Goal: Book appointment/travel/reservation

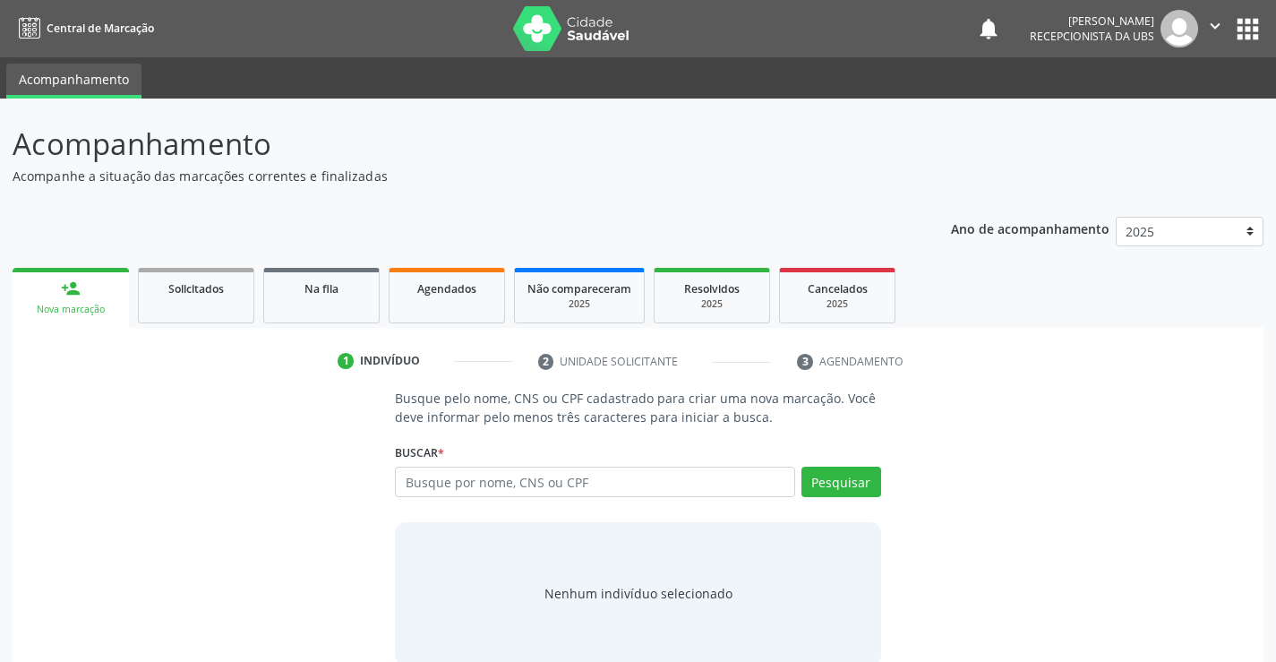
click at [529, 482] on input "text" at bounding box center [594, 481] width 399 height 30
type input "700505360046856"
click at [845, 479] on button "Pesquisar" at bounding box center [841, 481] width 80 height 30
type input "700505360046856"
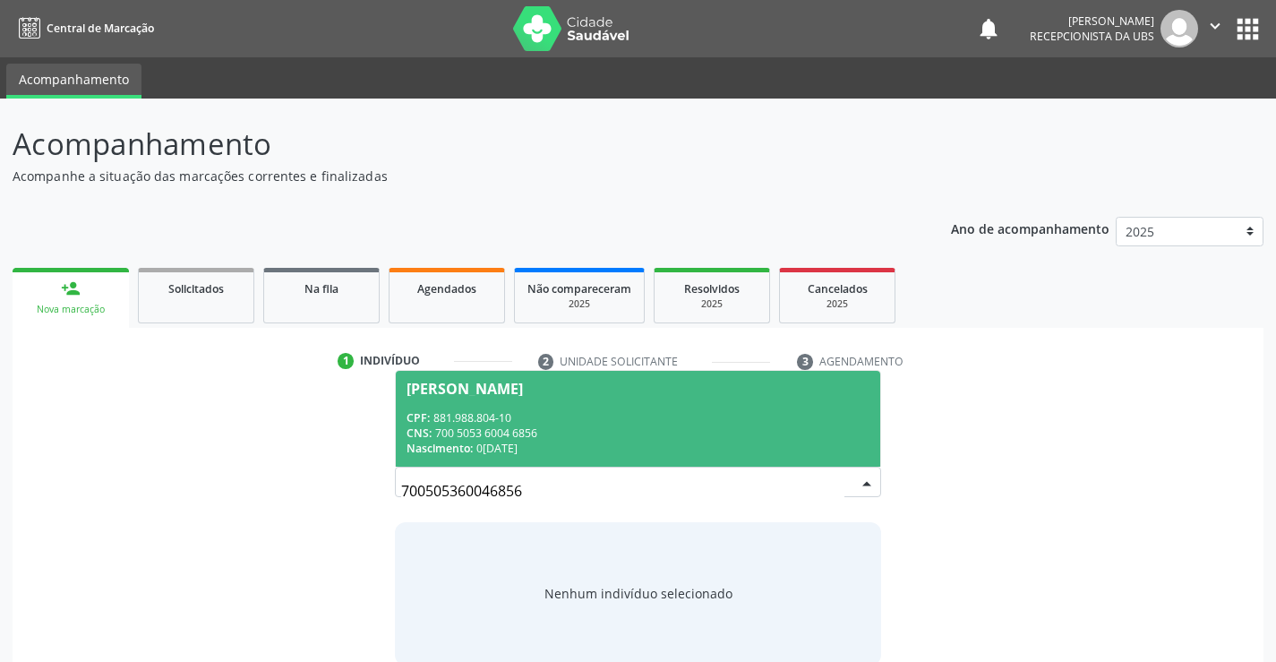
click at [551, 414] on div "CPF: 881.988.804-10" at bounding box center [637, 417] width 462 height 15
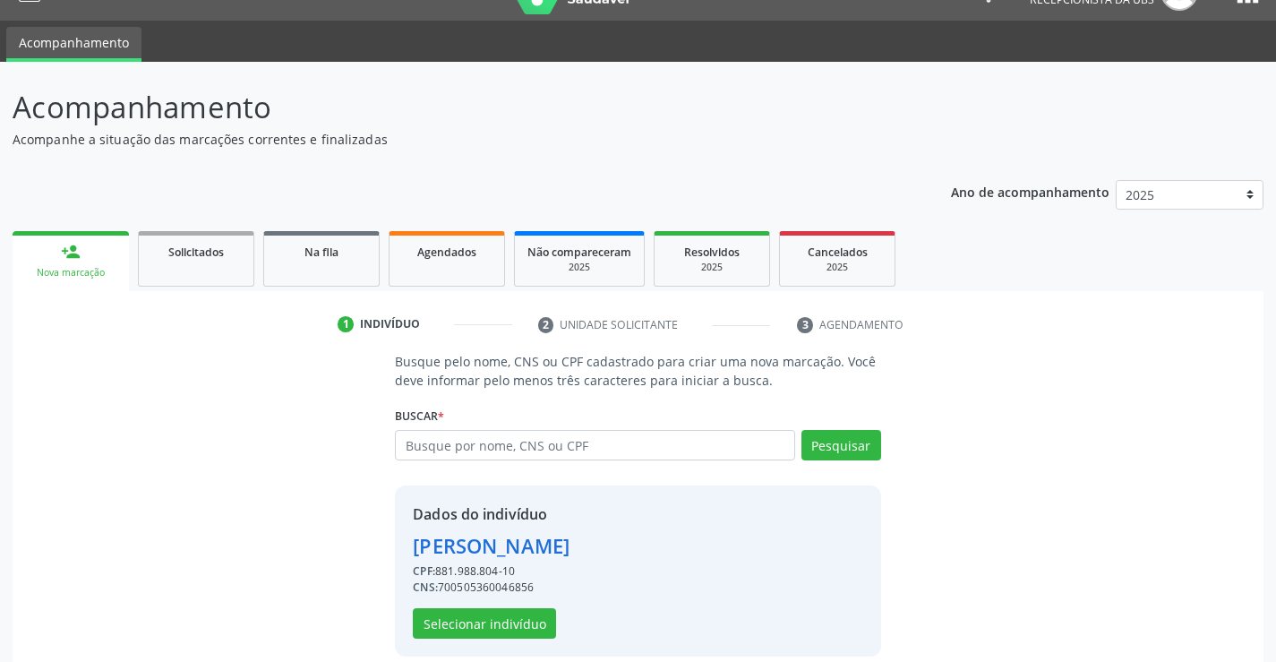
scroll to position [56, 0]
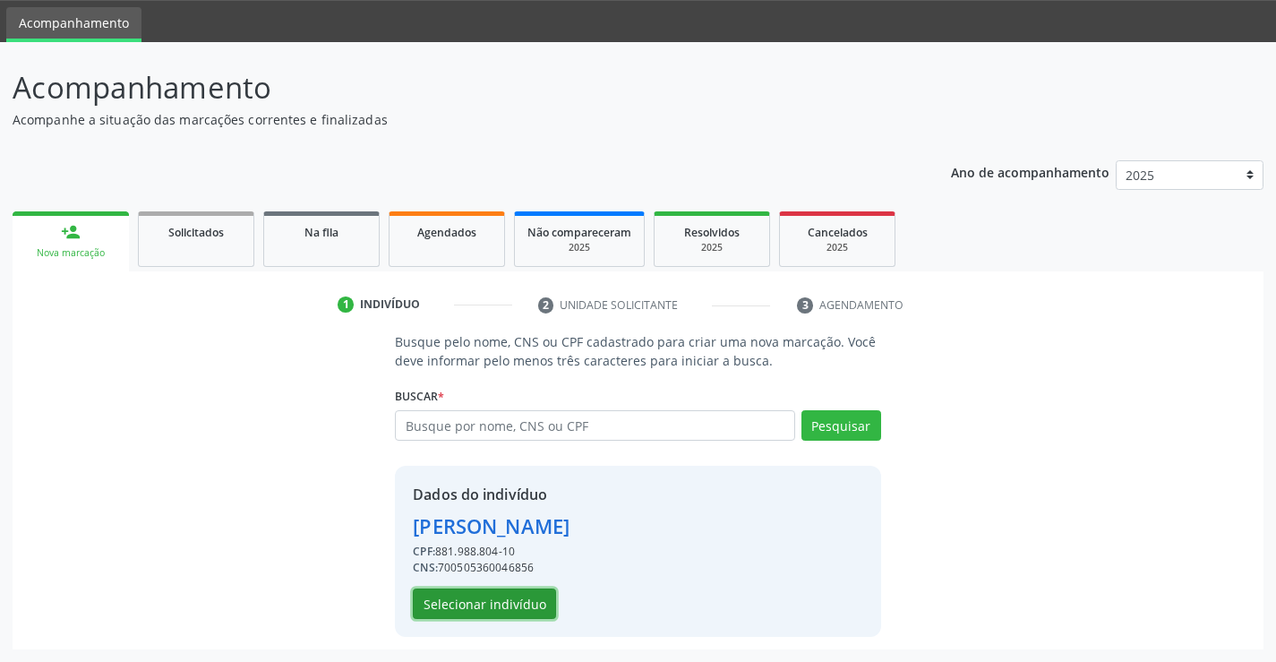
click at [514, 608] on button "Selecionar indivíduo" at bounding box center [484, 603] width 143 height 30
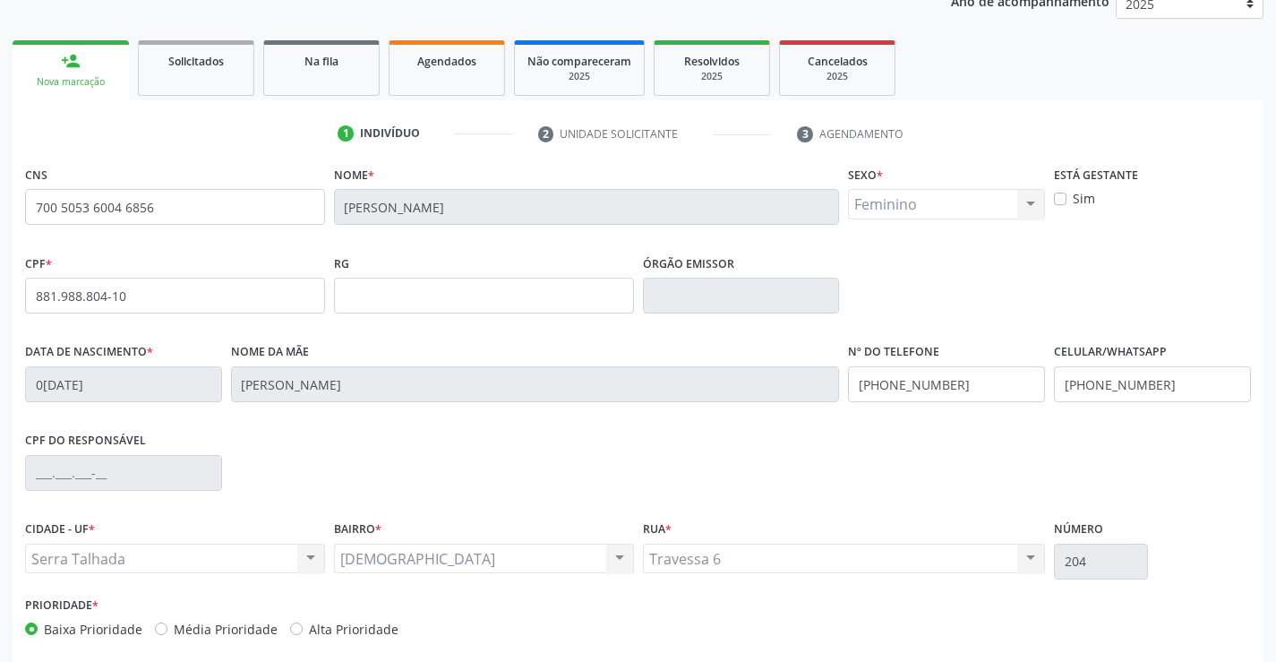
scroll to position [309, 0]
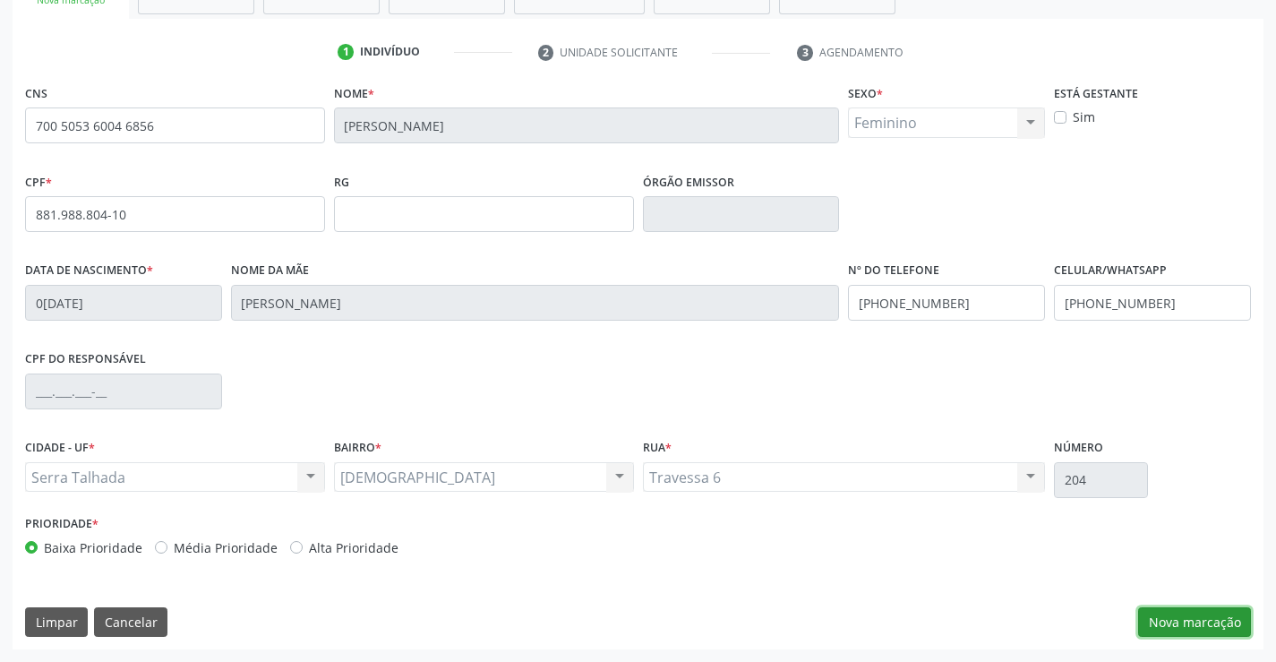
click at [1204, 628] on button "Nova marcação" at bounding box center [1194, 622] width 113 height 30
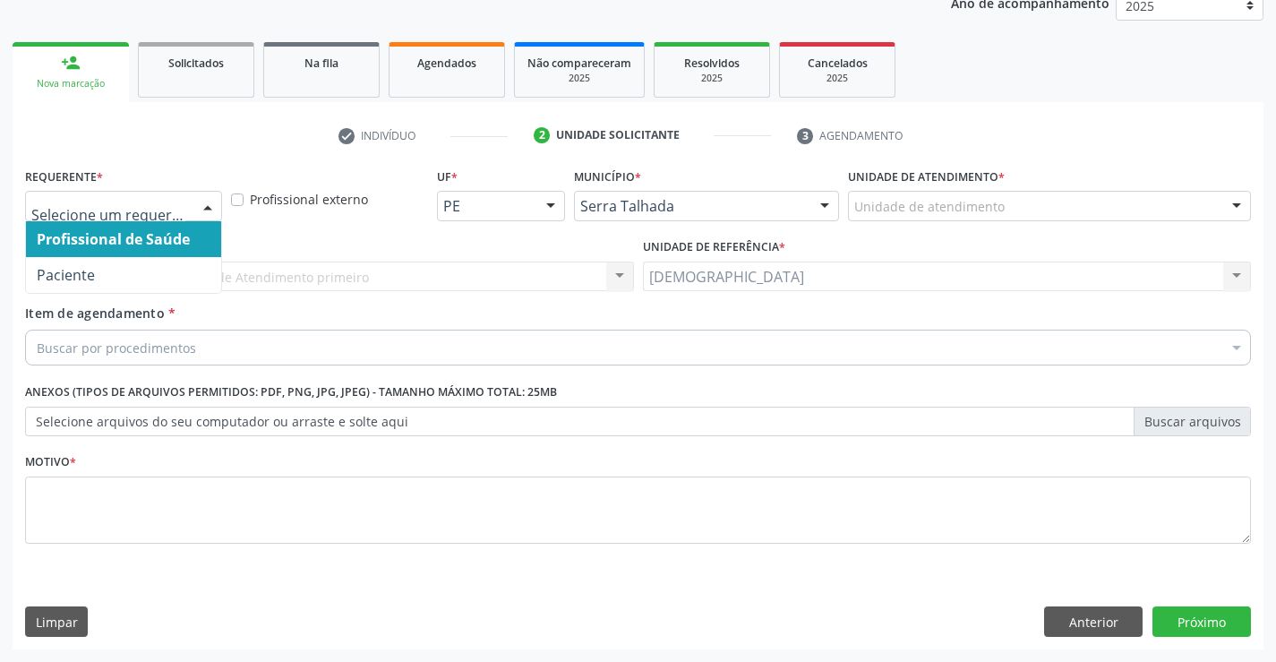
click at [204, 204] on div at bounding box center [207, 207] width 27 height 30
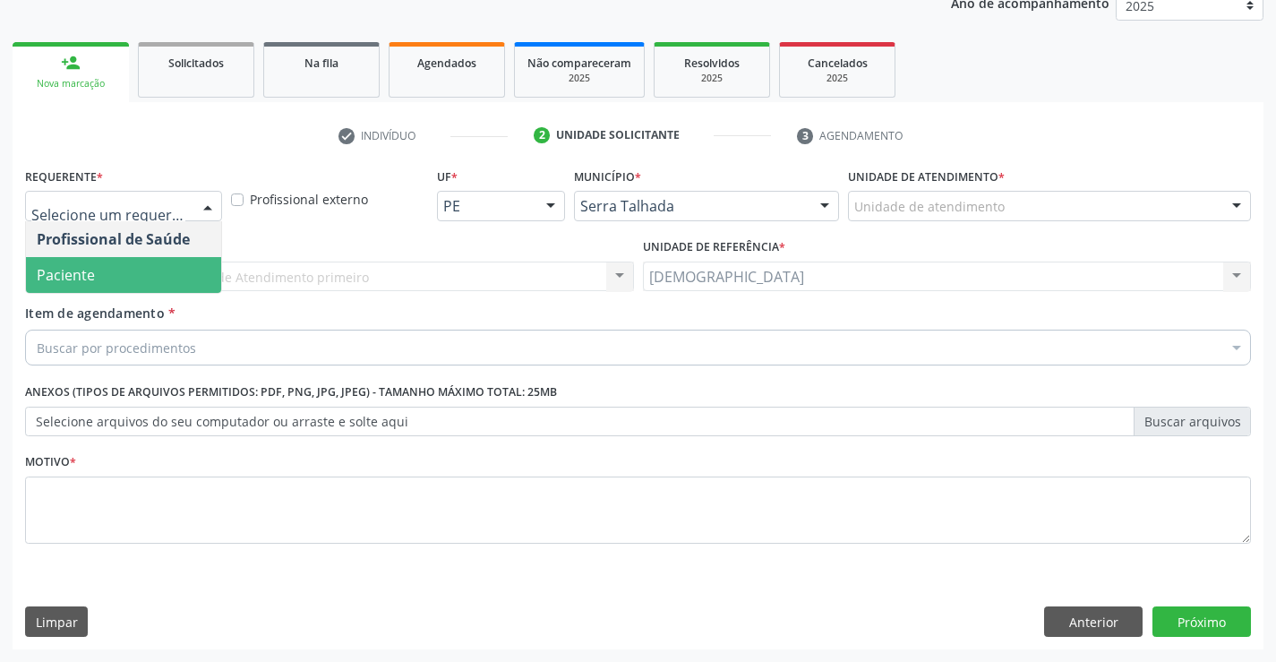
click at [64, 273] on span "Paciente" at bounding box center [66, 275] width 58 height 20
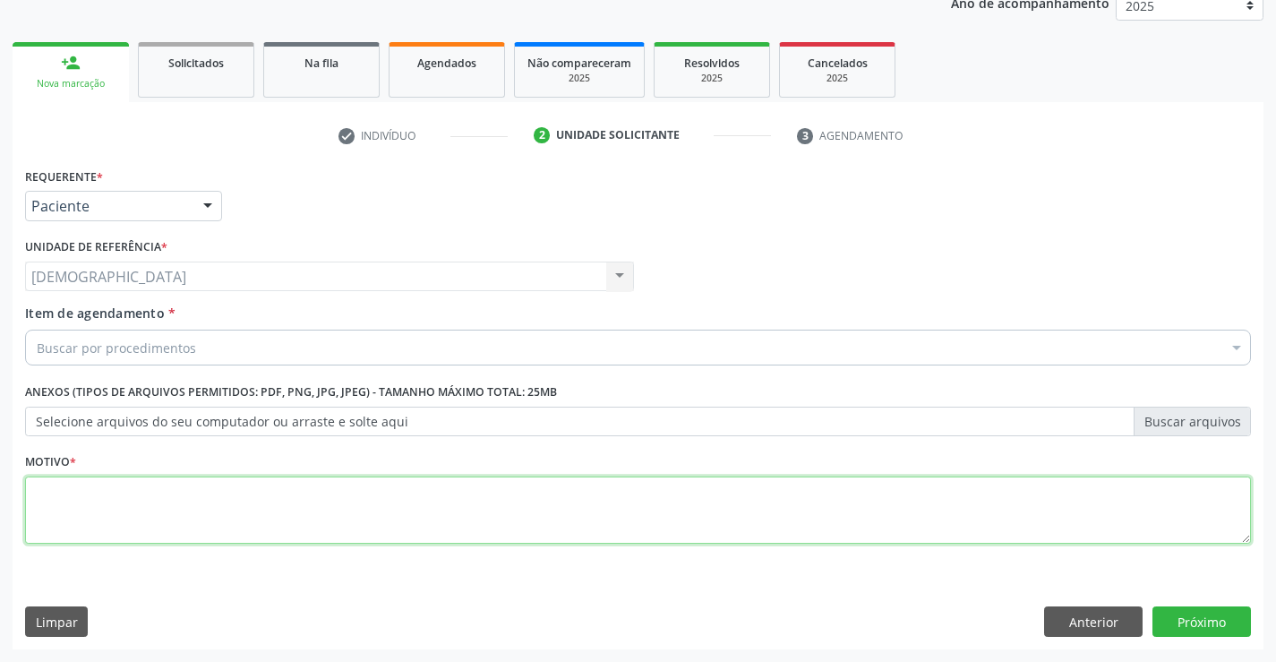
click at [75, 504] on textarea at bounding box center [637, 510] width 1225 height 68
type textarea "."
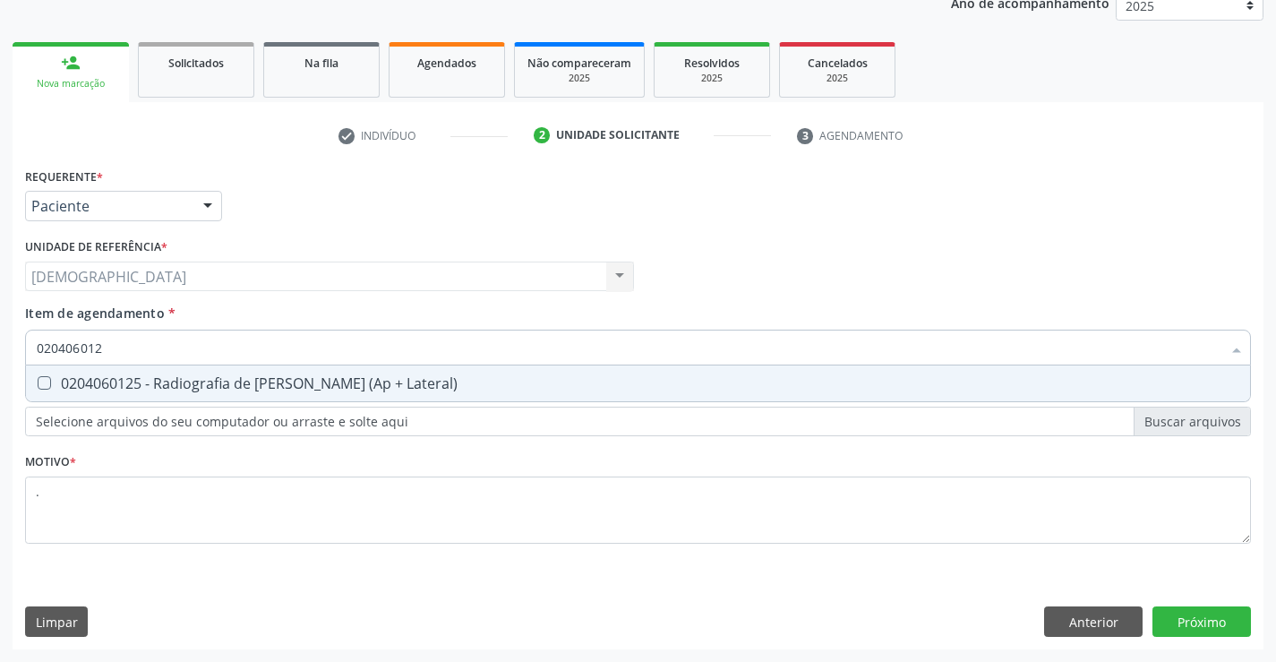
type input "0204060125"
click at [194, 383] on div "0204060125 - Radiografia de [PERSON_NAME] (Ap + Lateral)" at bounding box center [638, 383] width 1202 height 14
checkbox Lateral\) "true"
click at [1191, 613] on div "Requerente * Paciente Profissional de Saúde Paciente Nenhum resultado encontrad…" at bounding box center [638, 406] width 1251 height 486
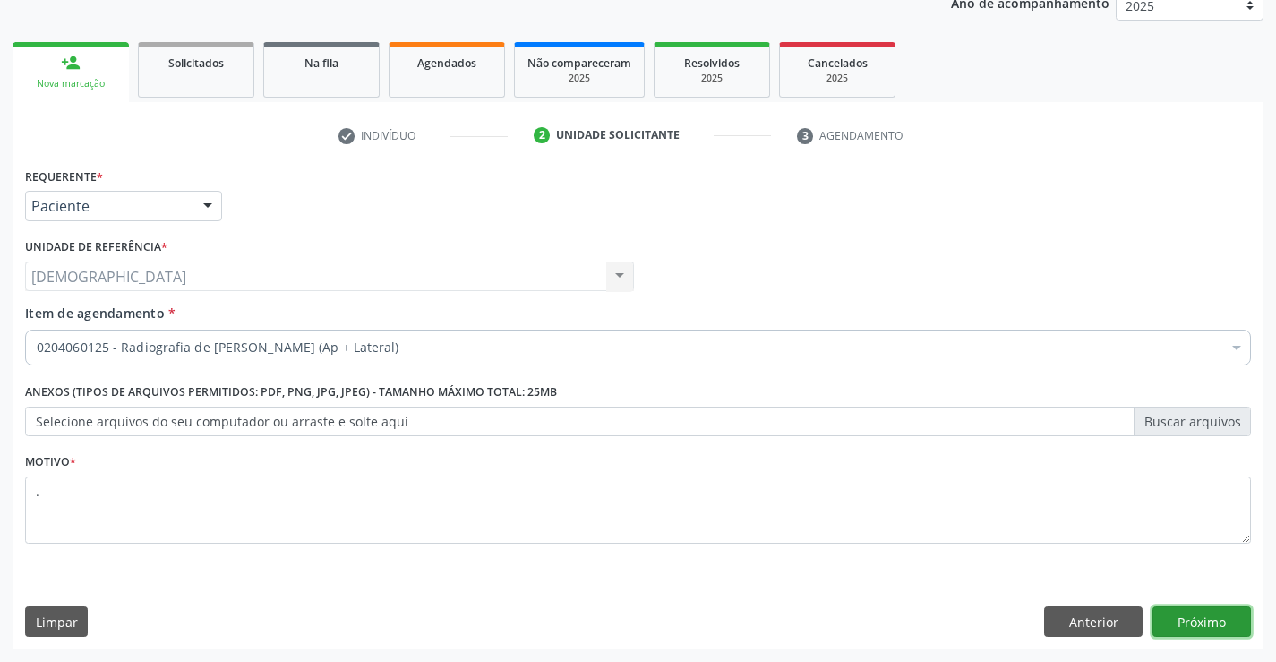
click at [1191, 613] on button "Próximo" at bounding box center [1201, 621] width 98 height 30
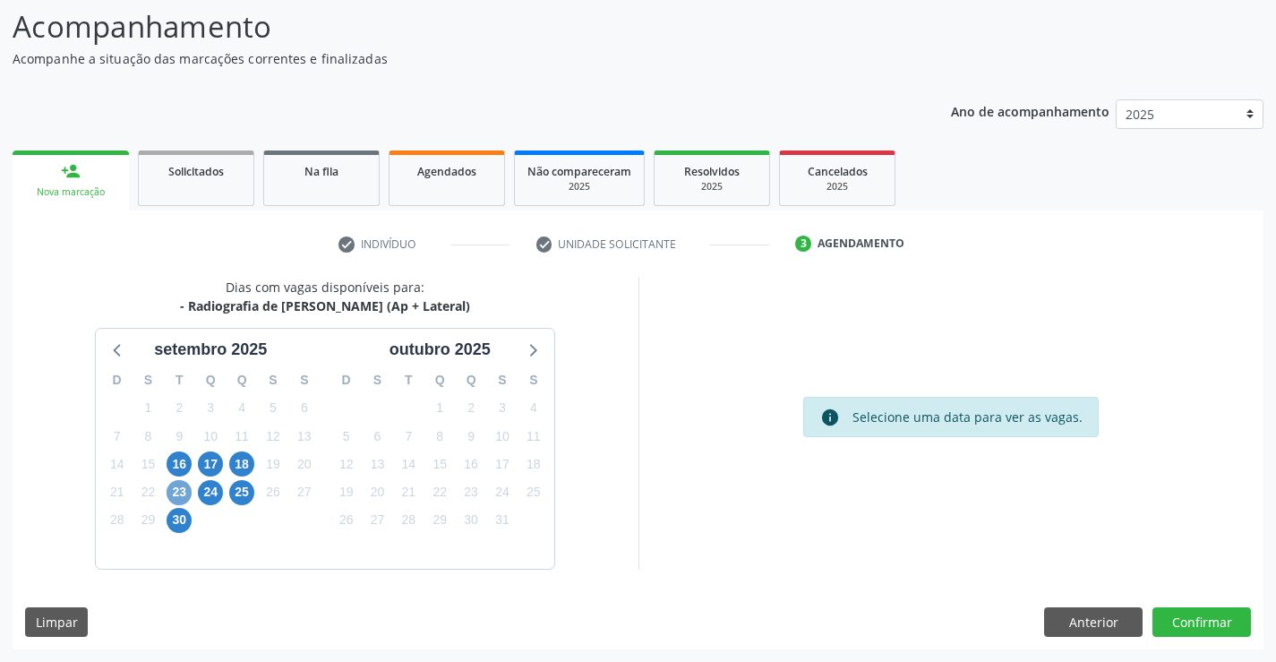
click at [184, 495] on span "23" at bounding box center [178, 492] width 25 height 25
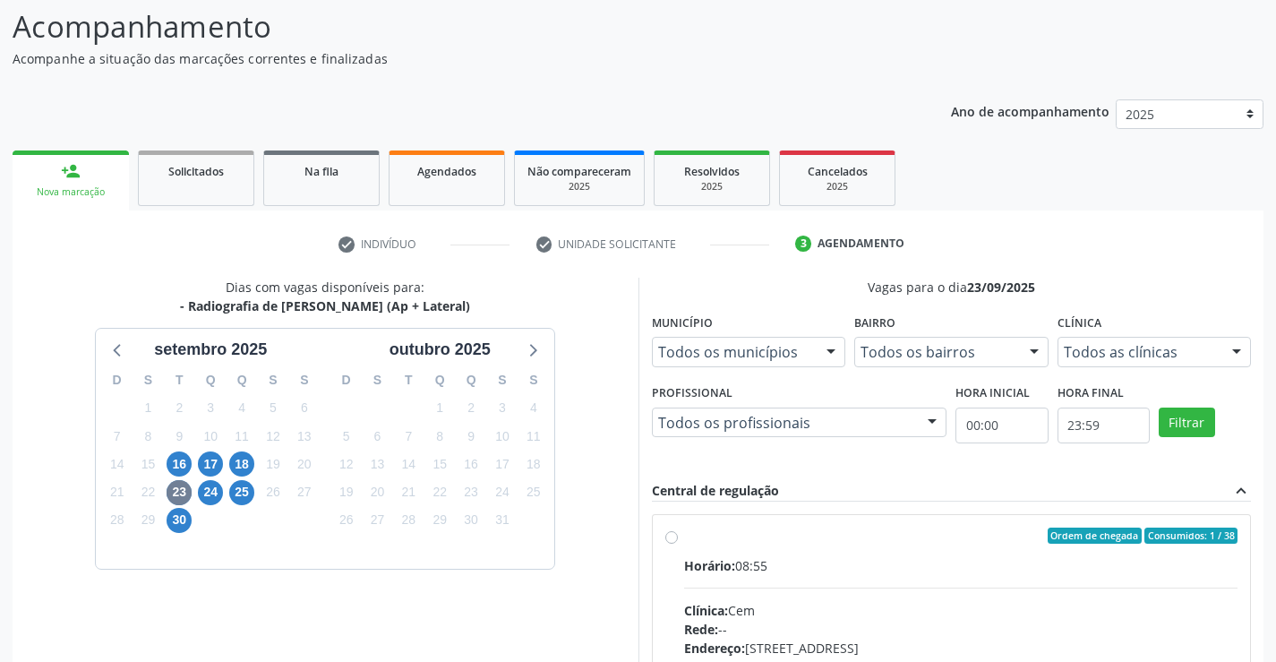
click at [696, 537] on div "Ordem de chegada Consumidos: 1 / 38" at bounding box center [961, 535] width 554 height 16
click at [678, 537] on input "Ordem de chegada Consumidos: 1 / 38 Horário: 08:55 Clínica: Cem Rede: -- Endere…" at bounding box center [671, 535] width 13 height 16
radio input "true"
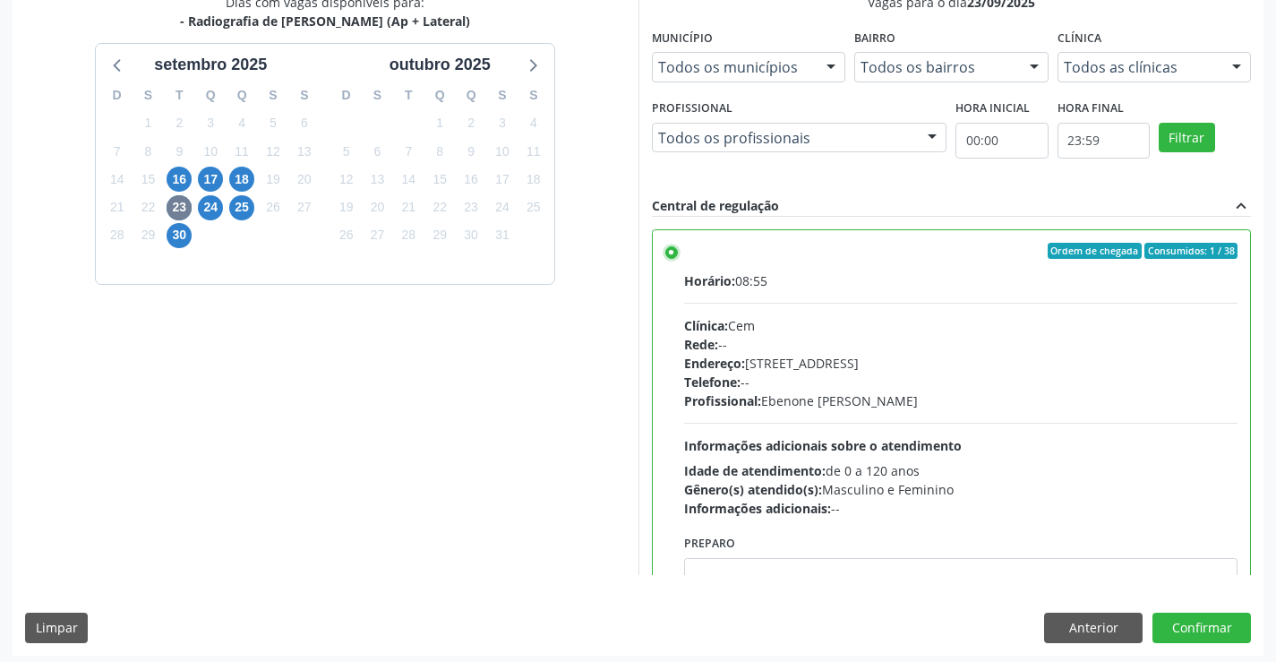
scroll to position [408, 0]
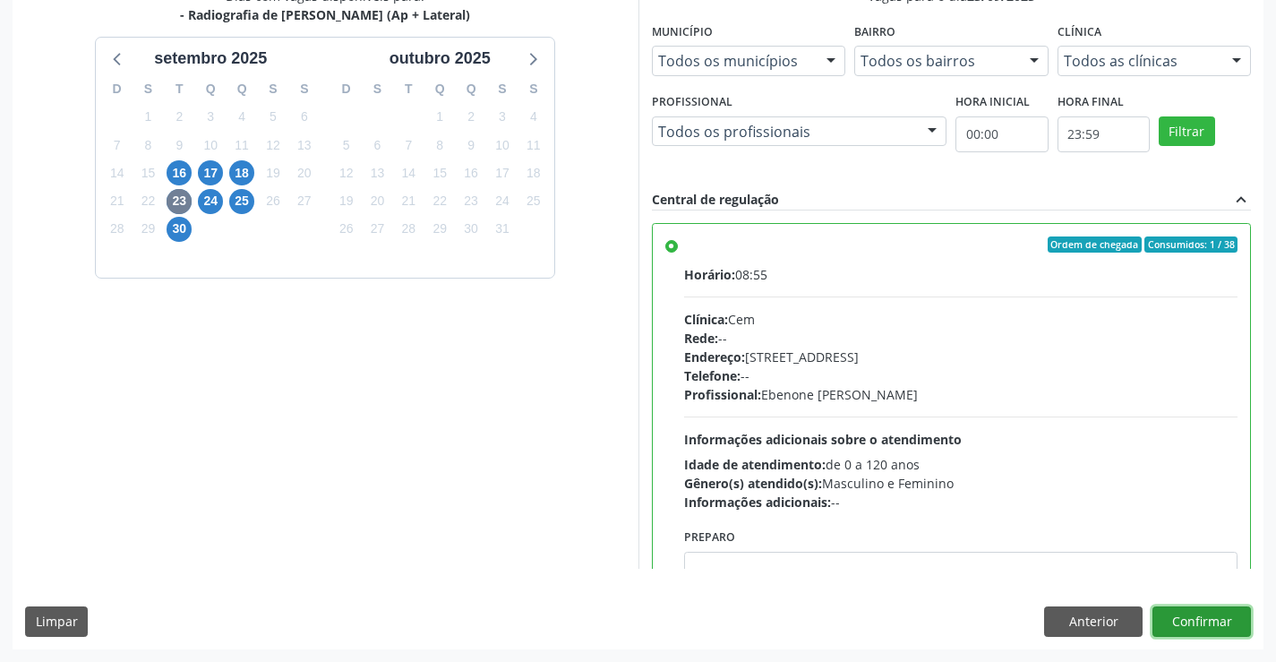
click at [1206, 626] on button "Confirmar" at bounding box center [1201, 621] width 98 height 30
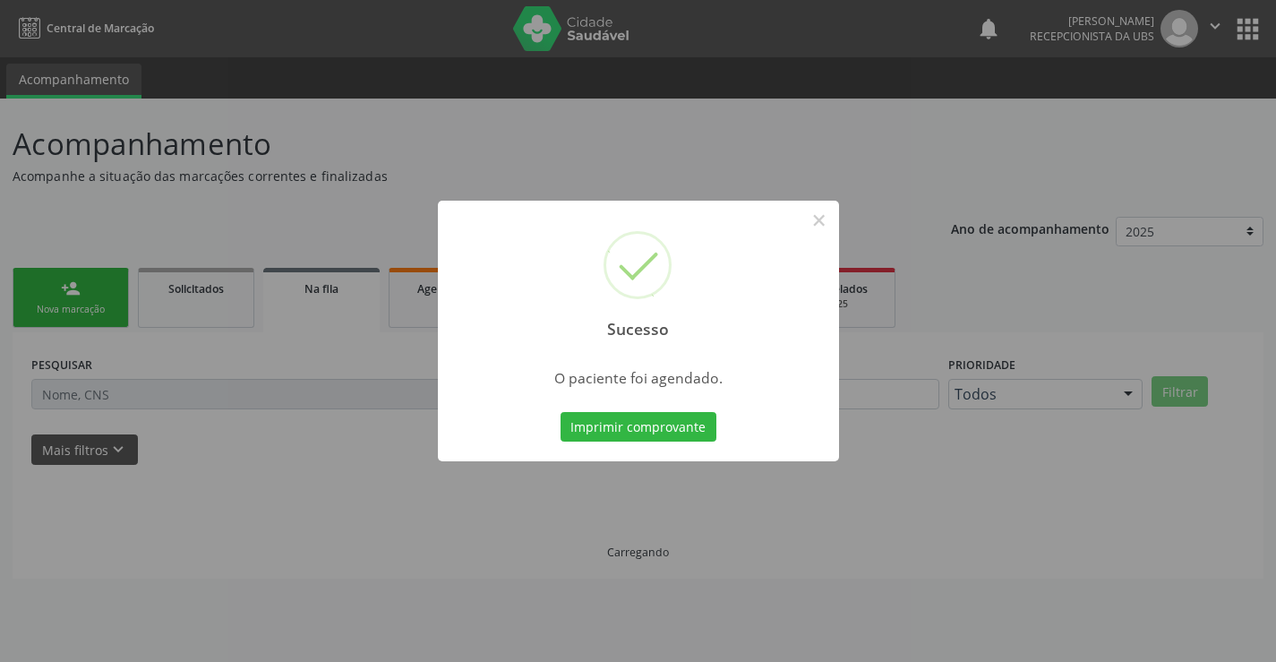
scroll to position [0, 0]
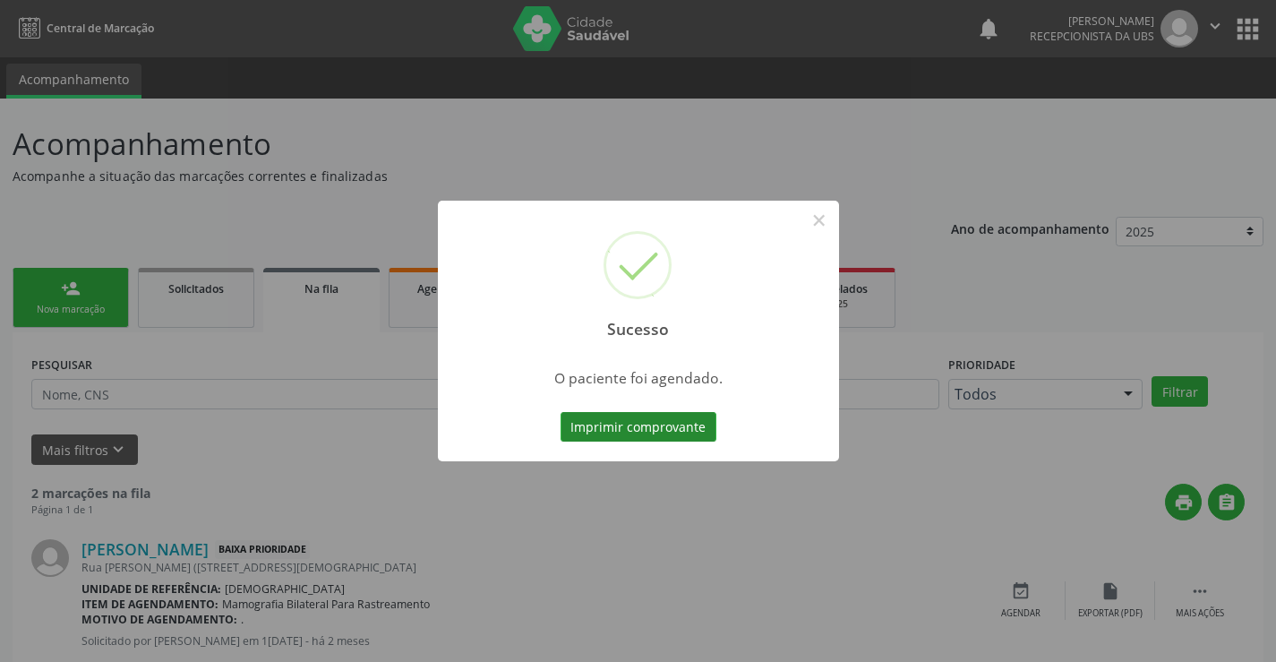
click at [643, 431] on button "Imprimir comprovante" at bounding box center [638, 427] width 156 height 30
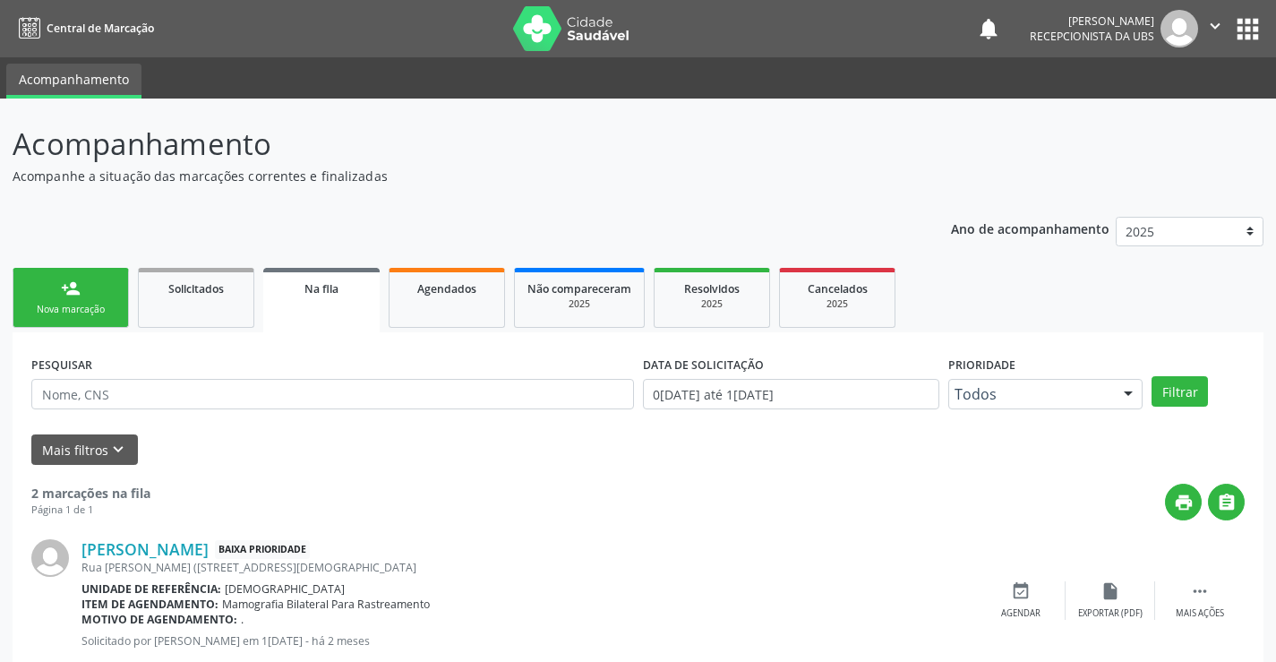
click at [95, 295] on link "person_add Nova marcação" at bounding box center [71, 298] width 116 height 60
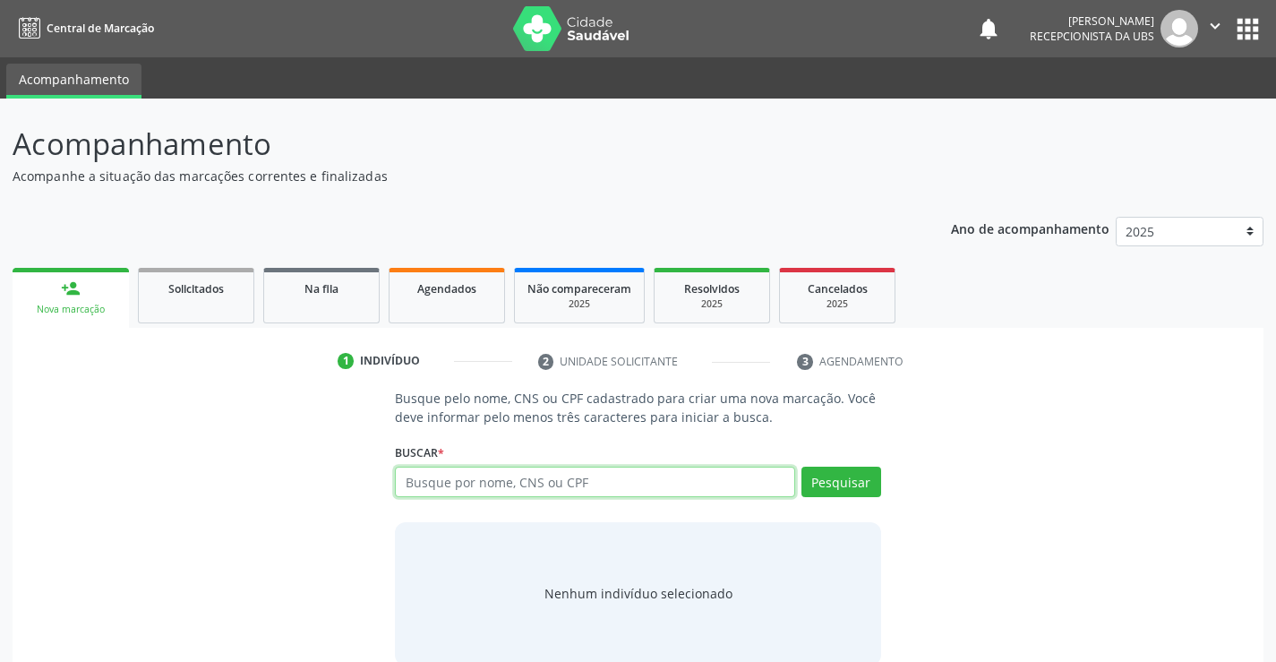
click at [544, 466] on input "text" at bounding box center [594, 481] width 399 height 30
type input "10789423405"
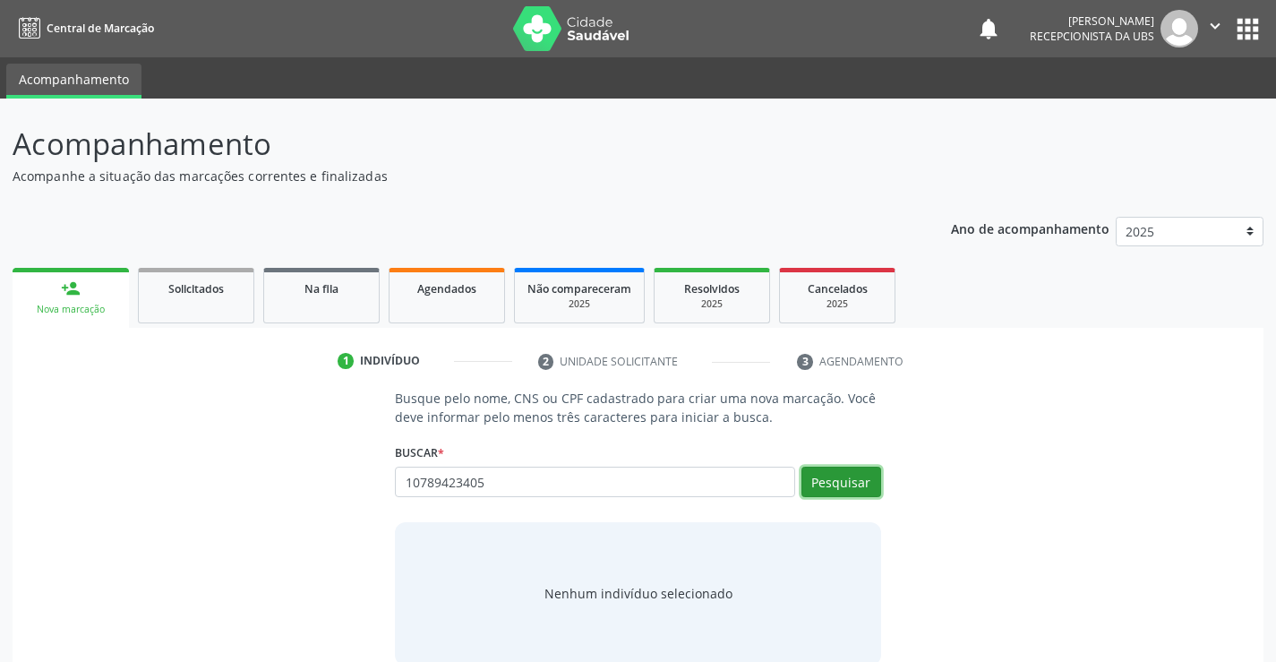
click at [858, 478] on button "Pesquisar" at bounding box center [841, 481] width 80 height 30
type input "10789423405"
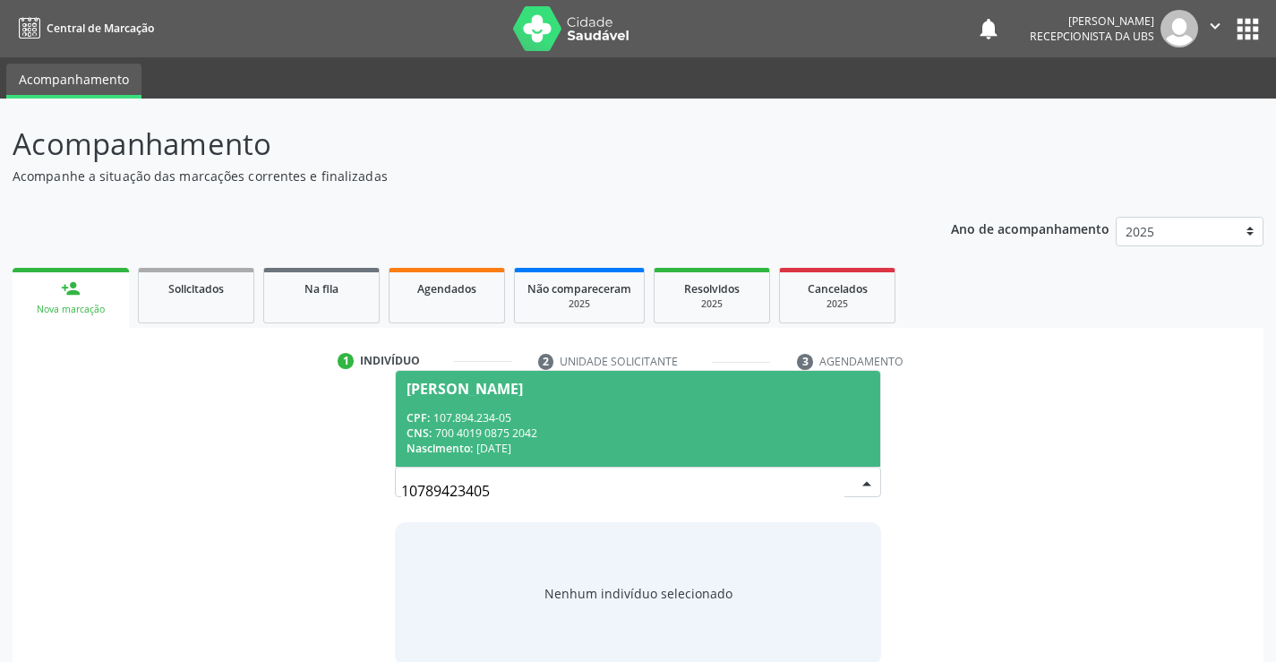
click at [535, 437] on div "CNS: 700 4019 0875 2042" at bounding box center [637, 432] width 462 height 15
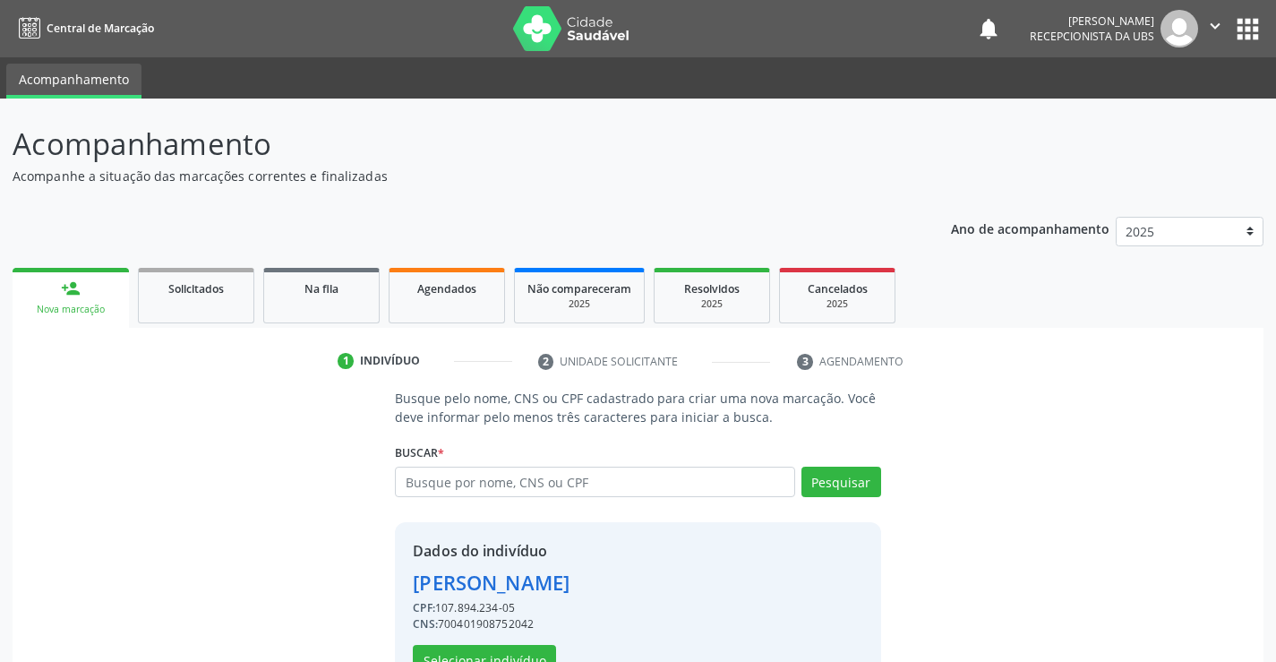
scroll to position [56, 0]
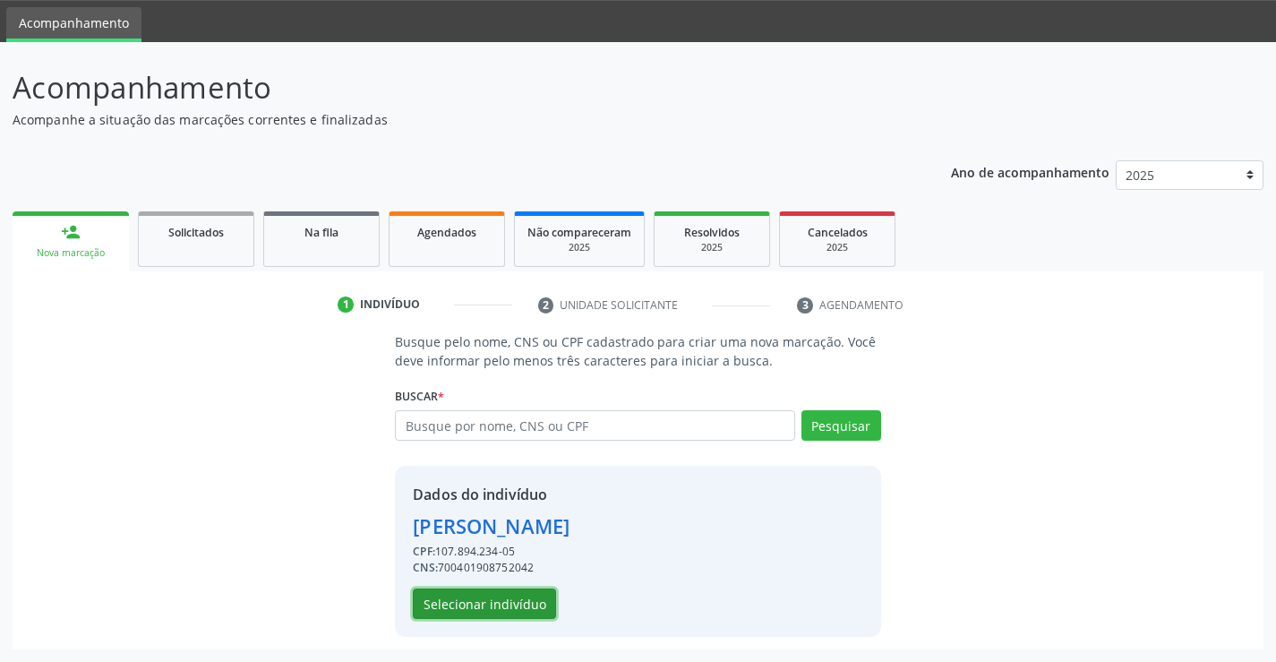
click at [474, 610] on button "Selecionar indivíduo" at bounding box center [484, 603] width 143 height 30
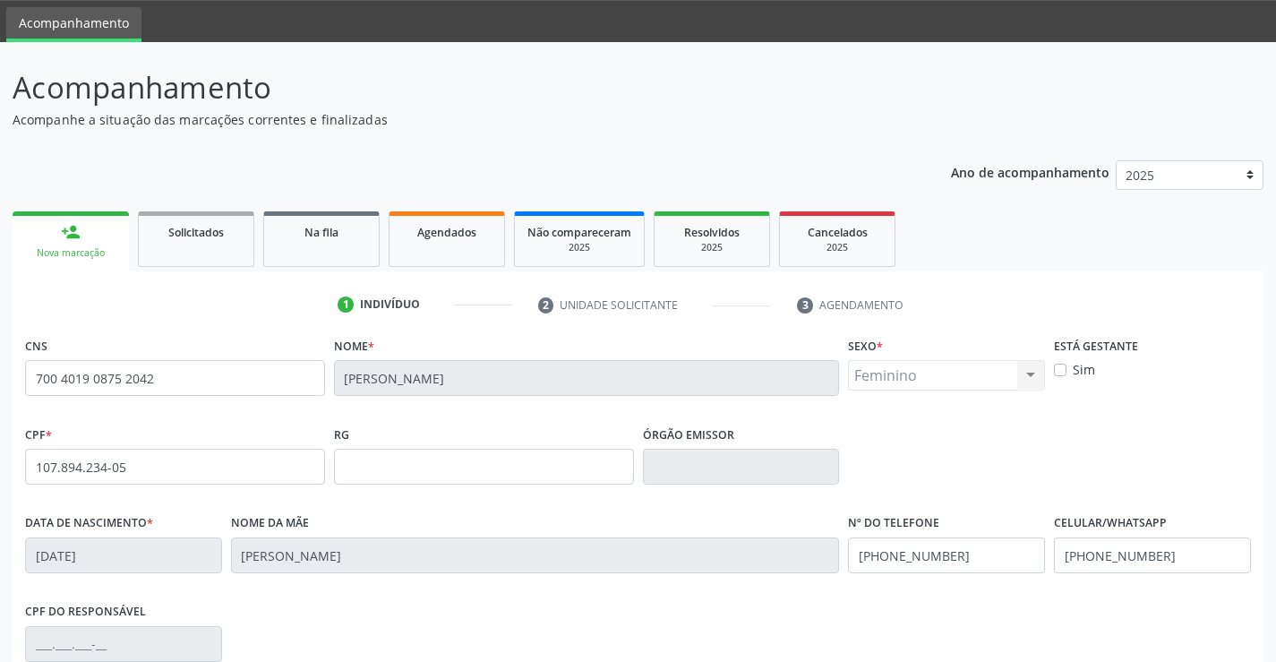
scroll to position [309, 0]
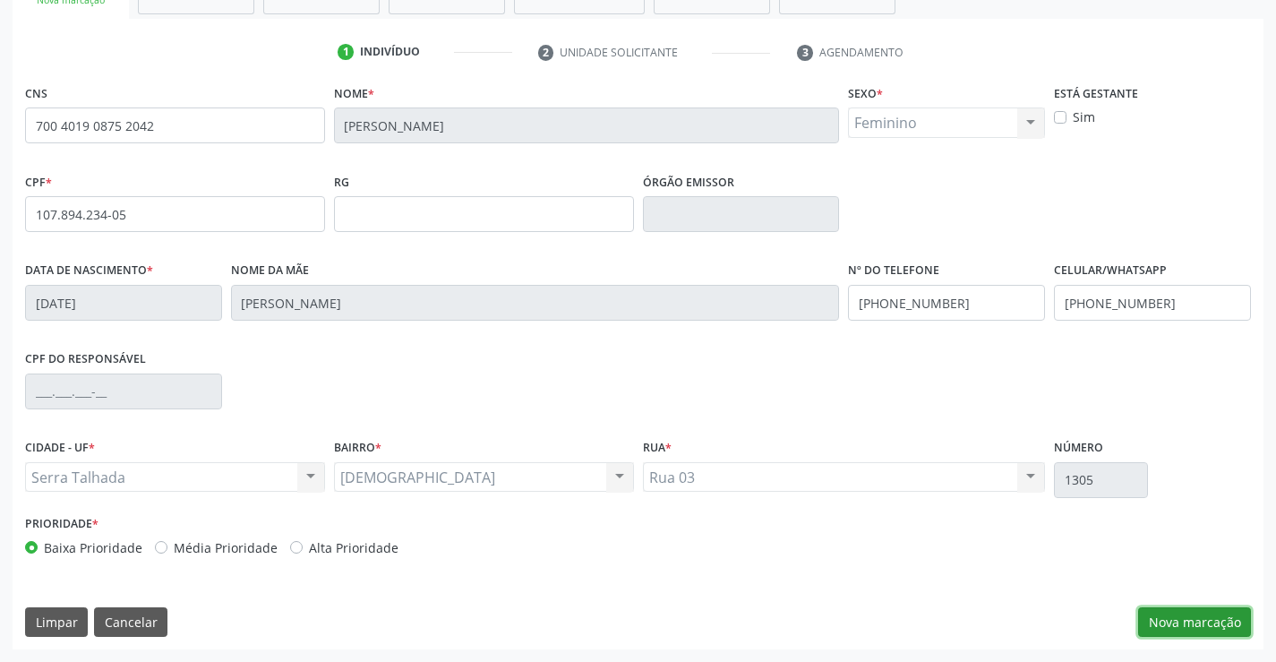
click at [1191, 608] on button "Nova marcação" at bounding box center [1194, 622] width 113 height 30
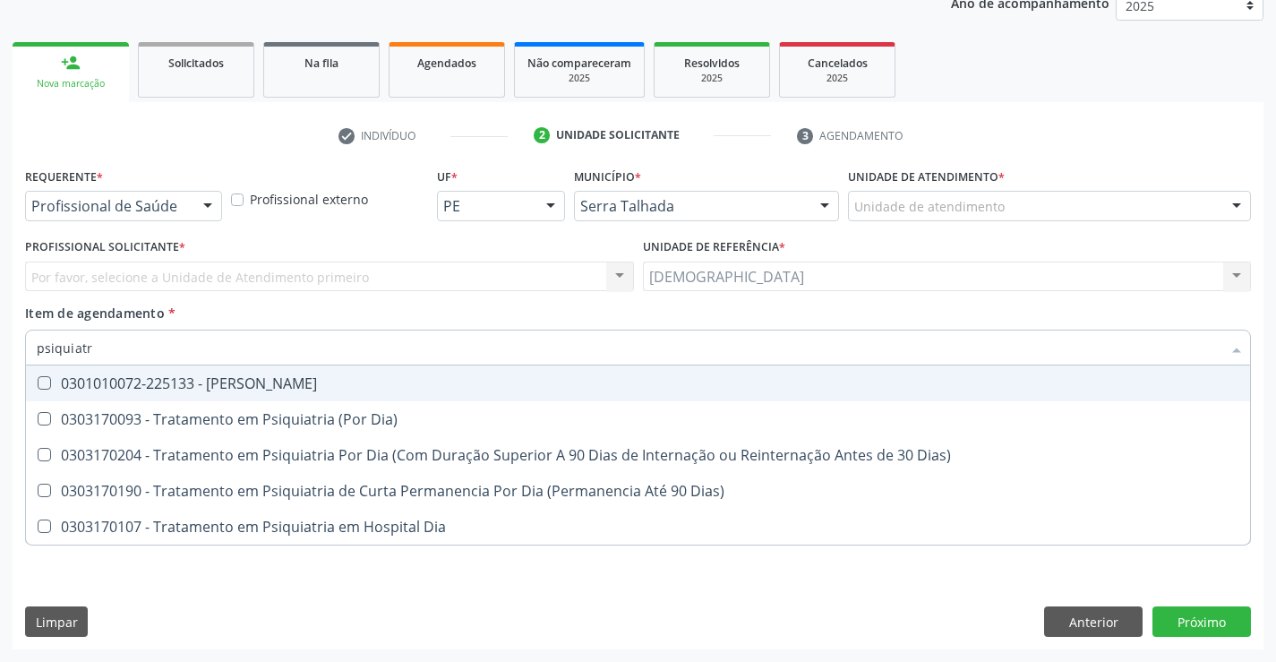
type input "psiquiatra"
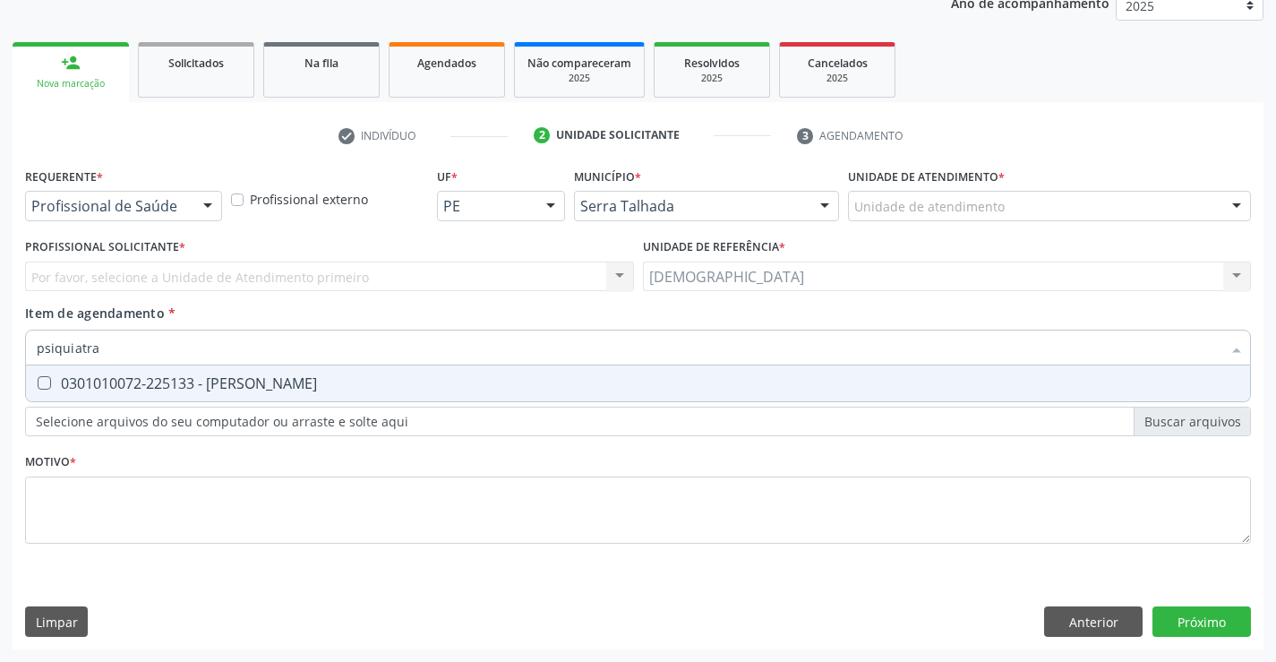
click at [143, 383] on div "0301010072-225133 - [PERSON_NAME]" at bounding box center [638, 383] width 1202 height 14
checkbox Psiquiatra "true"
click at [54, 526] on div "Requerente * Profissional de Saúde Profissional de Saúde Paciente Nenhum result…" at bounding box center [637, 366] width 1225 height 406
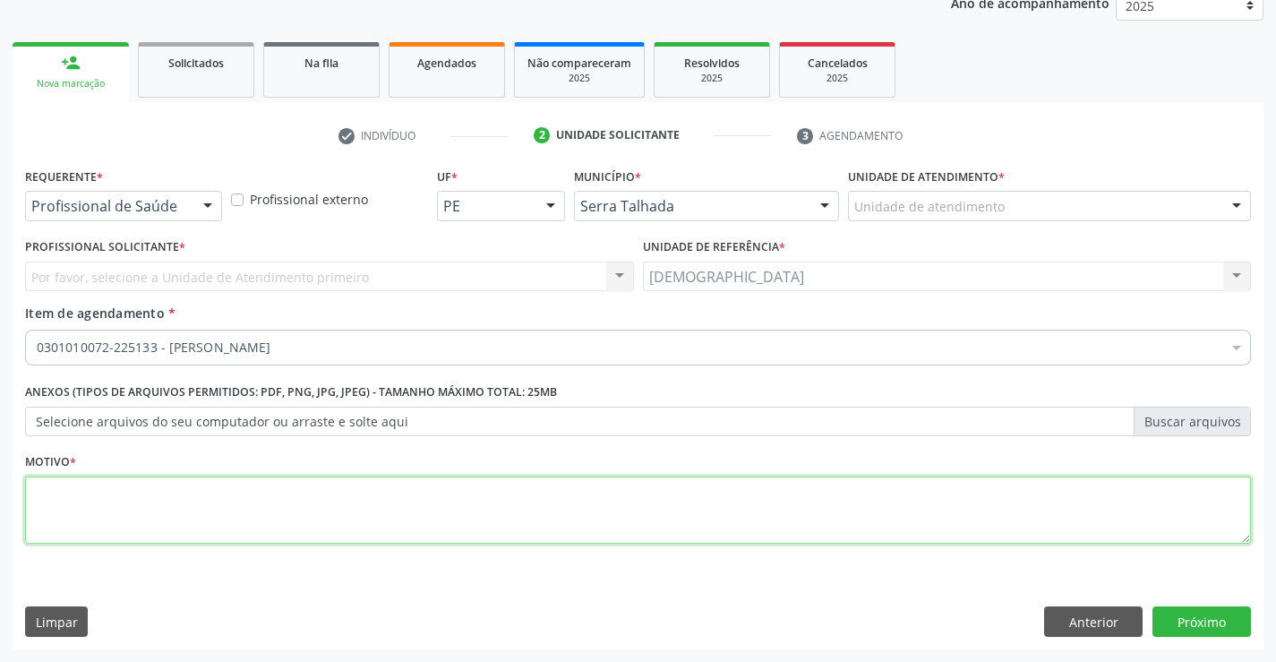
type textarea "3"
type textarea "."
click at [115, 270] on div "Por favor, selecione a Unidade de Atendimento primeiro Nenhum resultado encontr…" at bounding box center [329, 276] width 609 height 30
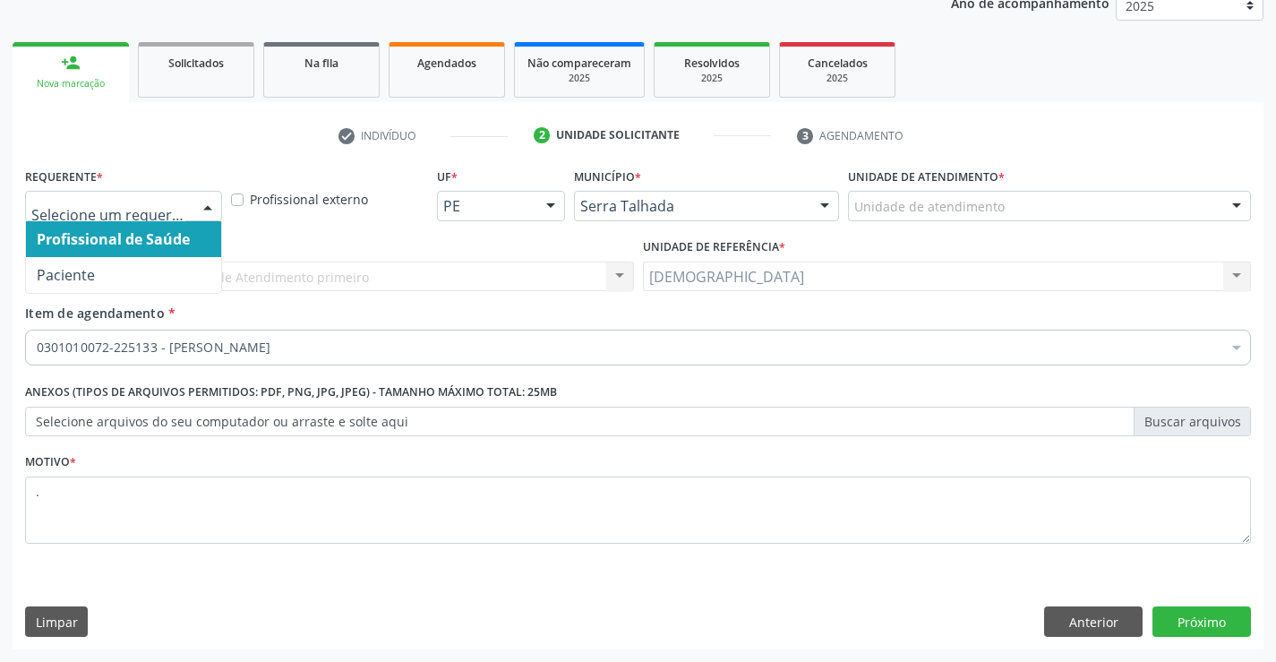
click at [201, 210] on div at bounding box center [207, 207] width 27 height 30
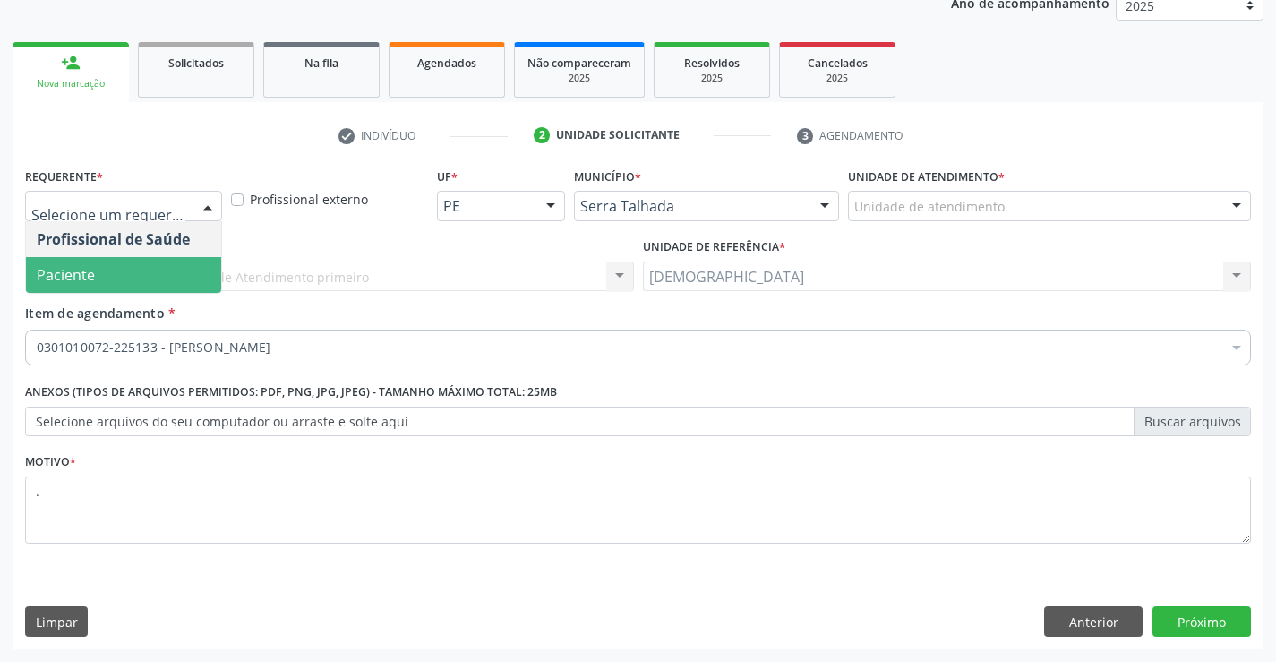
click at [113, 280] on span "Paciente" at bounding box center [123, 275] width 195 height 36
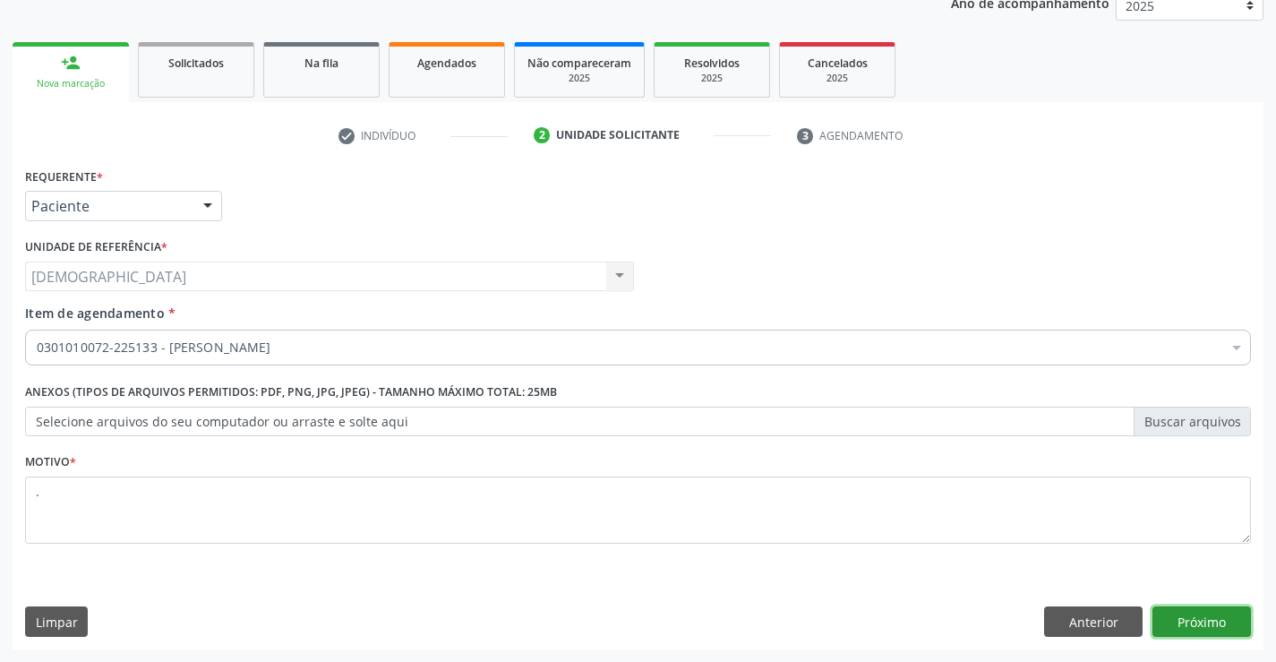
click at [1214, 612] on button "Próximo" at bounding box center [1201, 621] width 98 height 30
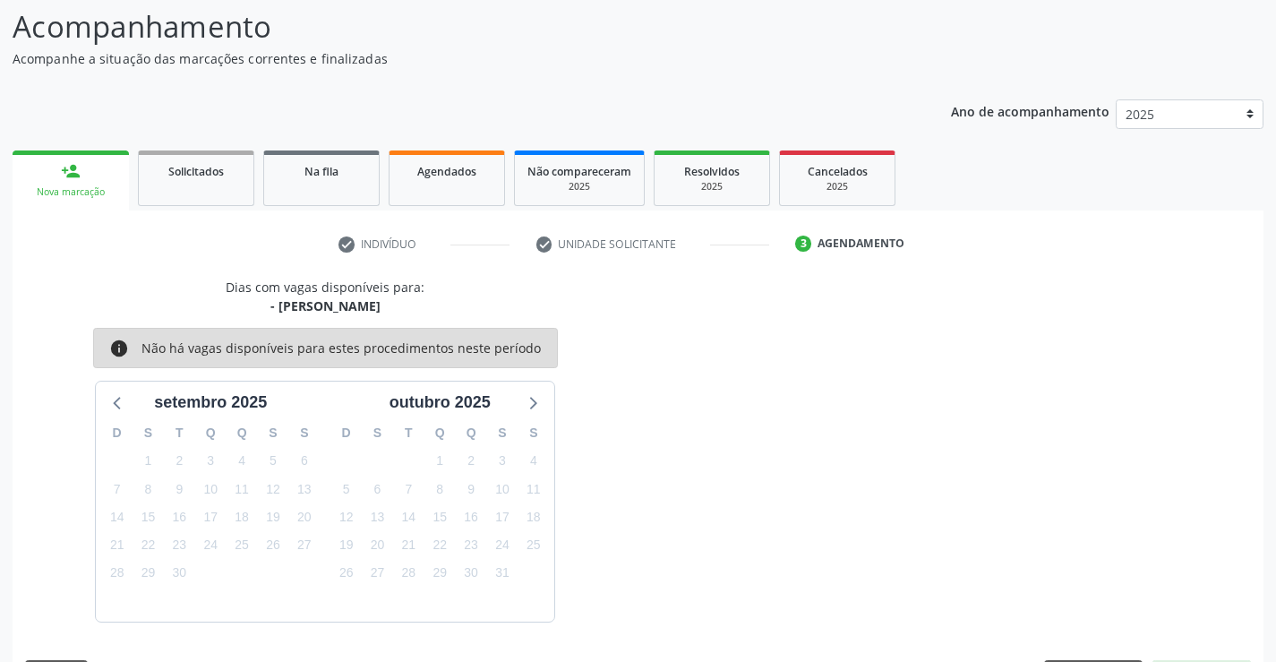
scroll to position [170, 0]
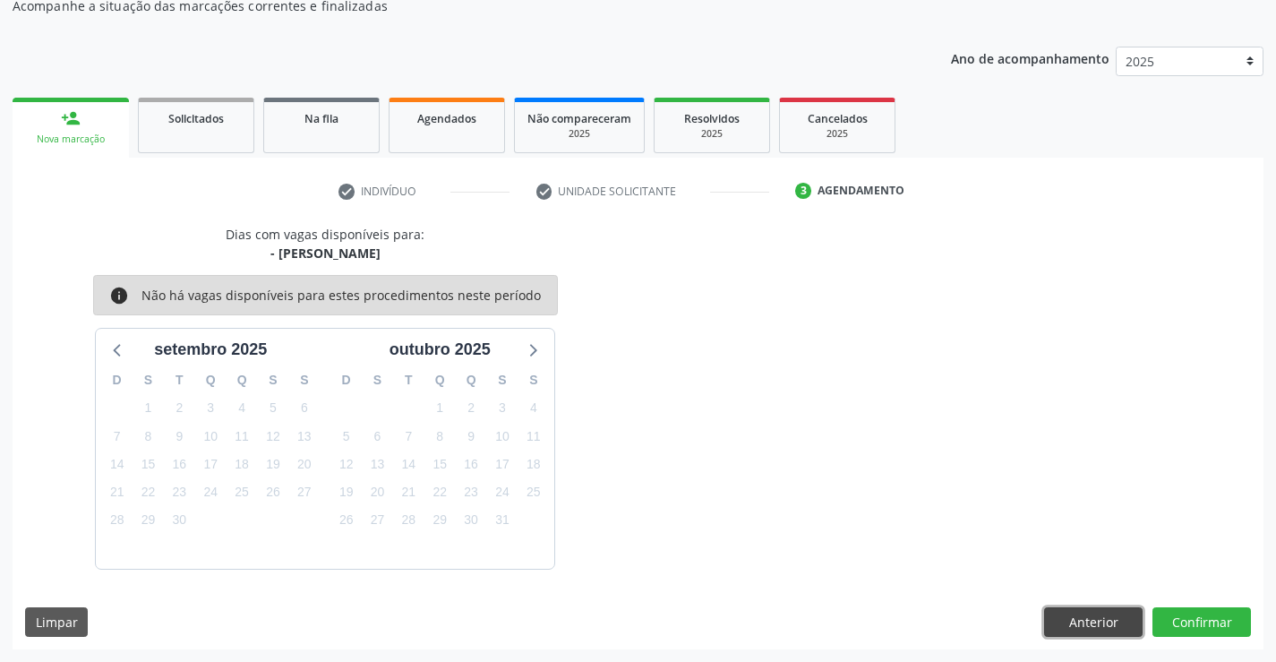
click at [1114, 618] on button "Anterior" at bounding box center [1093, 622] width 98 height 30
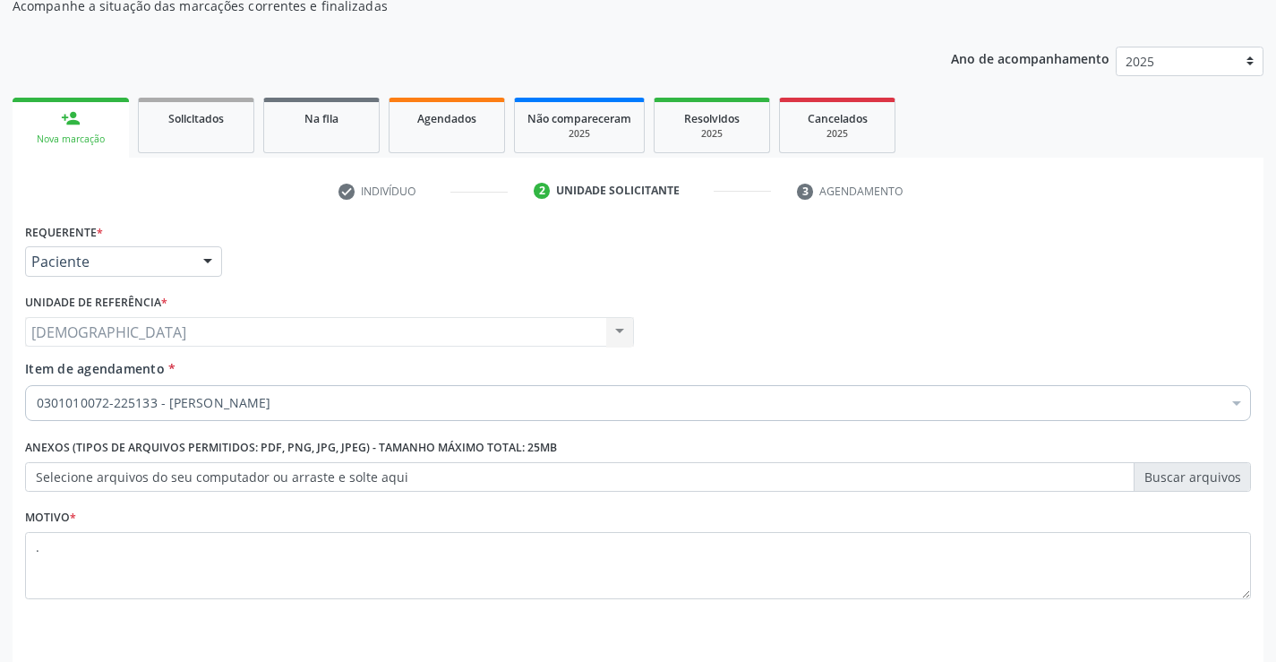
scroll to position [226, 0]
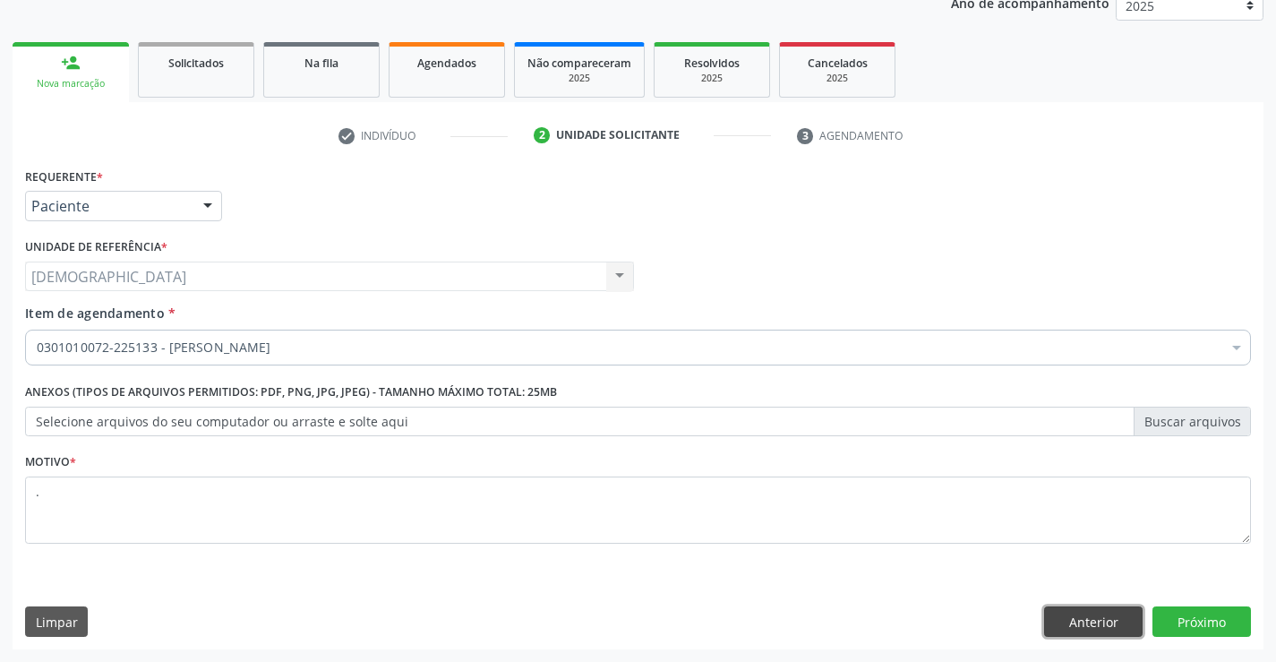
click at [1106, 618] on button "Anterior" at bounding box center [1093, 621] width 98 height 30
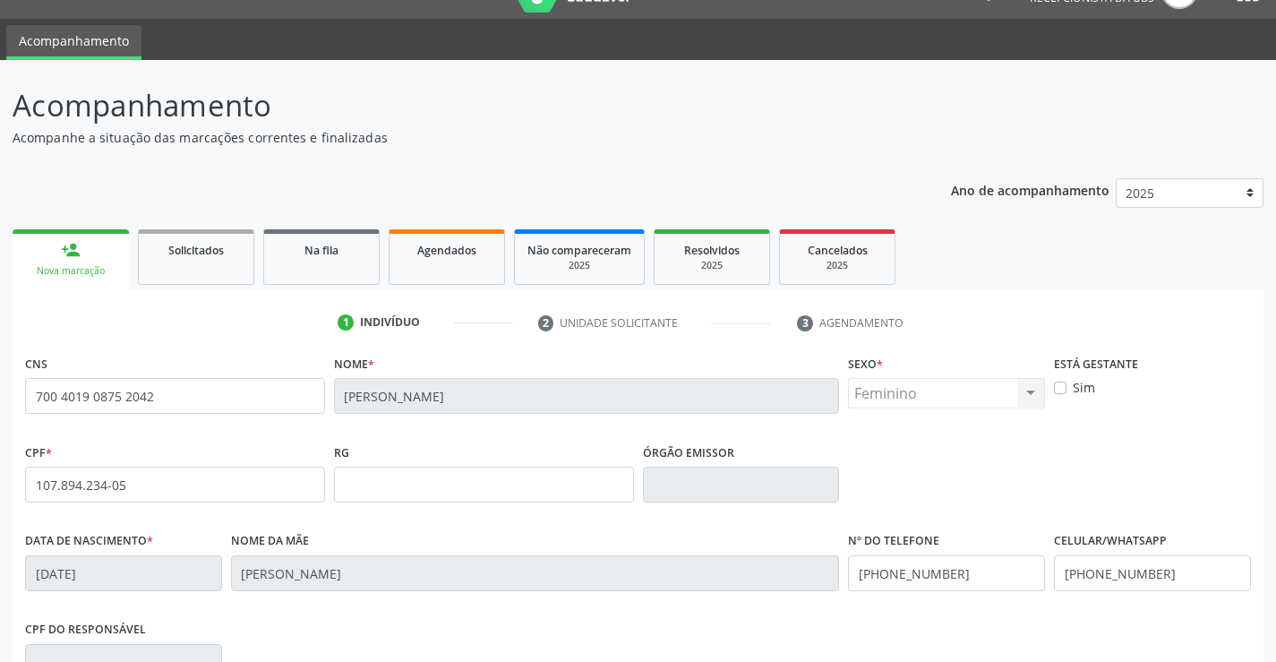
scroll to position [0, 0]
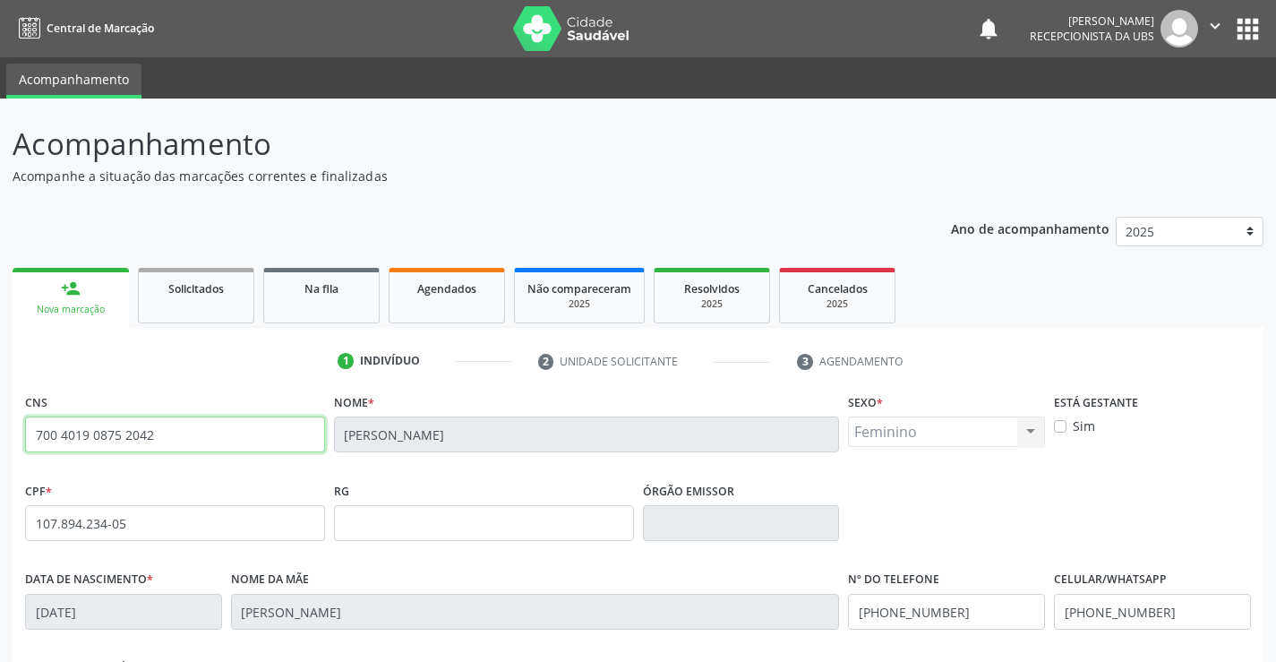
click at [243, 440] on input "700 4019 0875 2042" at bounding box center [175, 434] width 300 height 36
type input "7"
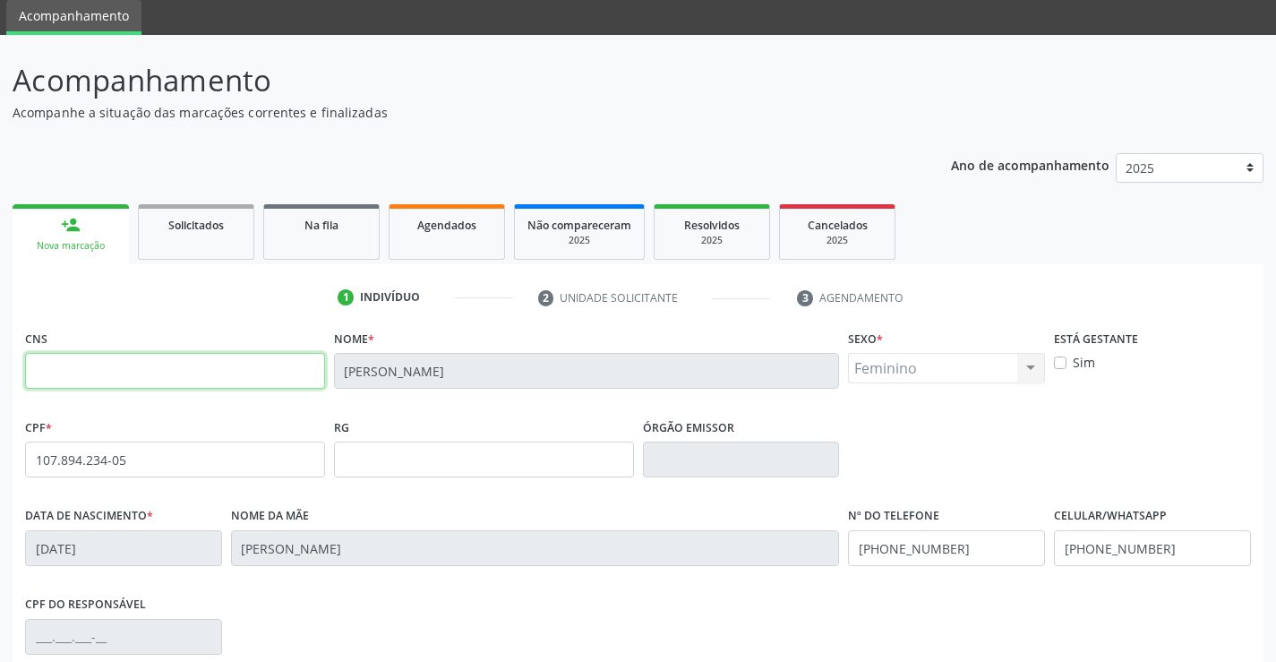
scroll to position [309, 0]
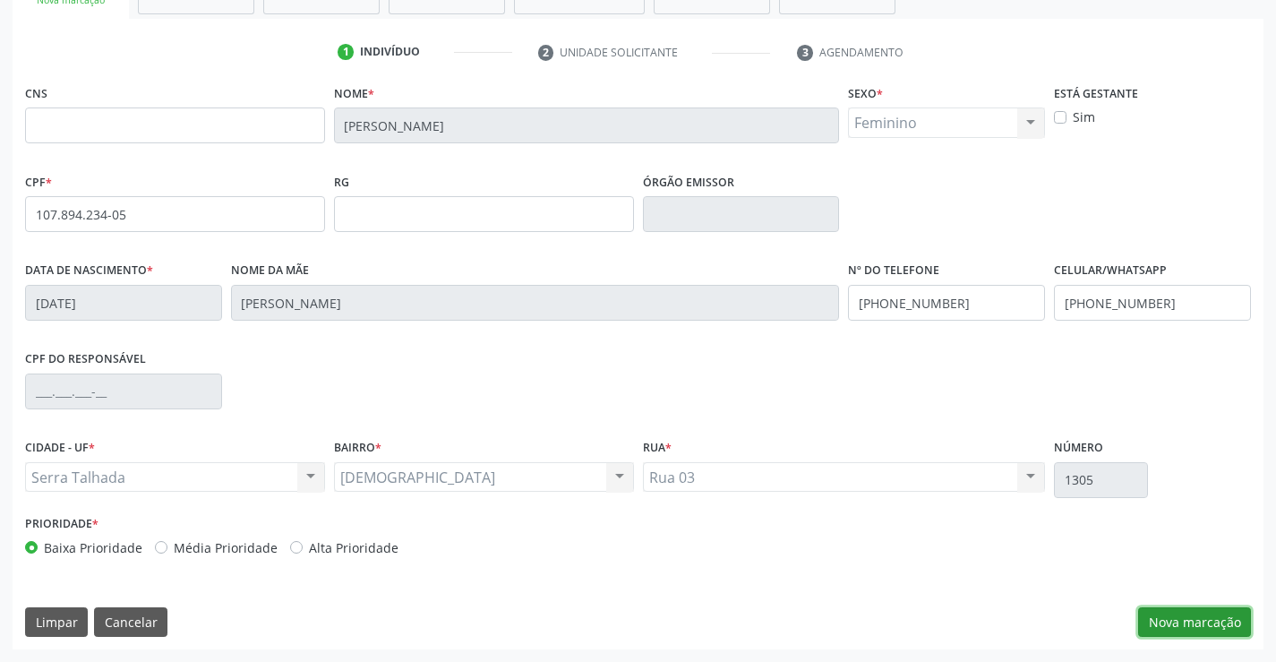
click at [1165, 611] on button "Nova marcação" at bounding box center [1194, 622] width 113 height 30
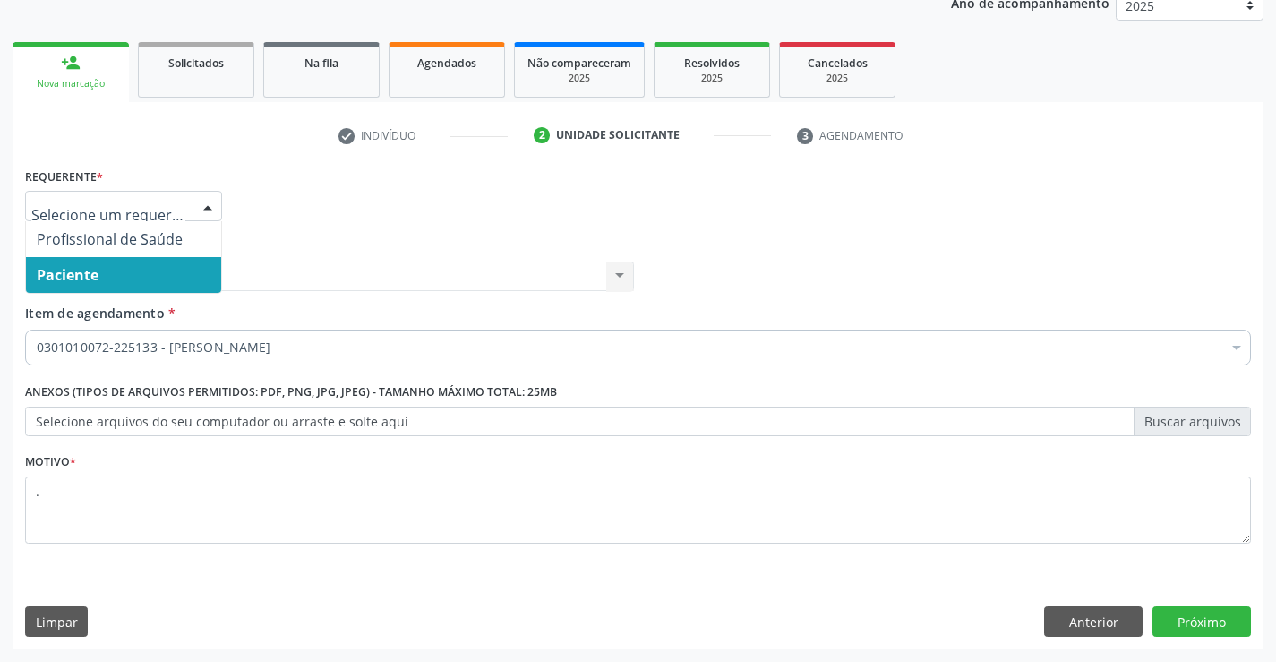
click at [211, 208] on div at bounding box center [207, 207] width 27 height 30
click at [78, 270] on span "Paciente" at bounding box center [68, 275] width 62 height 20
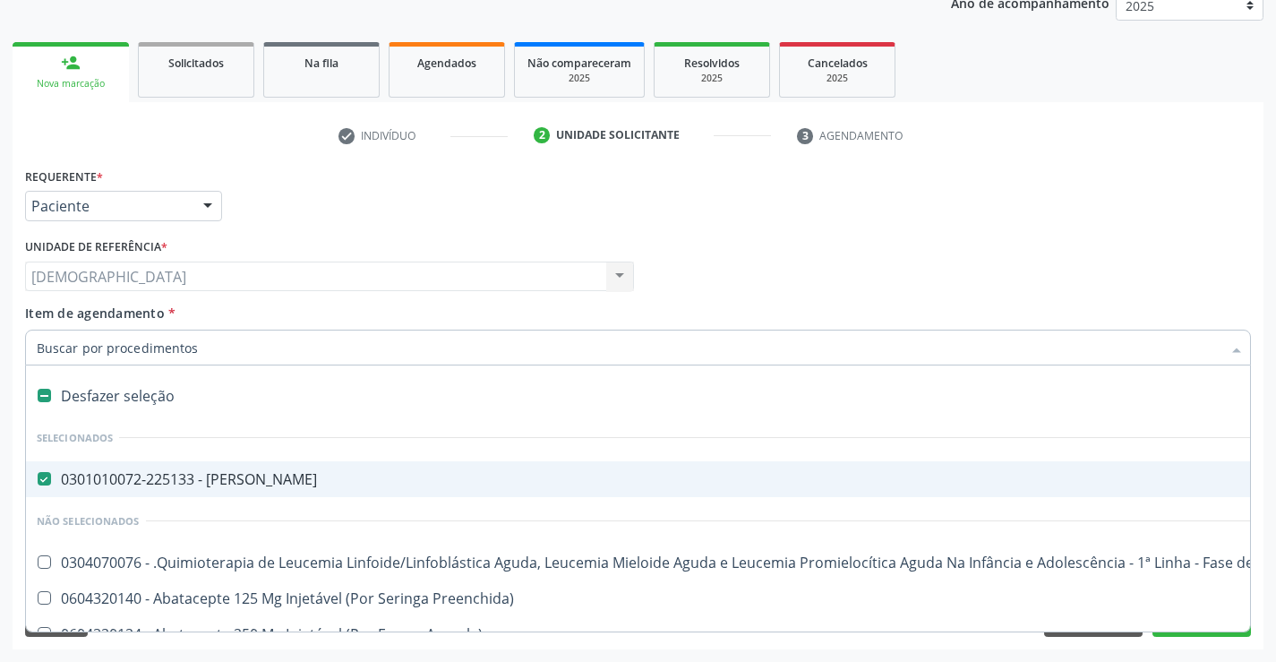
click at [209, 467] on span "0301010072-225133 - [PERSON_NAME]" at bounding box center [733, 479] width 1415 height 36
checkbox Psiquiatra "false"
click at [177, 352] on input "Item de agendamento *" at bounding box center [629, 347] width 1184 height 36
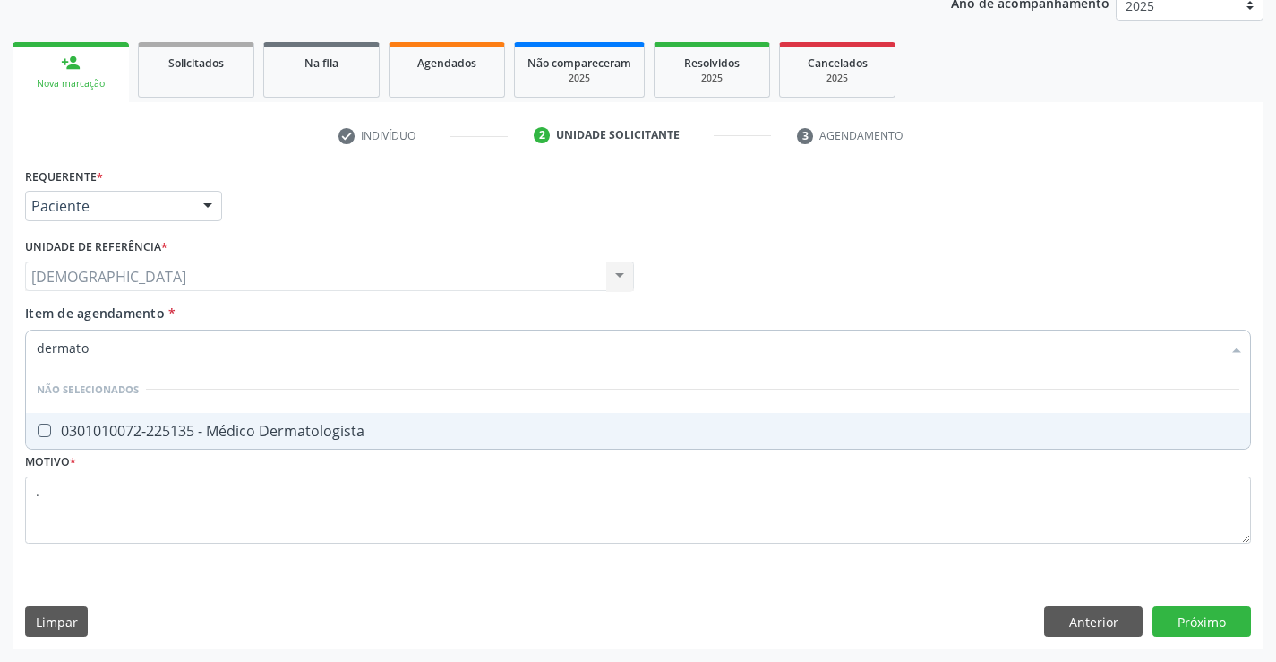
type input "dermatol"
click at [153, 423] on div "0301010072-225135 - Médico Dermatologista" at bounding box center [638, 430] width 1202 height 14
checkbox Dermatologista "true"
click at [1226, 611] on div "Requerente * Paciente Profissional de Saúde Paciente Nenhum resultado encontrad…" at bounding box center [638, 406] width 1251 height 486
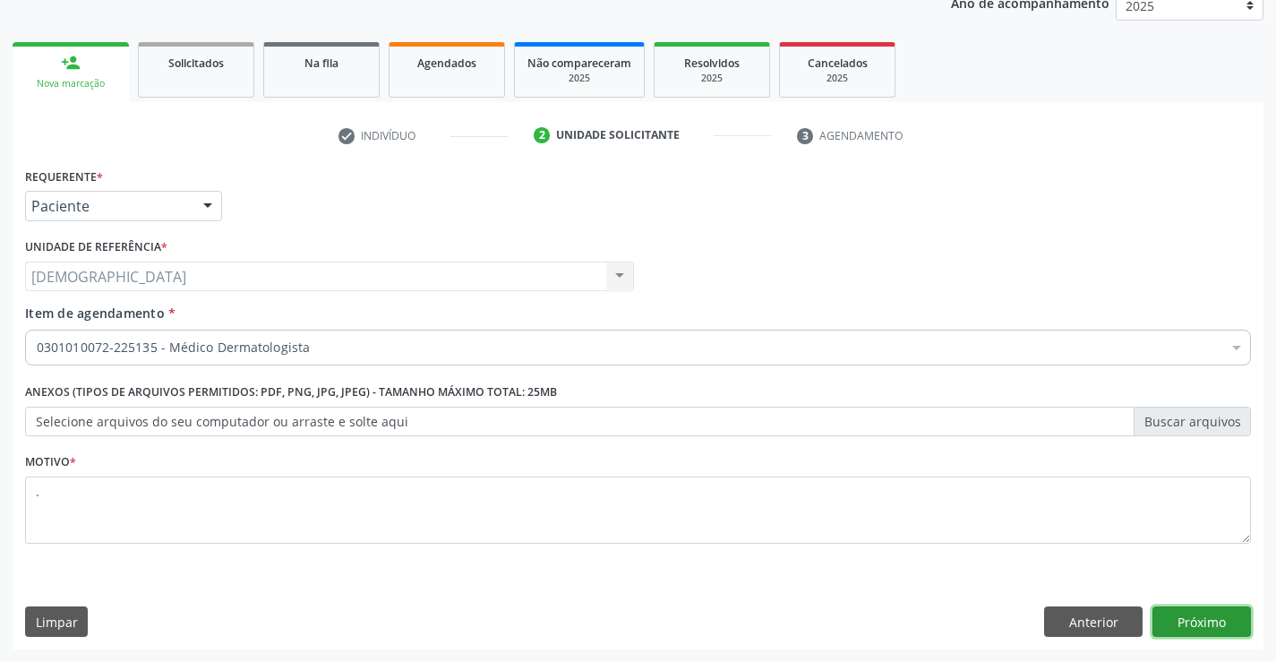
click at [1236, 618] on button "Próximo" at bounding box center [1201, 621] width 98 height 30
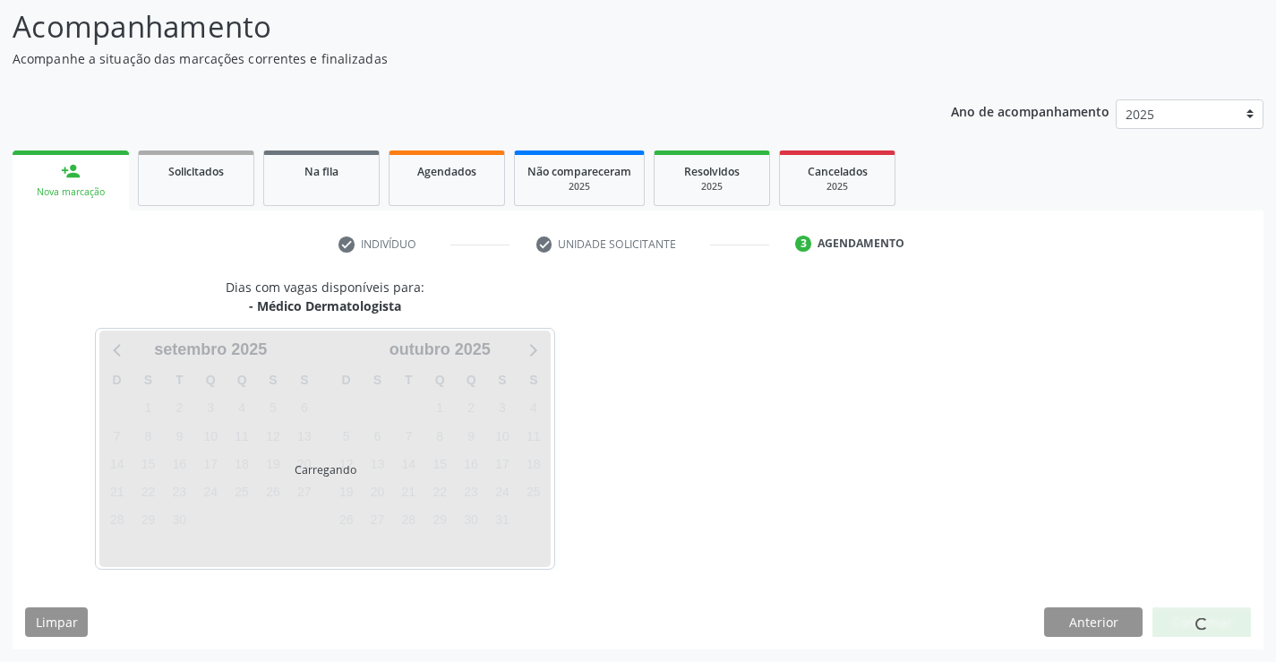
scroll to position [117, 0]
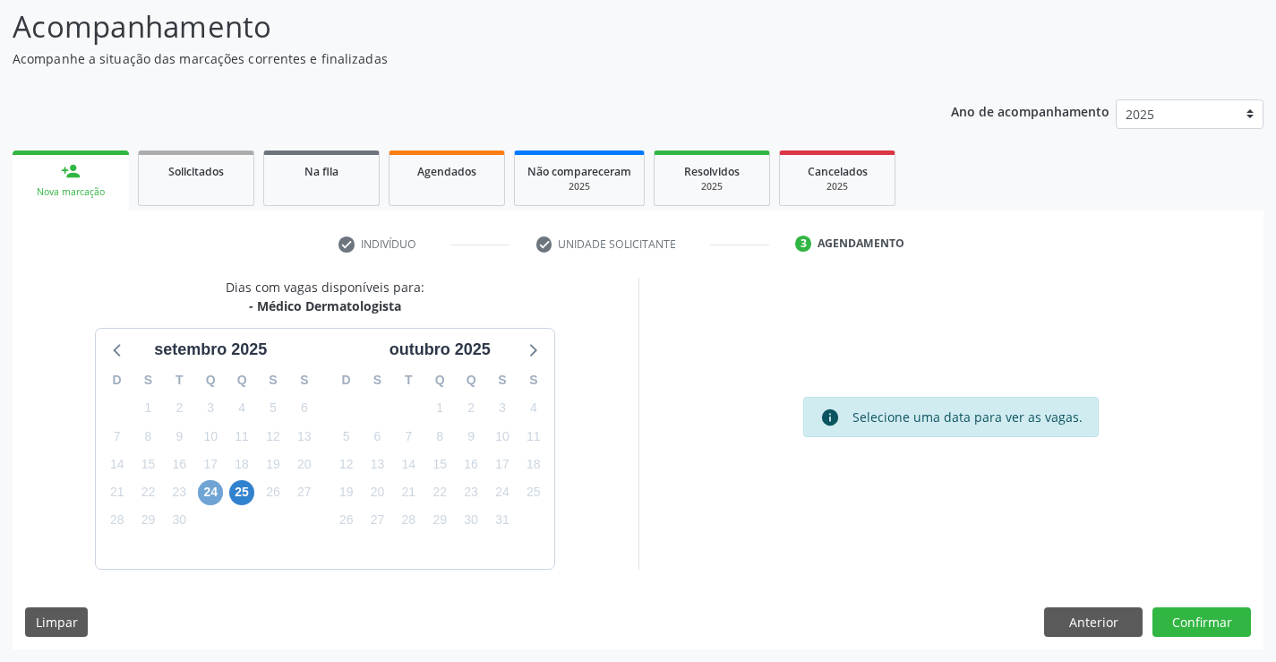
click at [210, 496] on span "24" at bounding box center [210, 492] width 25 height 25
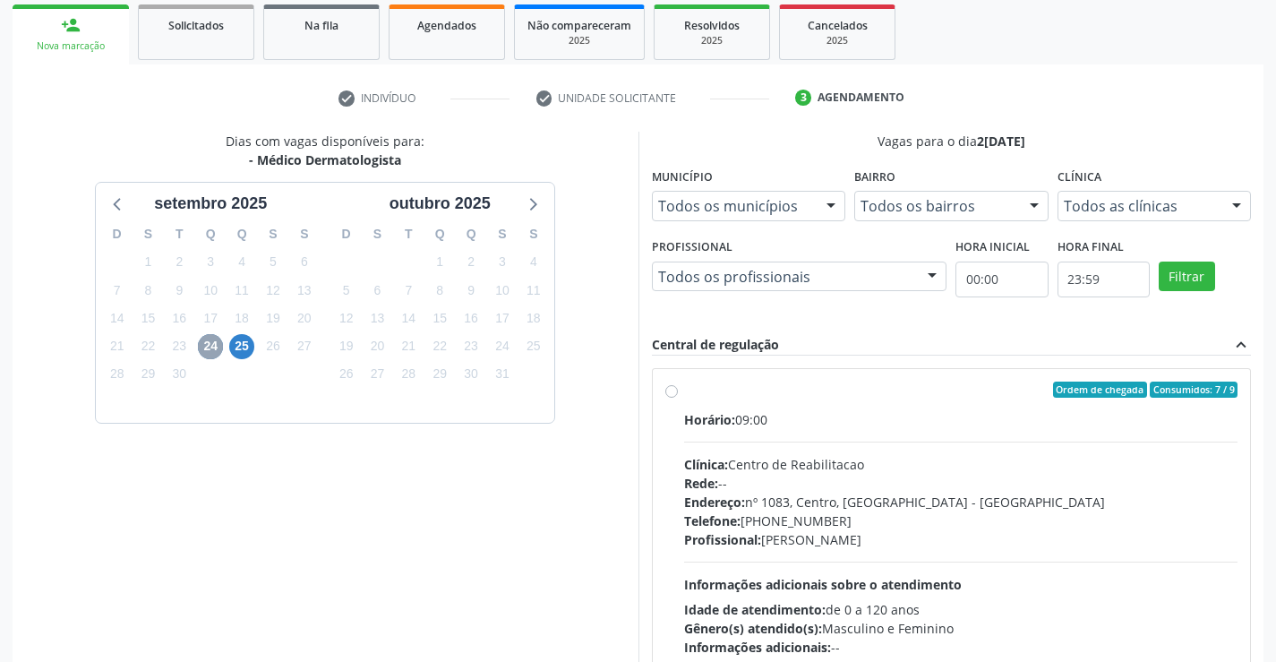
scroll to position [296, 0]
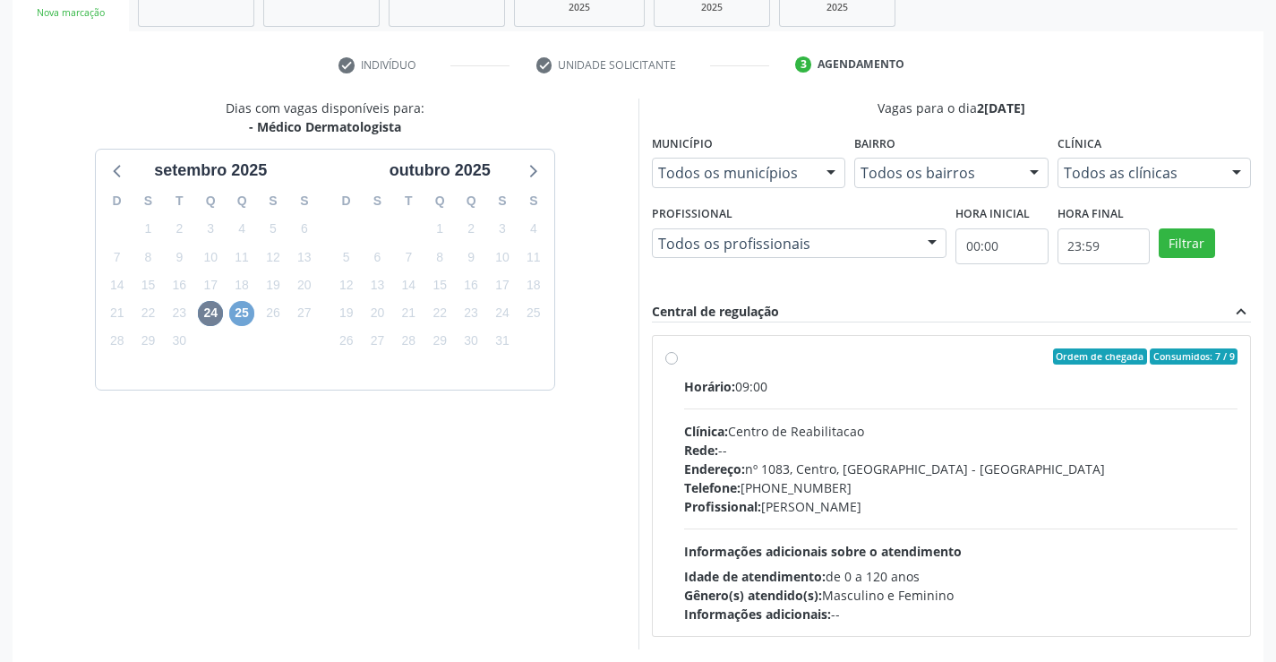
click at [234, 310] on span "25" at bounding box center [241, 313] width 25 height 25
click at [684, 359] on label "Ordem de chegada Consumidos: 4 / 15 Horário: 14:00 Clínica: Policlinica Municip…" at bounding box center [961, 485] width 554 height 275
click at [665, 359] on input "Ordem de chegada Consumidos: 4 / 15 Horário: 14:00 Clínica: Policlinica Municip…" at bounding box center [671, 356] width 13 height 16
radio input "true"
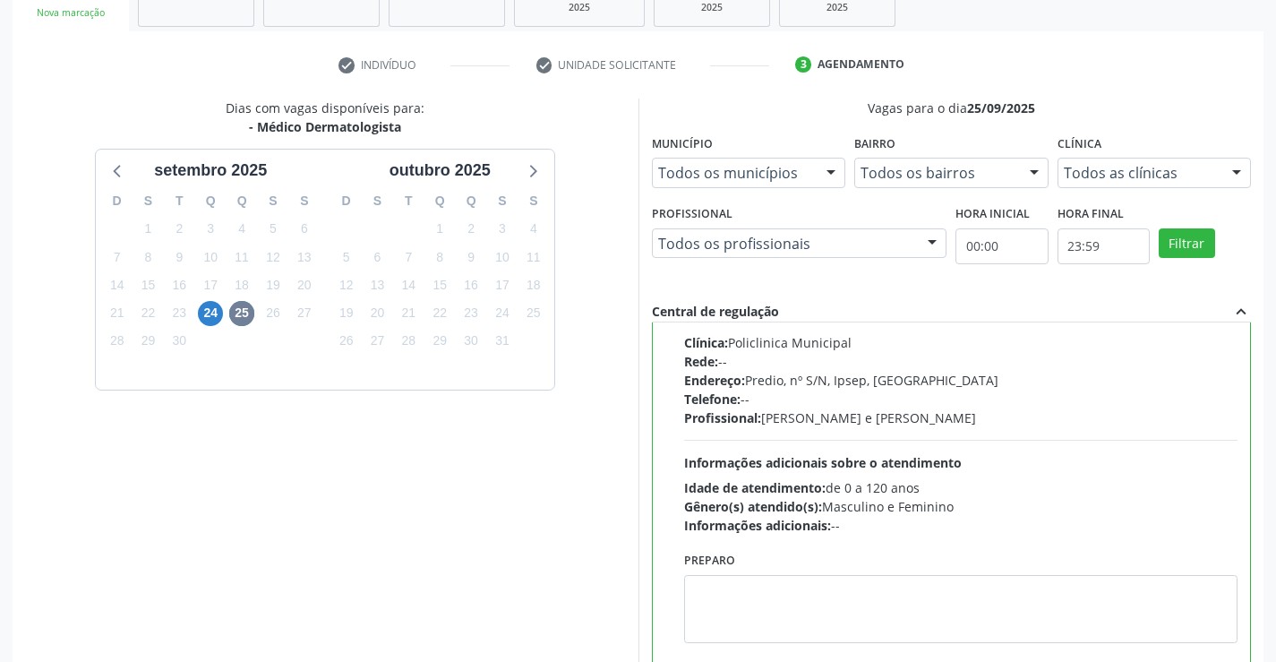
scroll to position [408, 0]
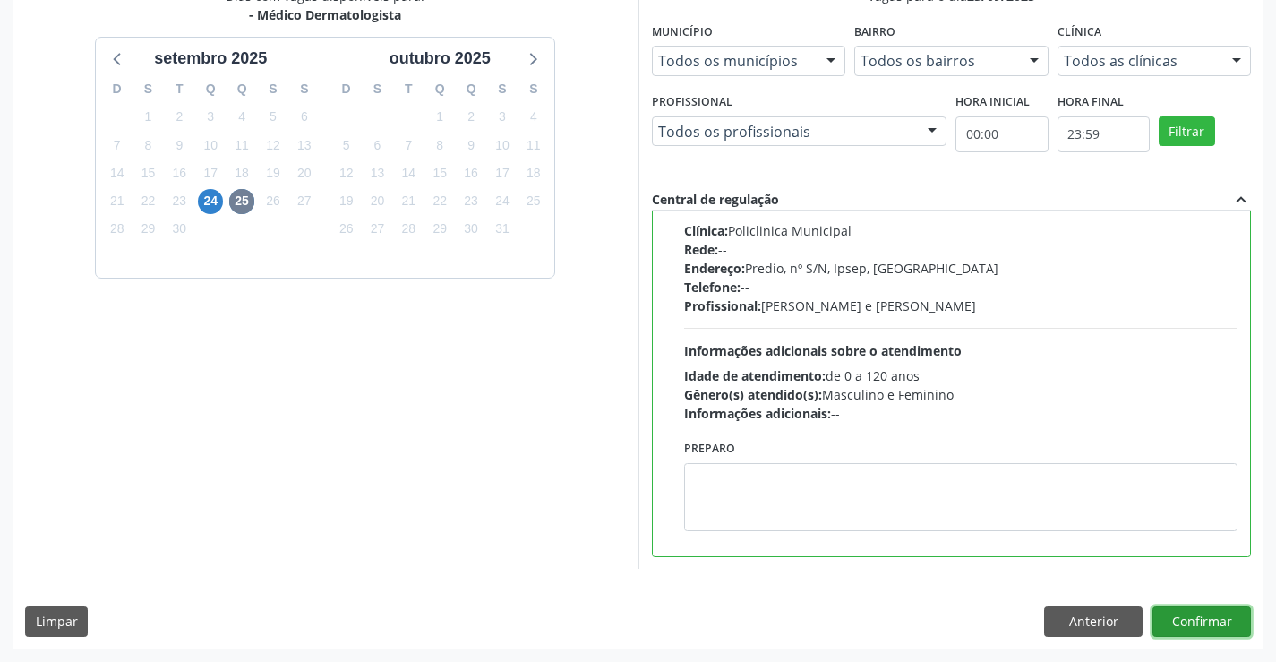
click at [1217, 632] on button "Confirmar" at bounding box center [1201, 621] width 98 height 30
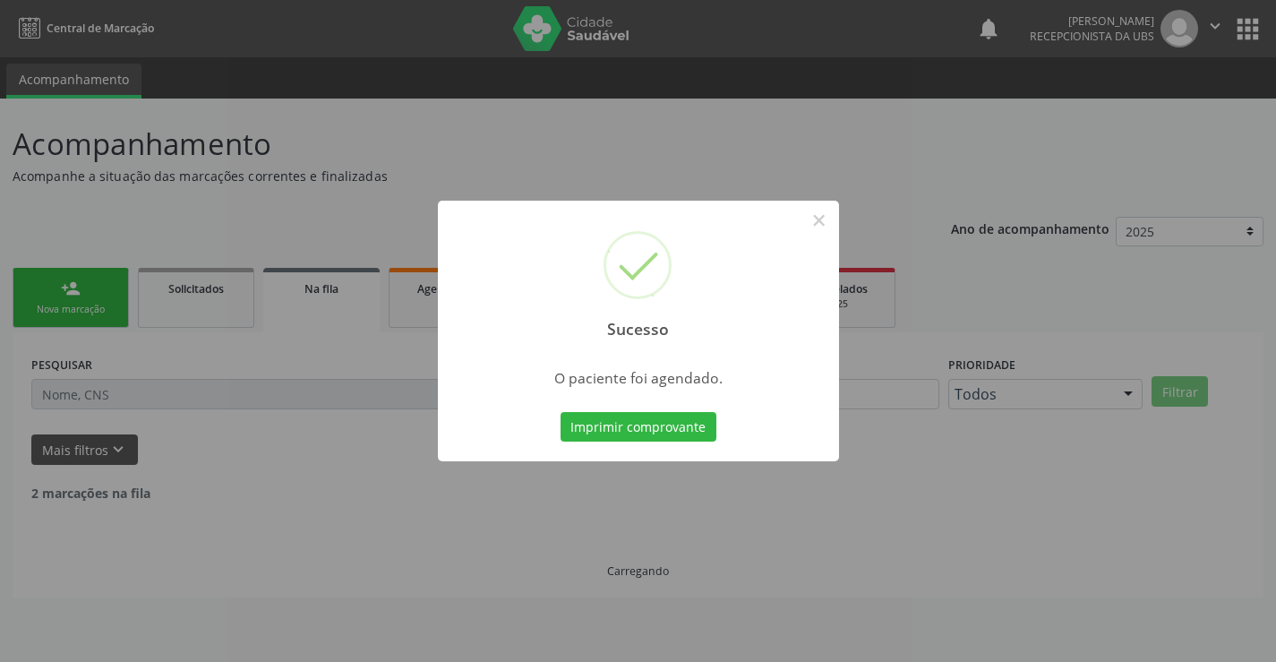
scroll to position [0, 0]
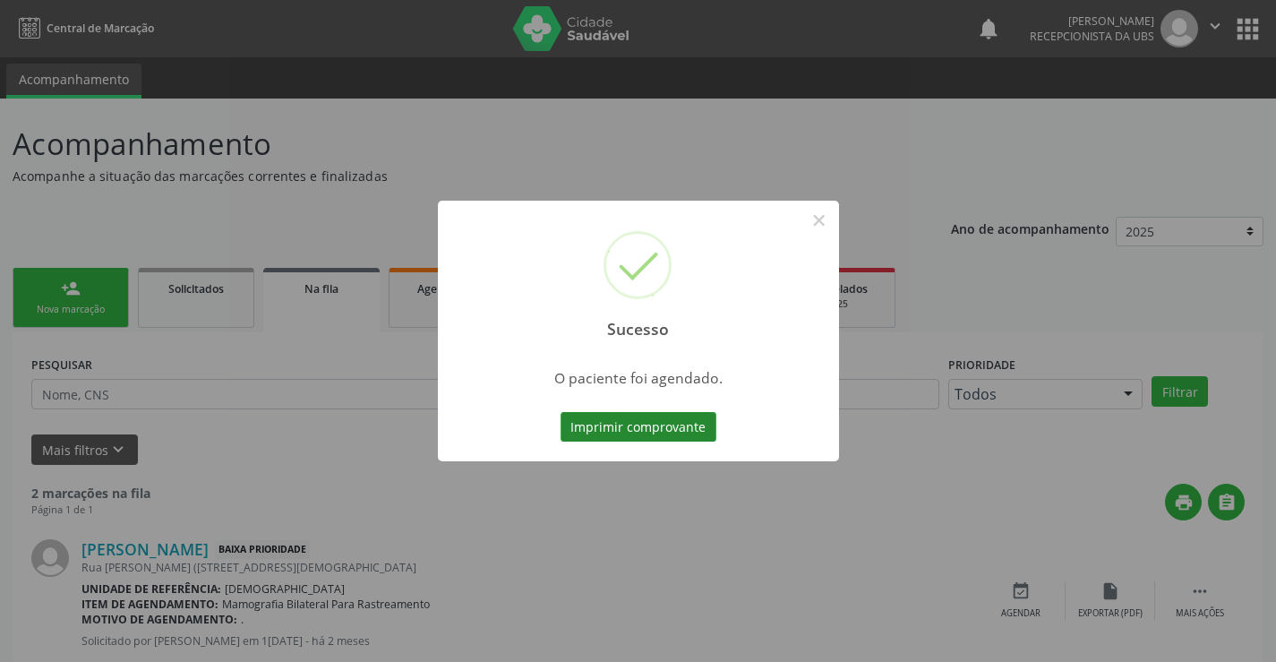
click at [636, 438] on button "Imprimir comprovante" at bounding box center [638, 427] width 156 height 30
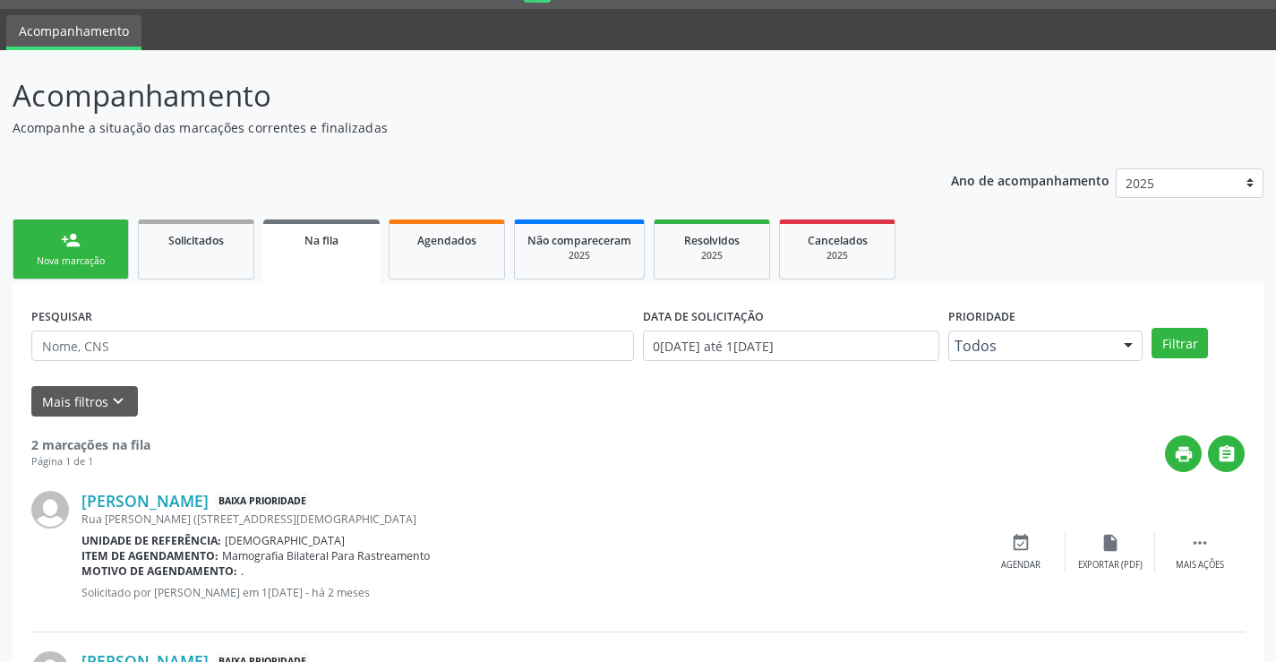
scroll to position [210, 0]
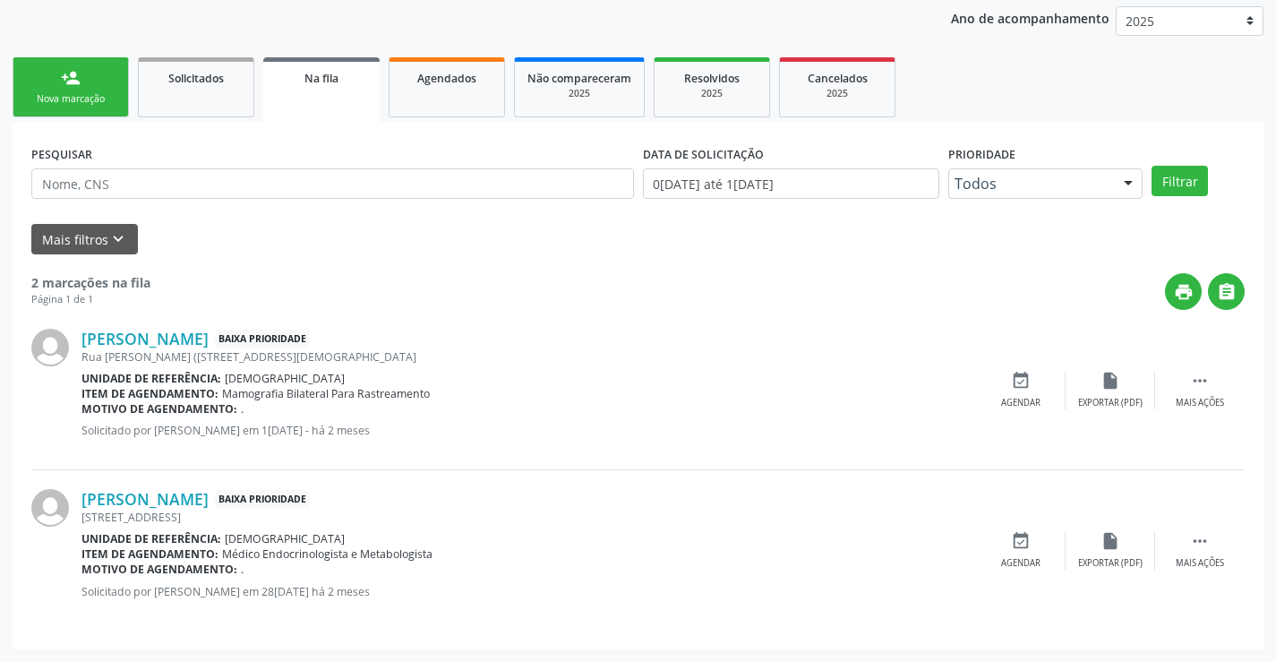
click at [59, 76] on link "person_add Nova marcação" at bounding box center [71, 87] width 116 height 60
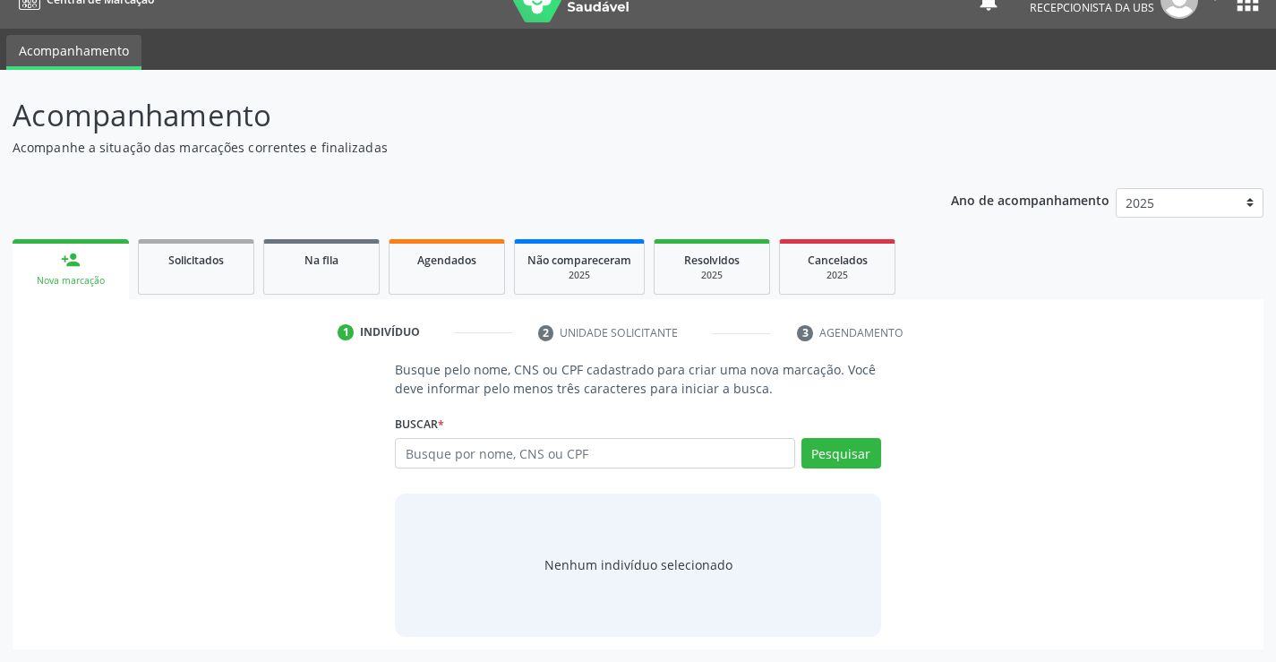
scroll to position [29, 0]
click at [499, 450] on input "text" at bounding box center [594, 453] width 399 height 30
click at [430, 459] on input "text" at bounding box center [594, 453] width 399 height 30
type input "13562951426"
click at [832, 448] on button "Pesquisar" at bounding box center [841, 453] width 80 height 30
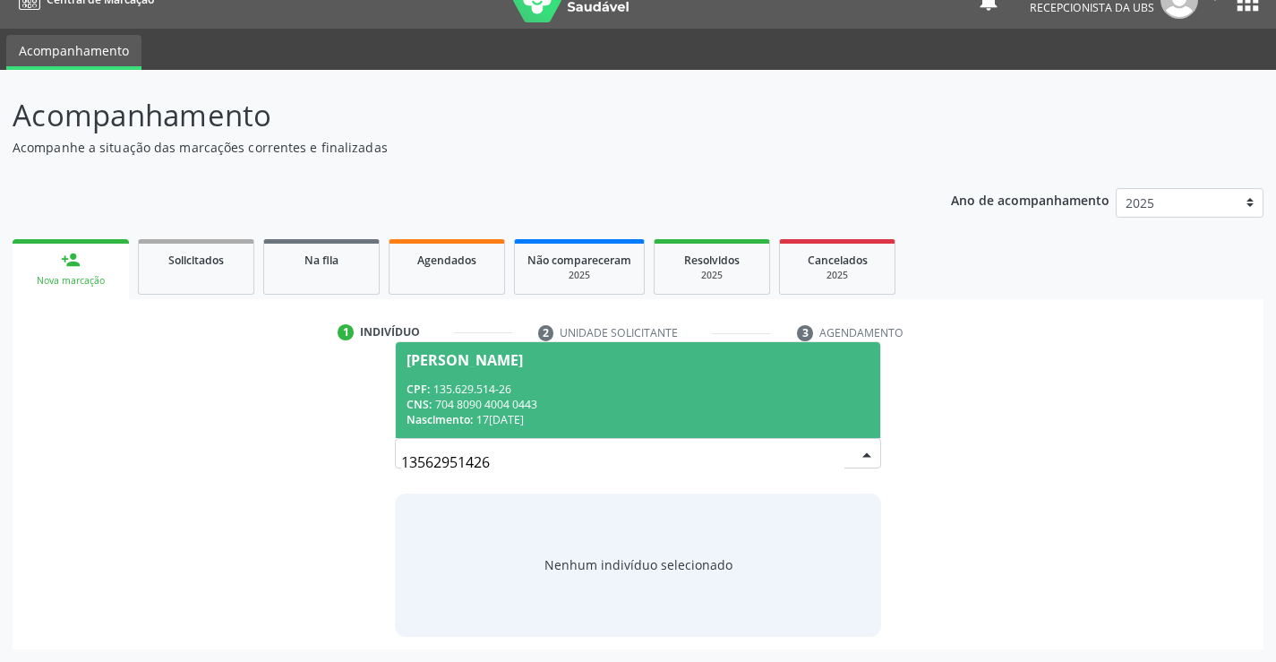
click at [528, 381] on div "CPF: 135.629.514-26" at bounding box center [637, 388] width 462 height 15
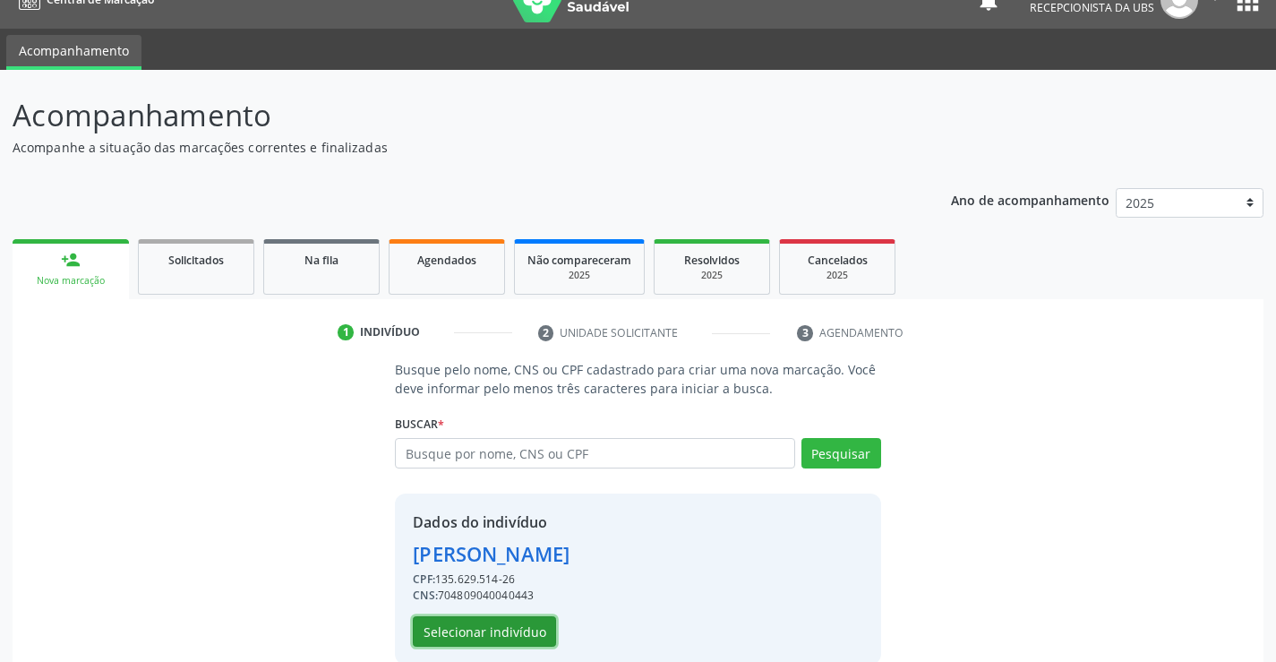
click at [491, 620] on button "Selecionar indivíduo" at bounding box center [484, 631] width 143 height 30
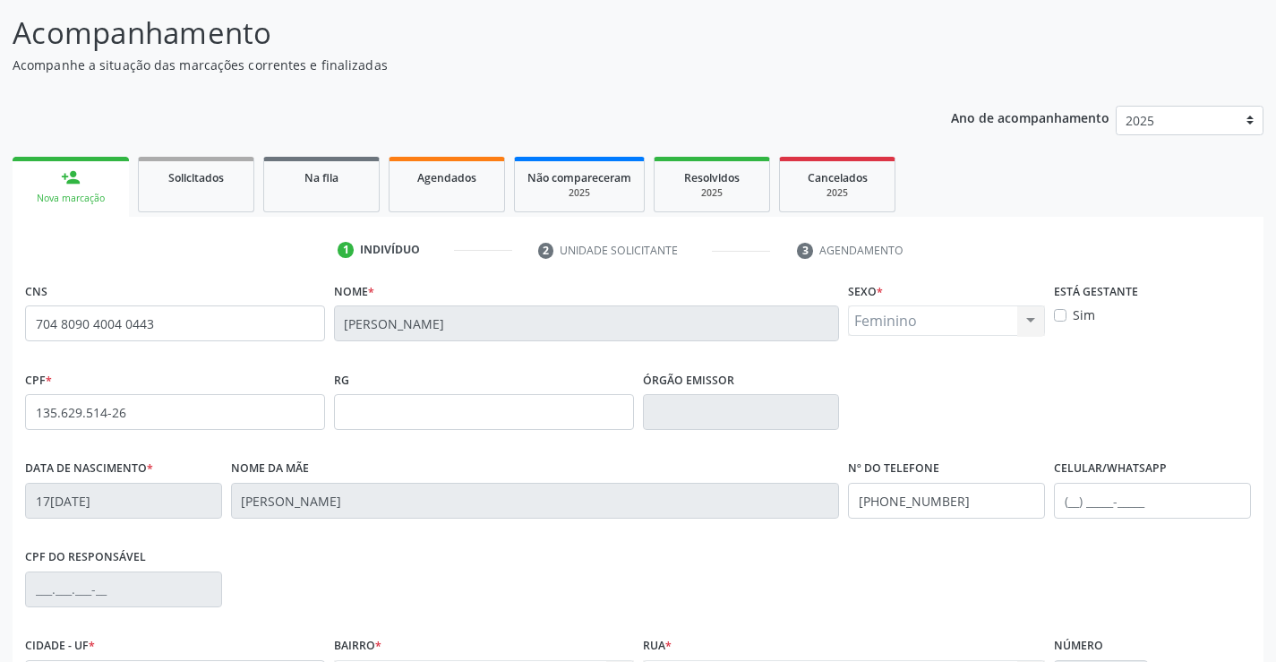
scroll to position [309, 0]
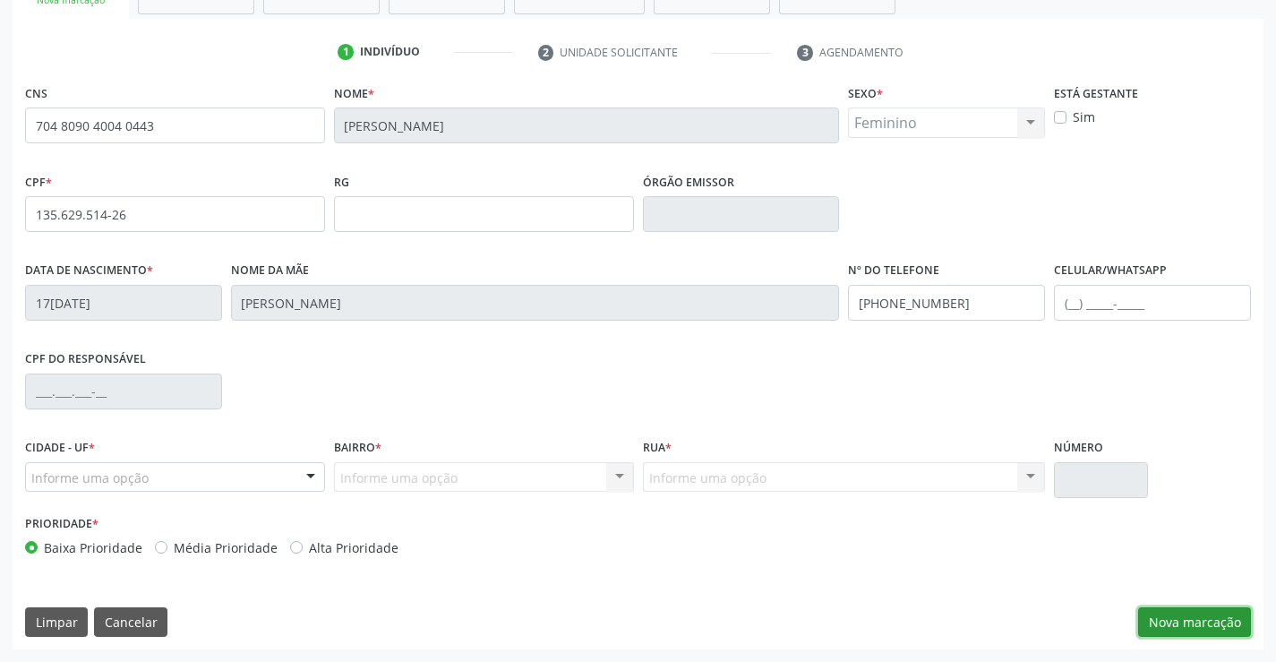
click at [1188, 623] on button "Nova marcação" at bounding box center [1194, 622] width 113 height 30
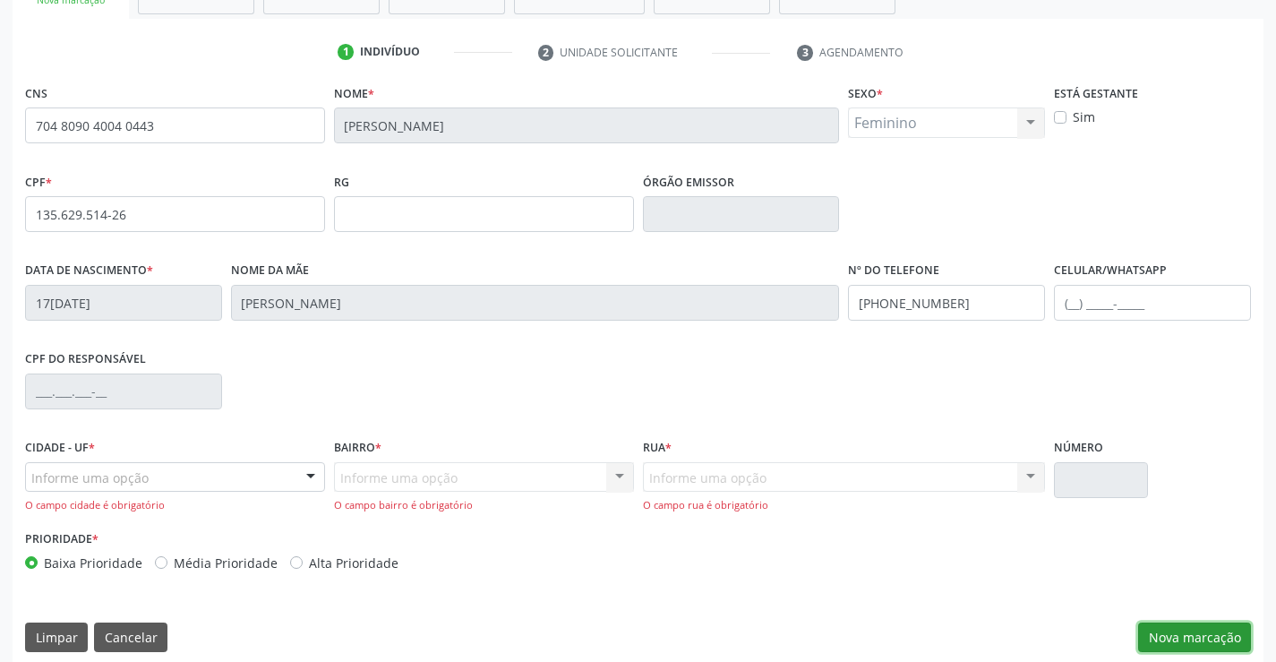
click at [1170, 637] on button "Nova marcação" at bounding box center [1194, 637] width 113 height 30
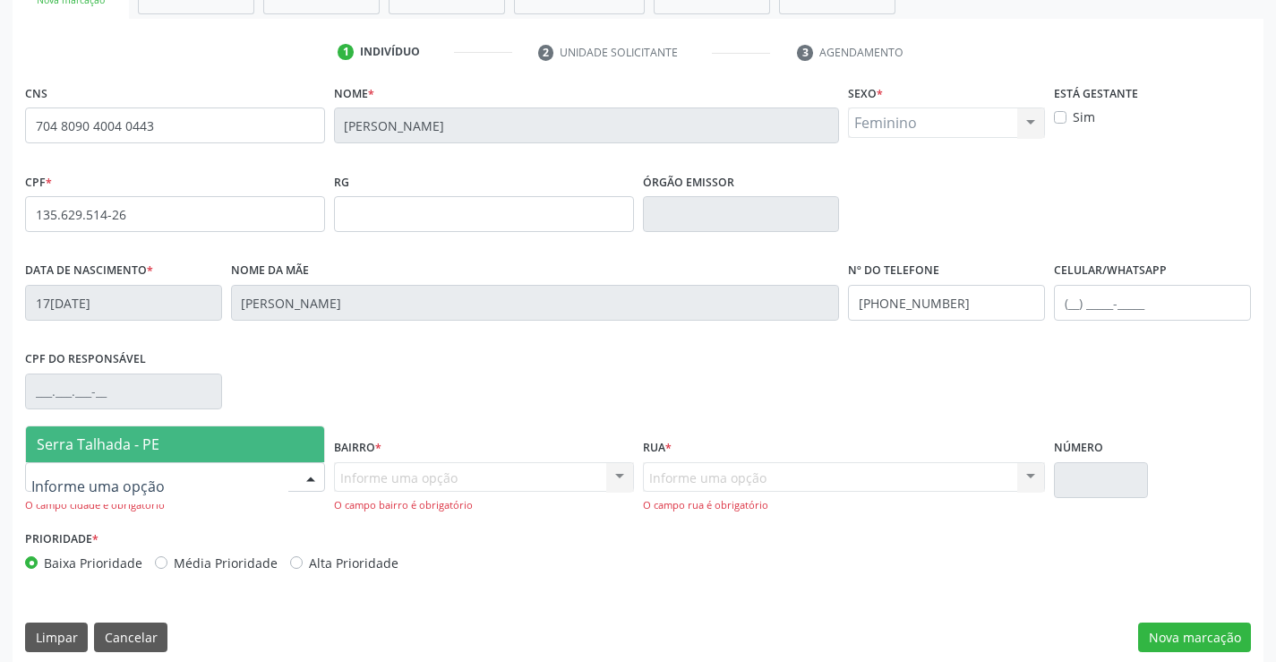
click at [311, 481] on div at bounding box center [310, 478] width 27 height 30
click at [222, 455] on span "Serra Talhada - PE" at bounding box center [175, 444] width 298 height 36
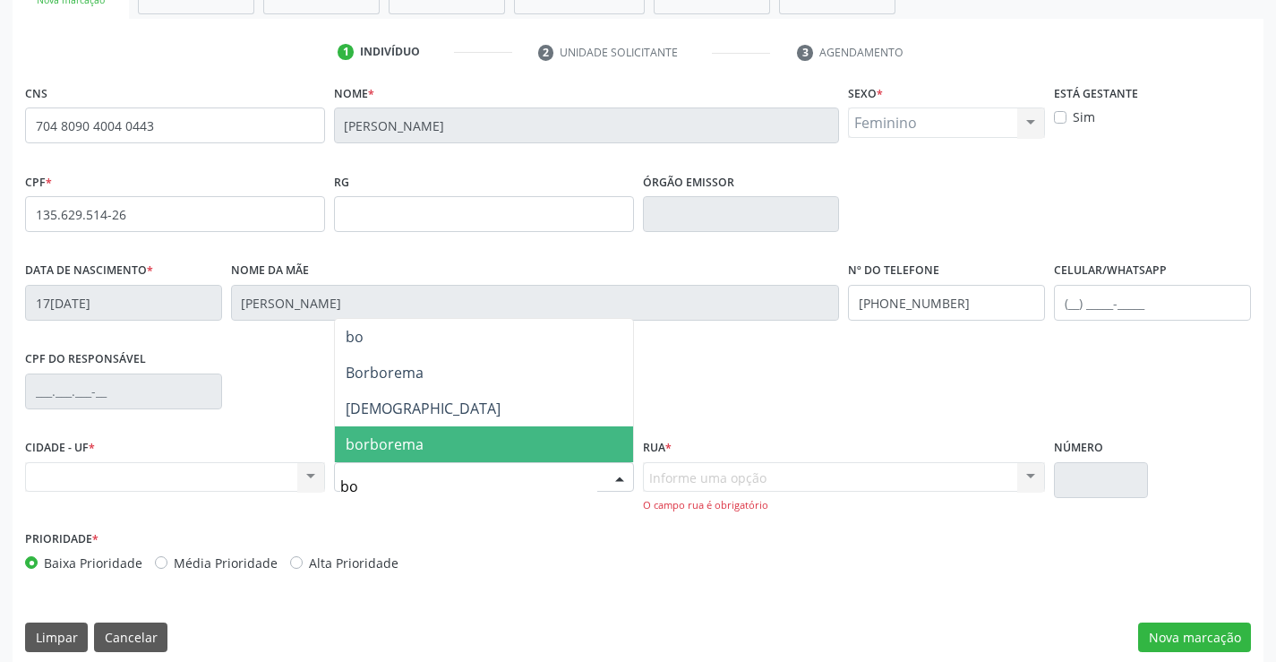
type input "bom"
click at [439, 440] on span "[DEMOGRAPHIC_DATA]" at bounding box center [484, 444] width 298 height 36
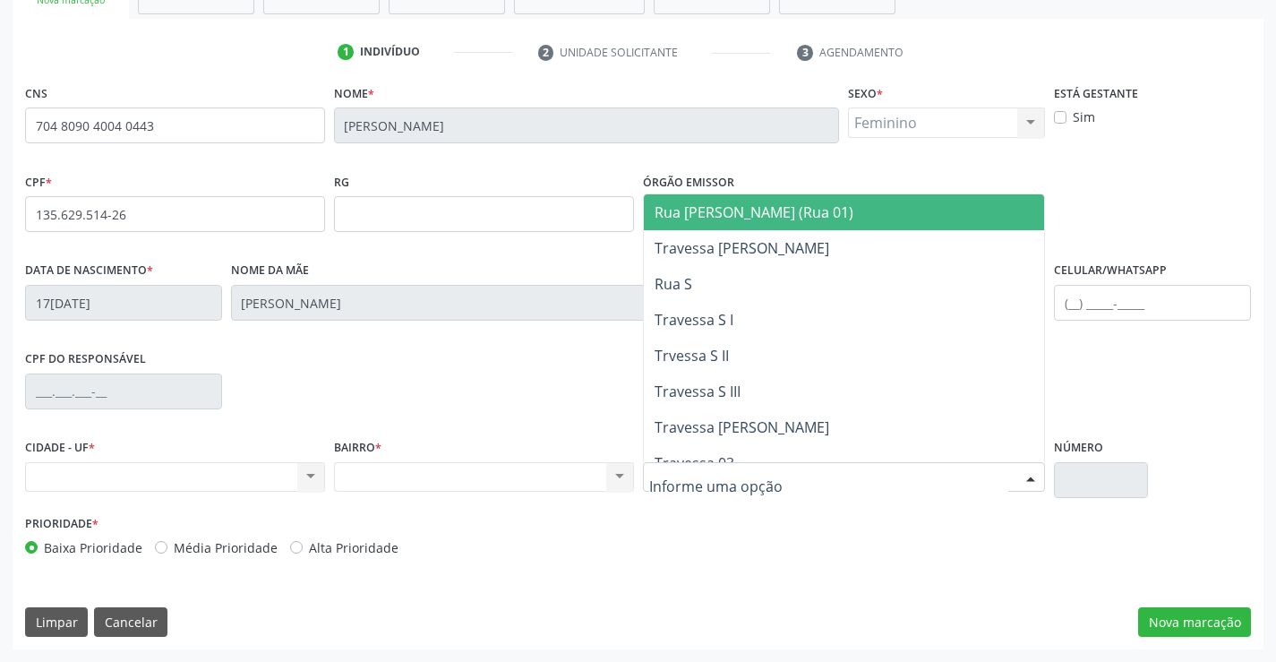
click at [1003, 471] on div at bounding box center [844, 477] width 403 height 30
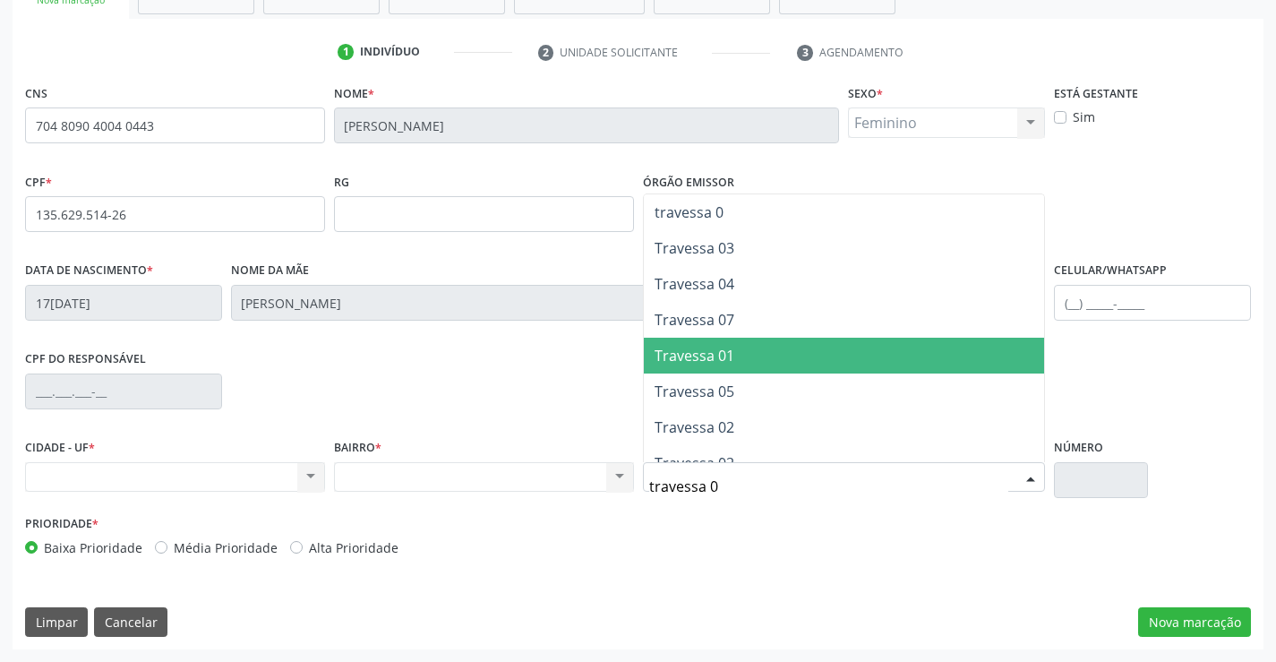
type input "travessa 02"
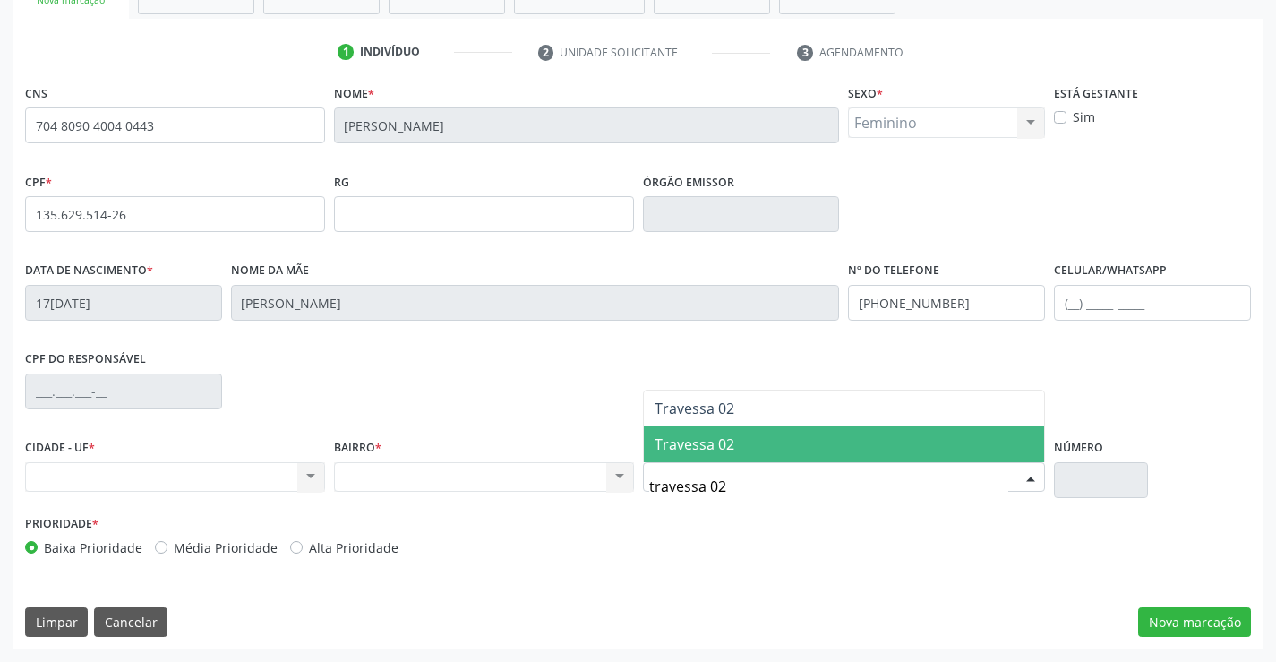
click at [770, 446] on span "Travessa 02" at bounding box center [844, 444] width 401 height 36
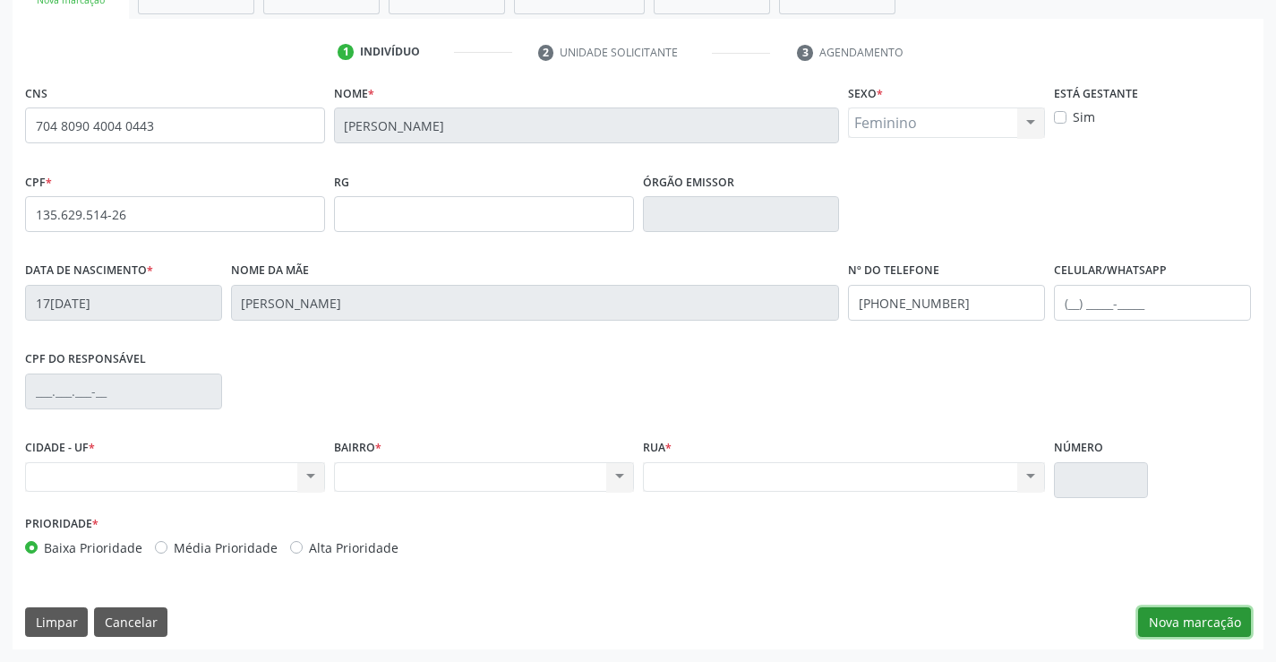
click at [1202, 623] on button "Nova marcação" at bounding box center [1194, 622] width 113 height 30
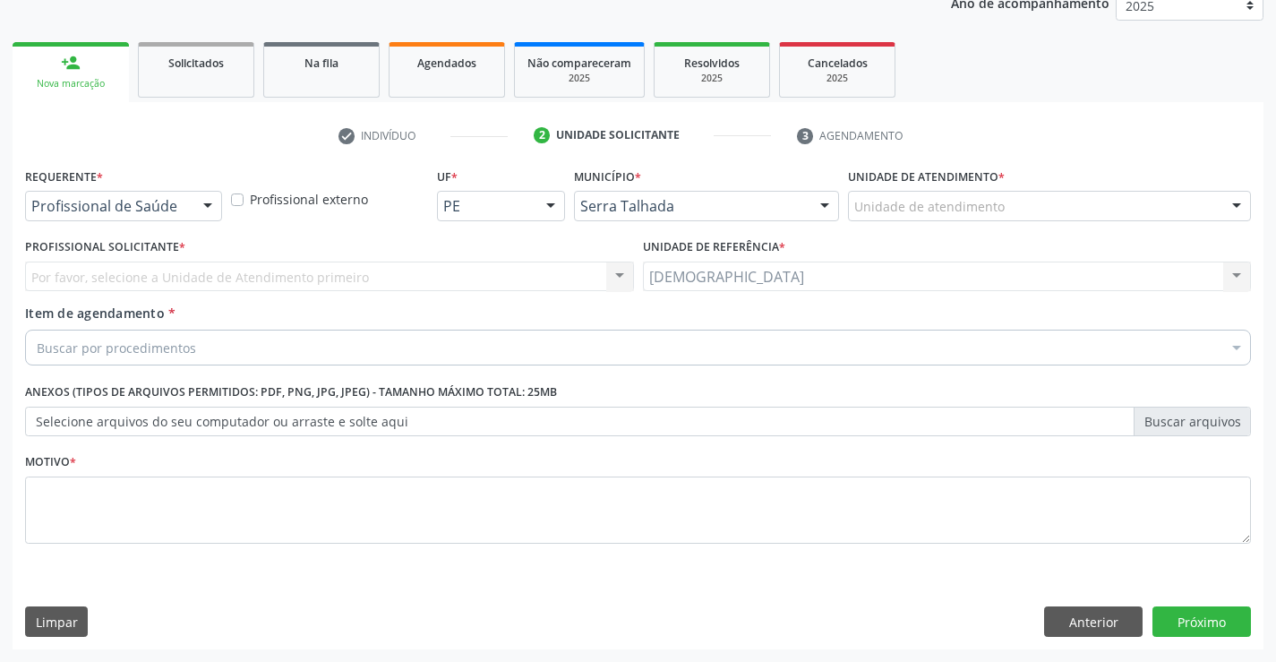
click at [206, 202] on div at bounding box center [207, 207] width 27 height 30
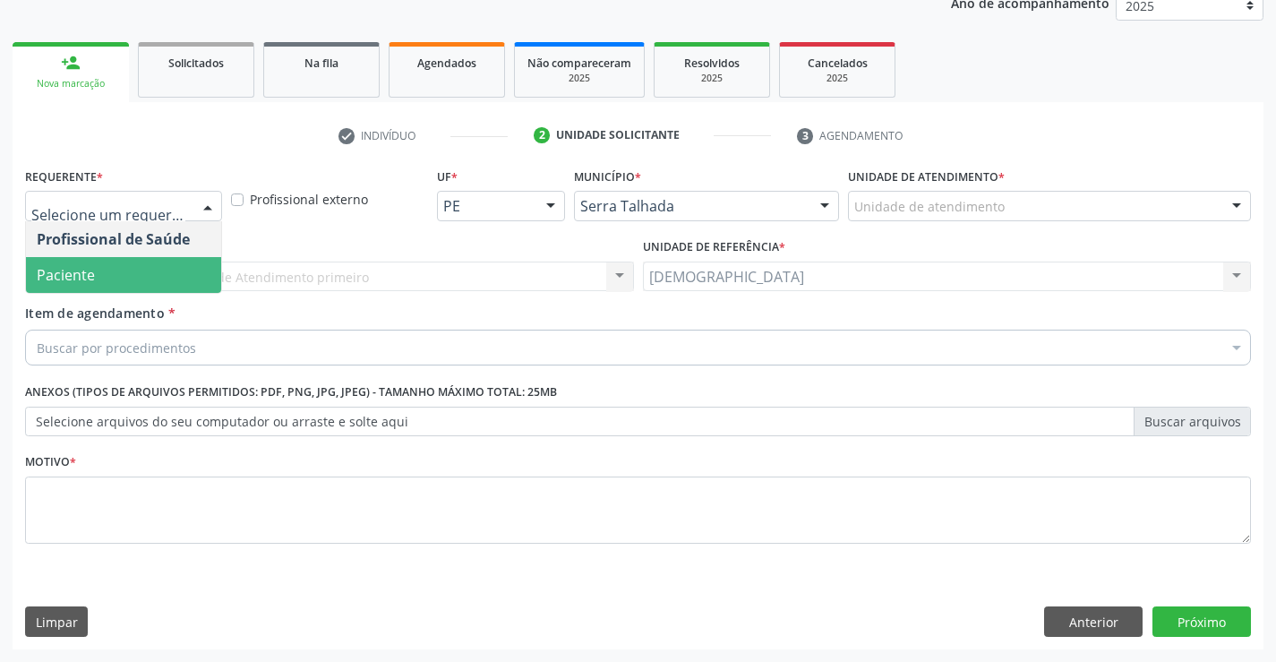
click at [99, 278] on span "Paciente" at bounding box center [123, 275] width 195 height 36
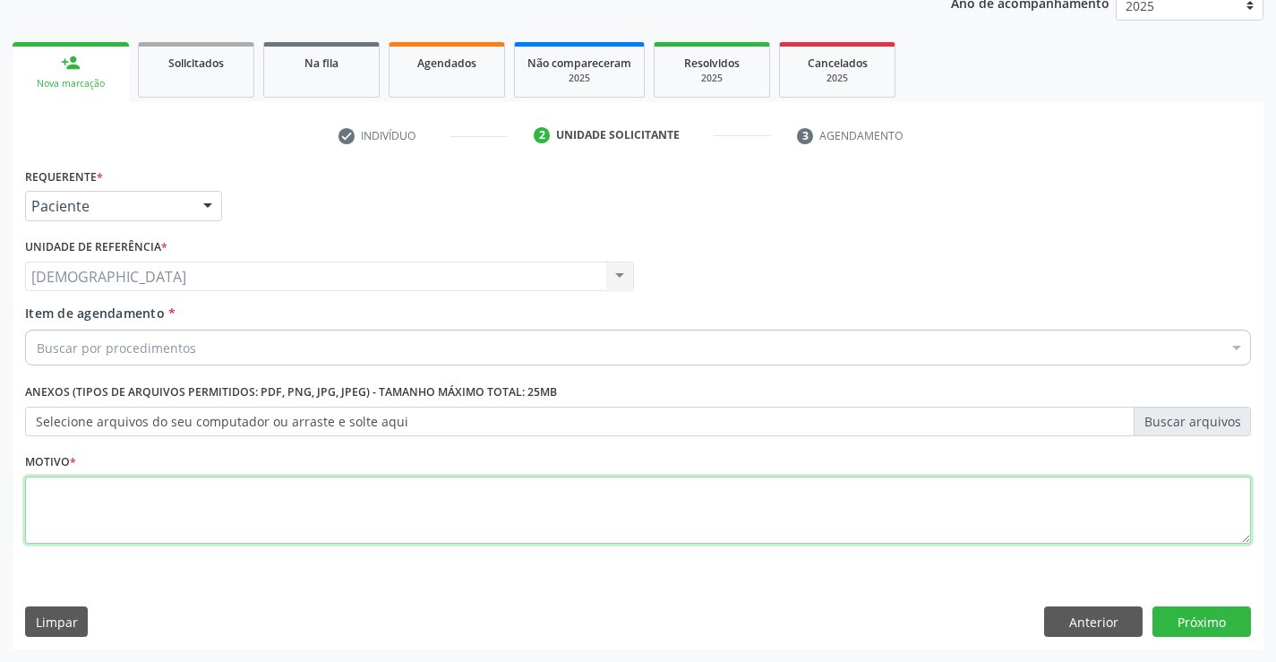
click at [65, 522] on textarea at bounding box center [637, 510] width 1225 height 68
type textarea "."
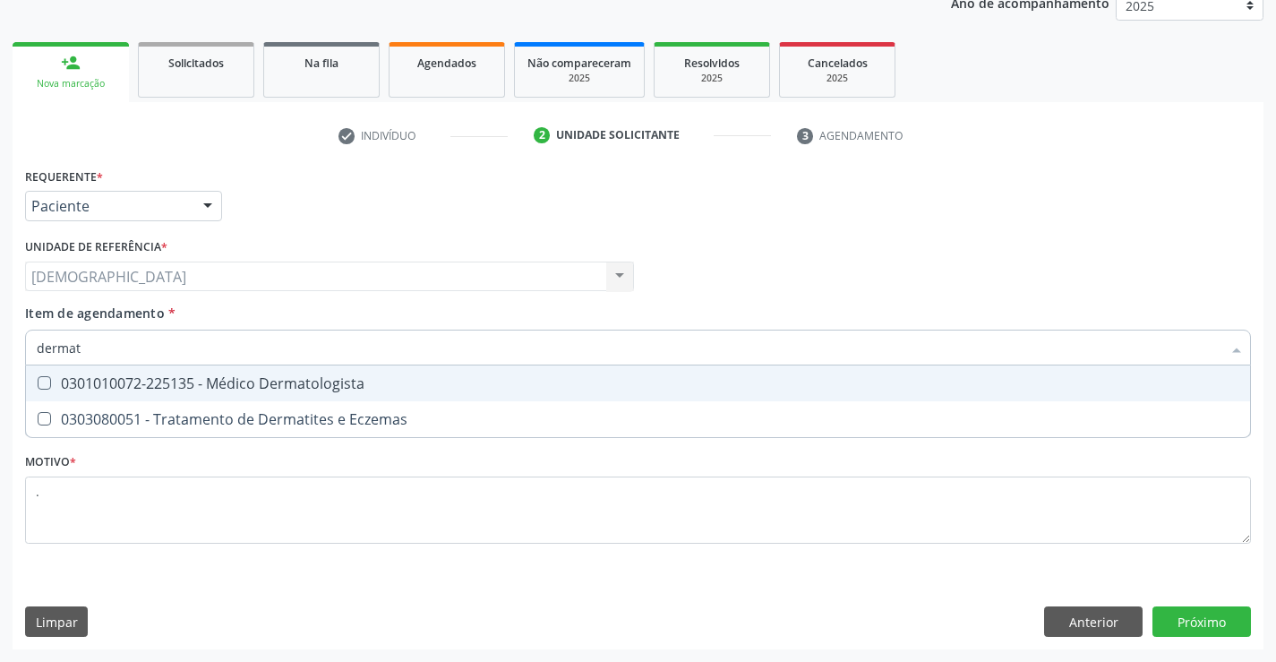
type input "dermato"
click at [175, 379] on div "0301010072-225135 - Médico Dermatologista" at bounding box center [638, 383] width 1202 height 14
checkbox Dermatologista "true"
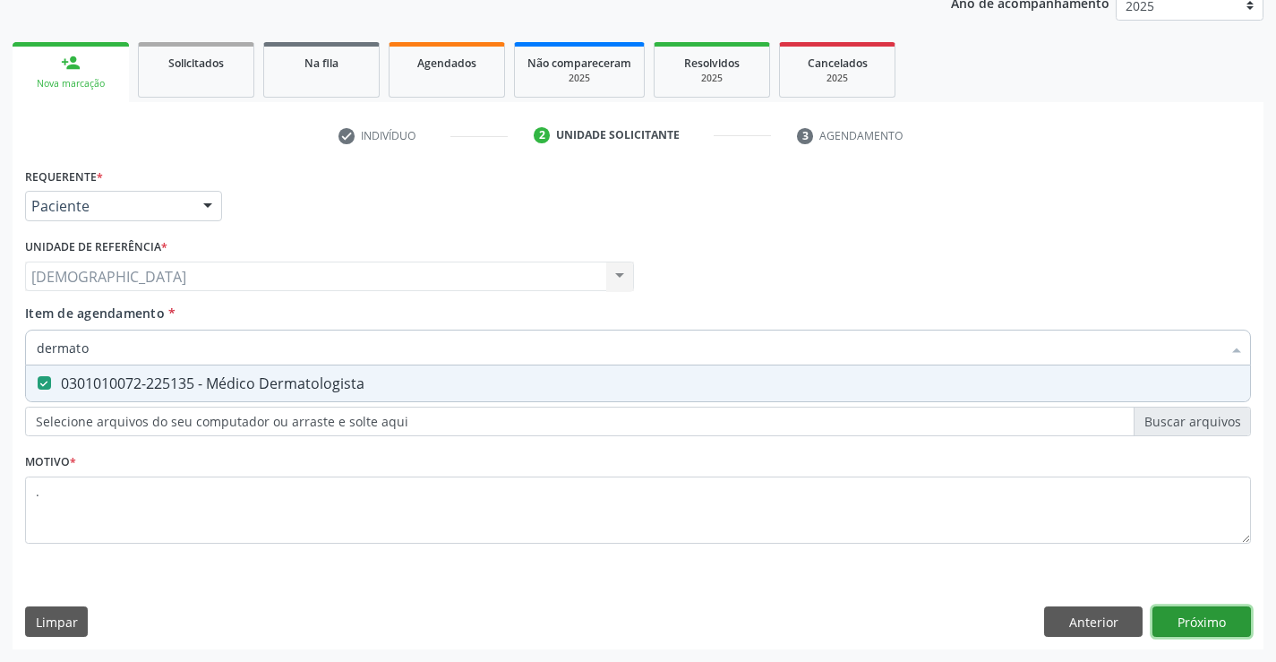
click at [1209, 624] on div "Requerente * Paciente Profissional de Saúde Paciente Nenhum resultado encontrad…" at bounding box center [638, 406] width 1251 height 486
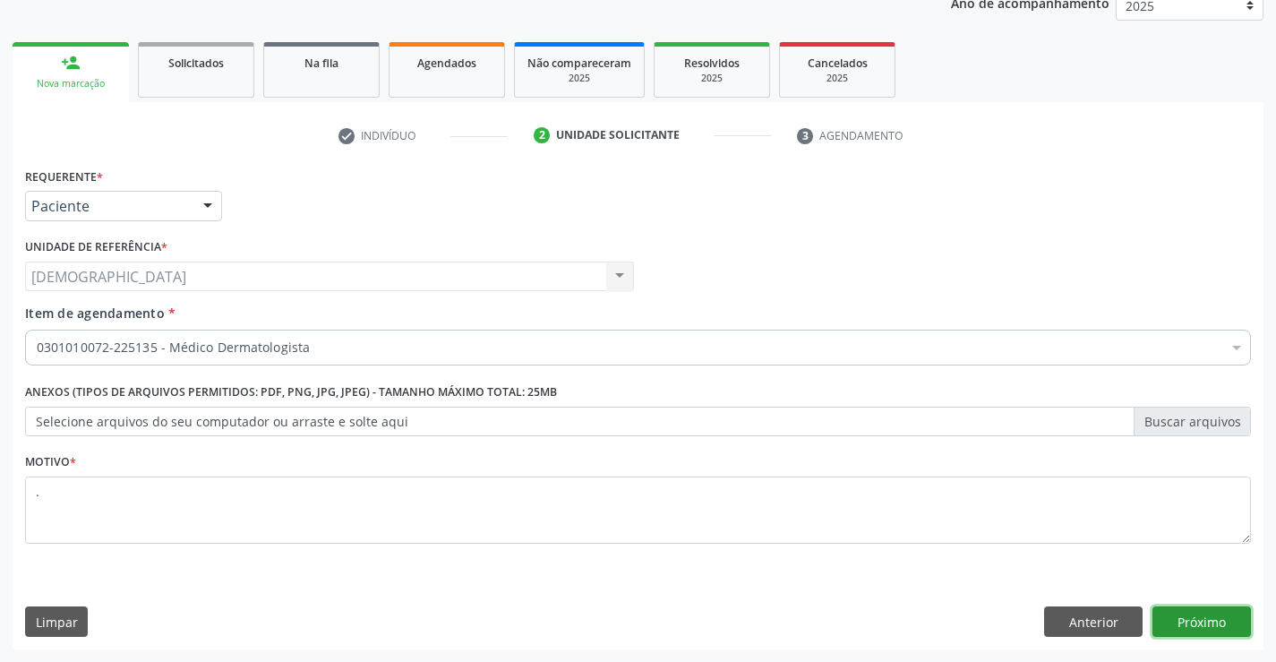
click at [1163, 618] on button "Próximo" at bounding box center [1201, 621] width 98 height 30
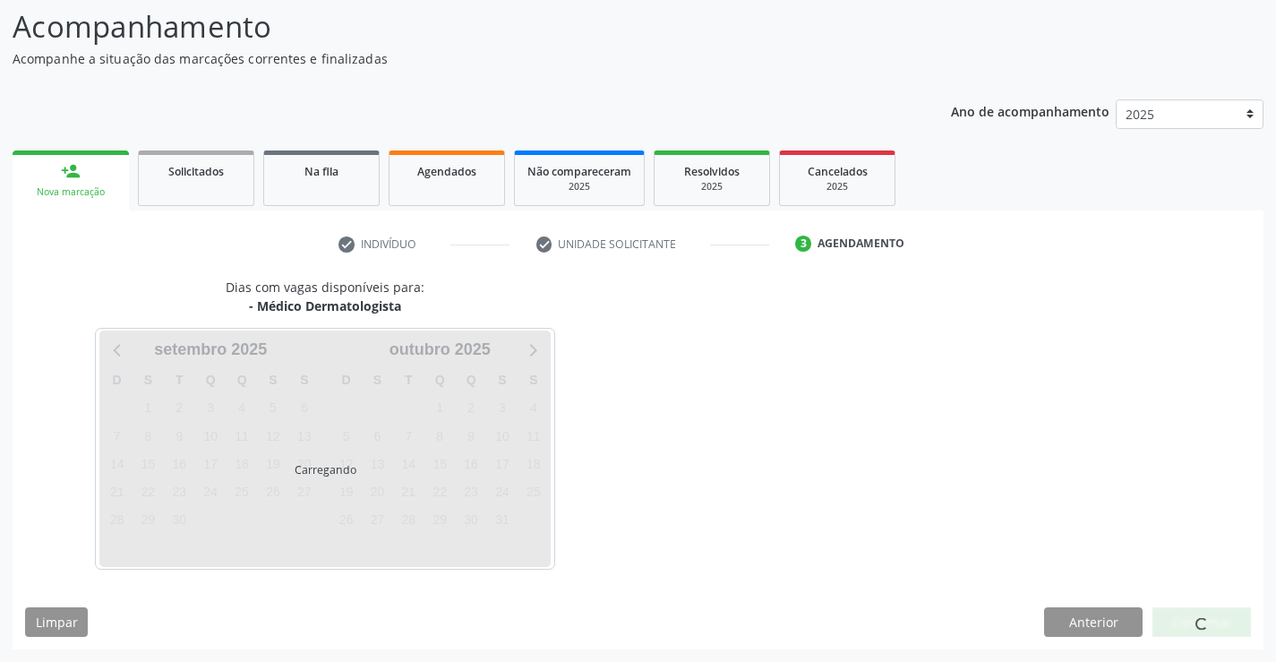
scroll to position [117, 0]
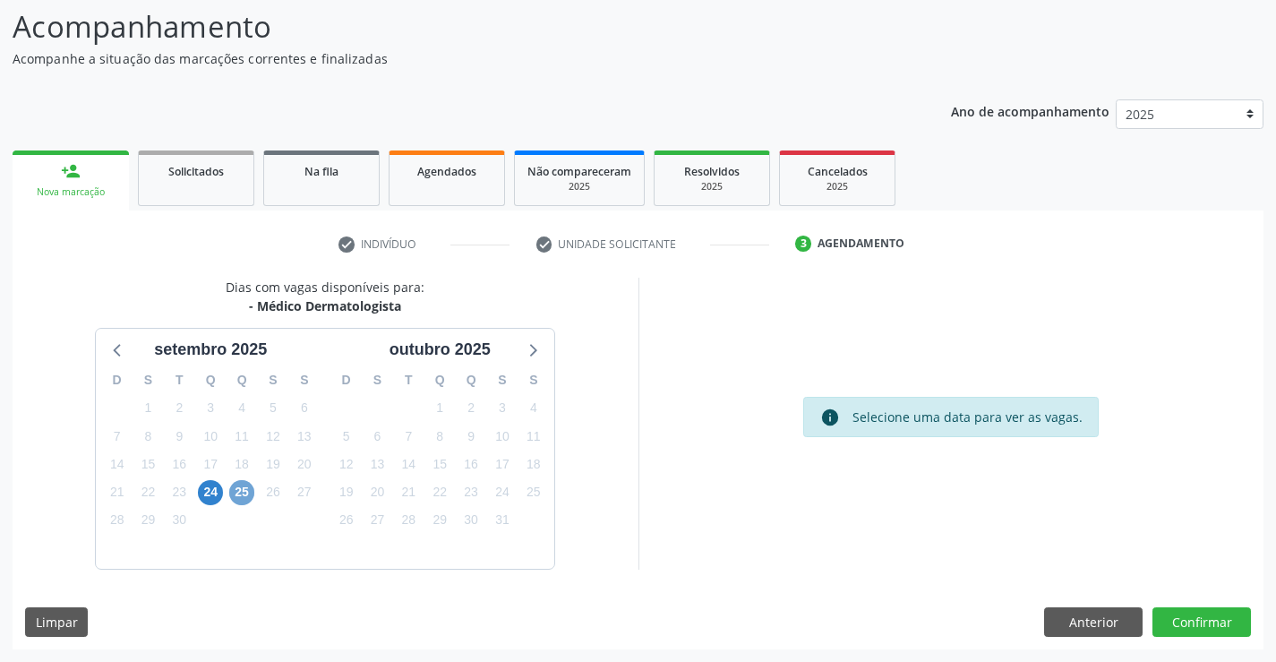
click at [236, 487] on span "25" at bounding box center [241, 492] width 25 height 25
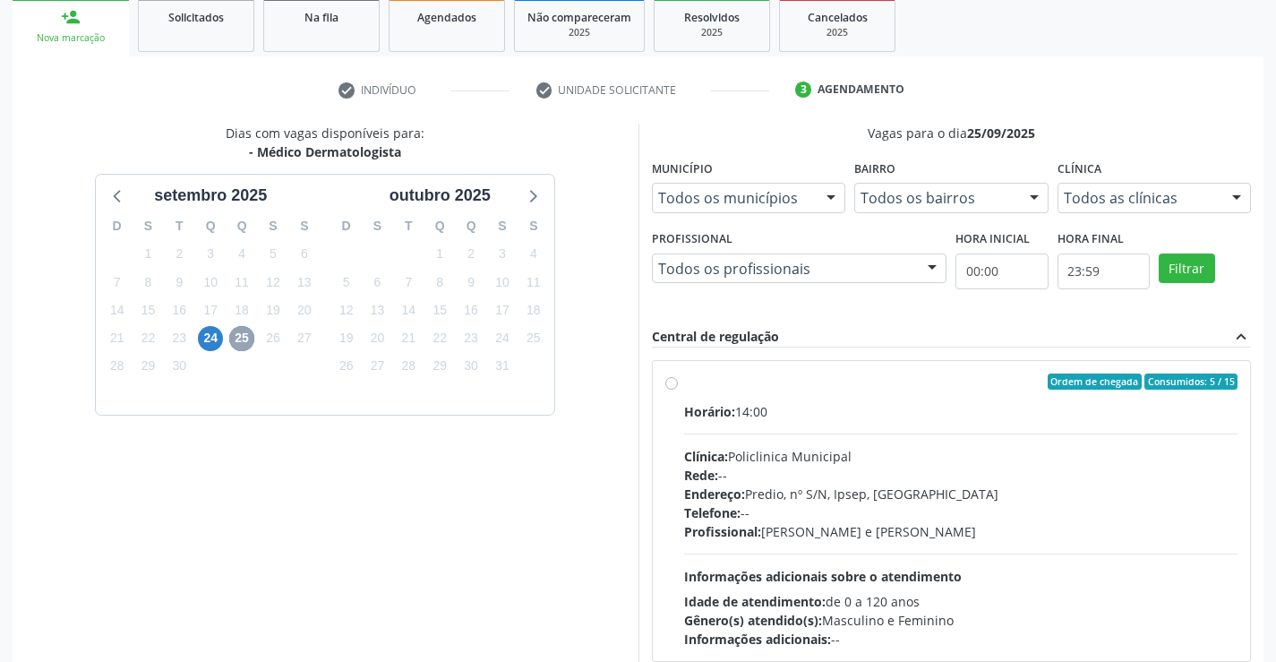
scroll to position [296, 0]
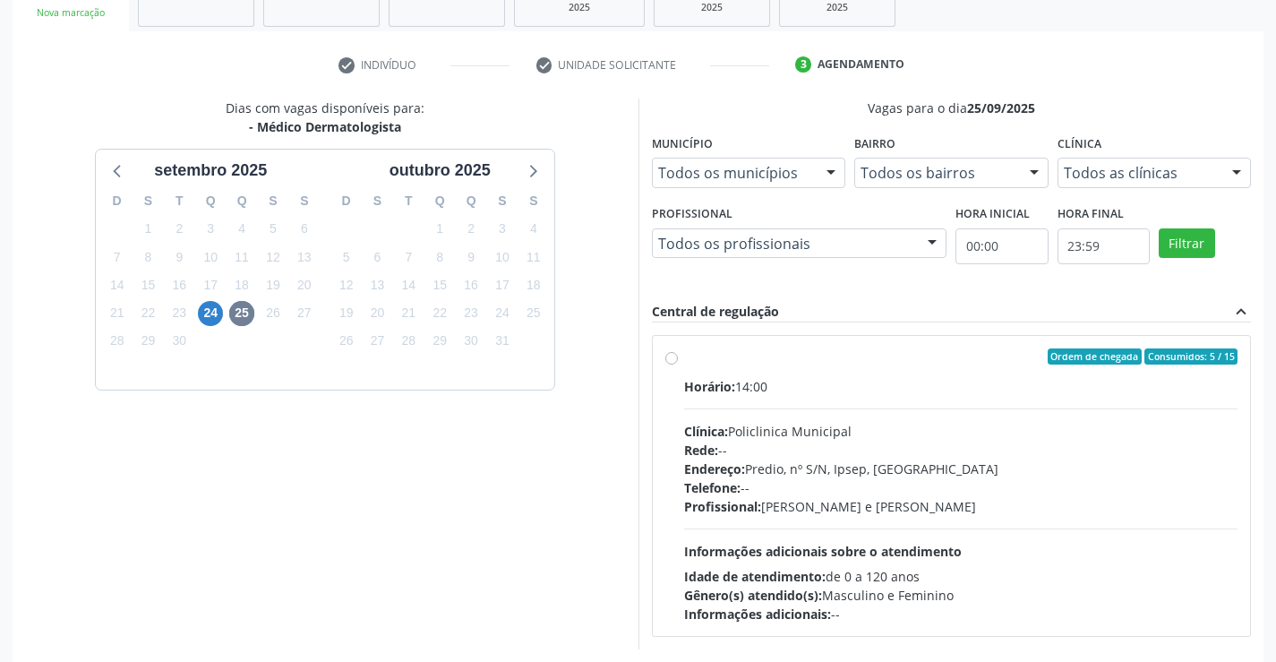
click at [687, 354] on div "Ordem de chegada Consumidos: 5 / 15" at bounding box center [961, 356] width 554 height 16
click at [678, 354] on input "Ordem de chegada Consumidos: 5 / 15 Horário: 14:00 Clínica: Policlinica Municip…" at bounding box center [671, 356] width 13 height 16
radio input "true"
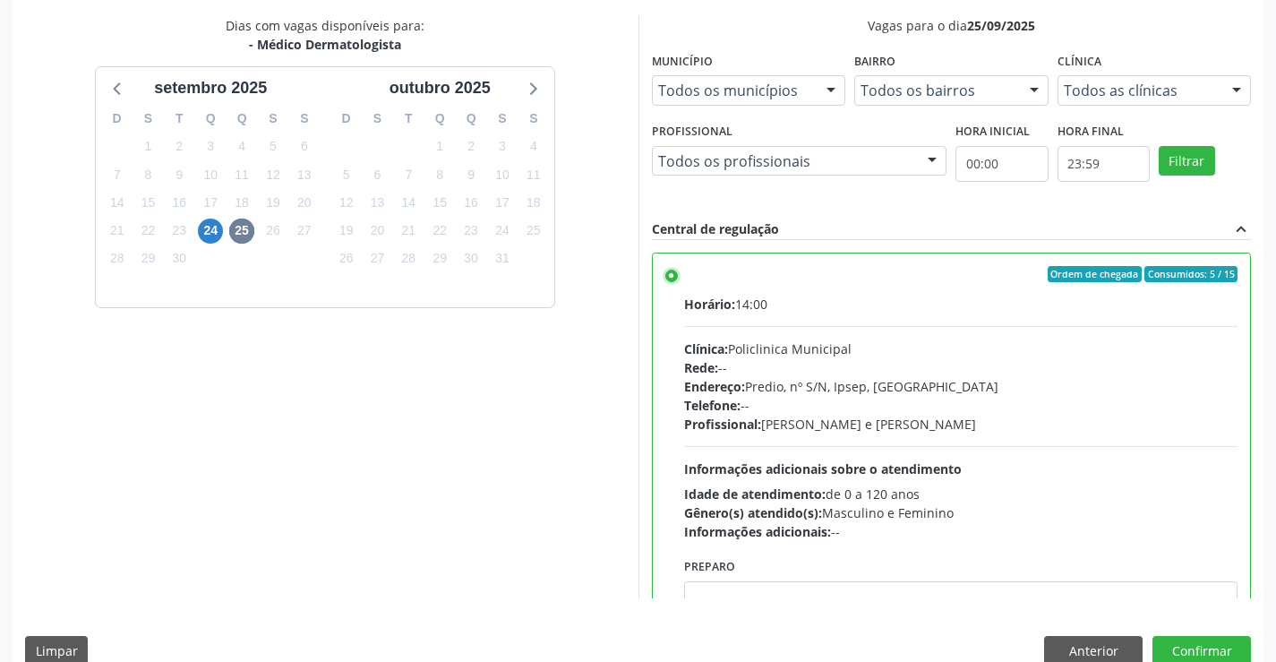
scroll to position [408, 0]
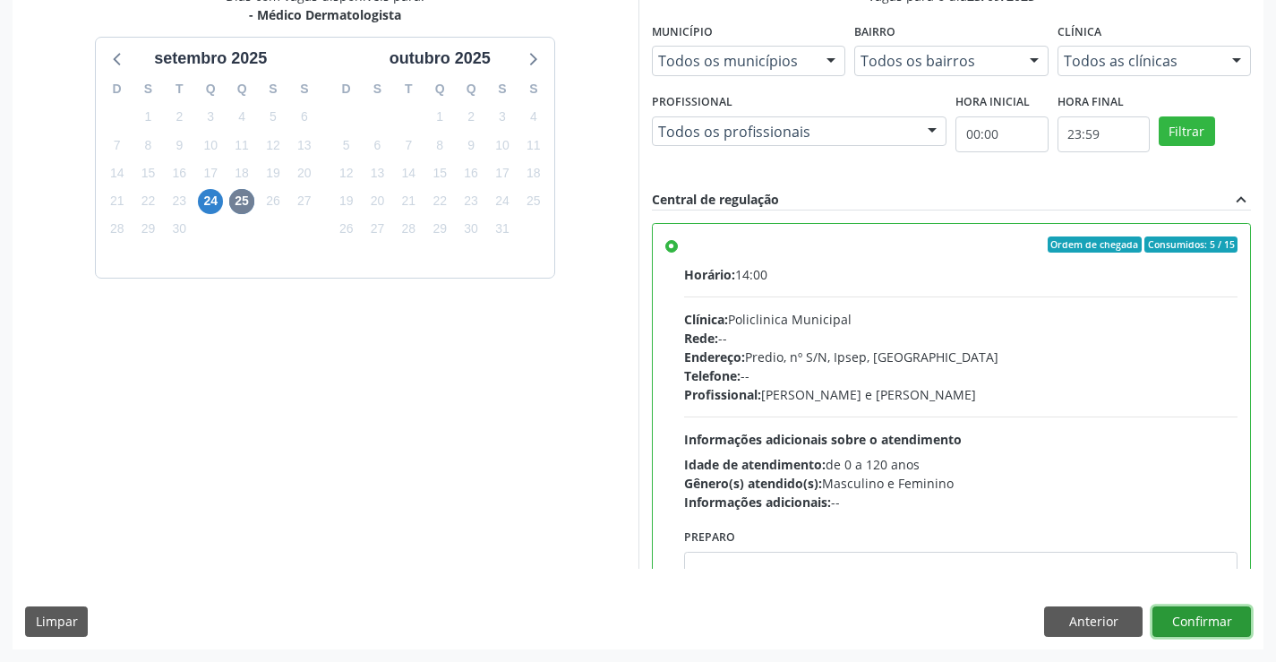
click at [1203, 617] on button "Confirmar" at bounding box center [1201, 621] width 98 height 30
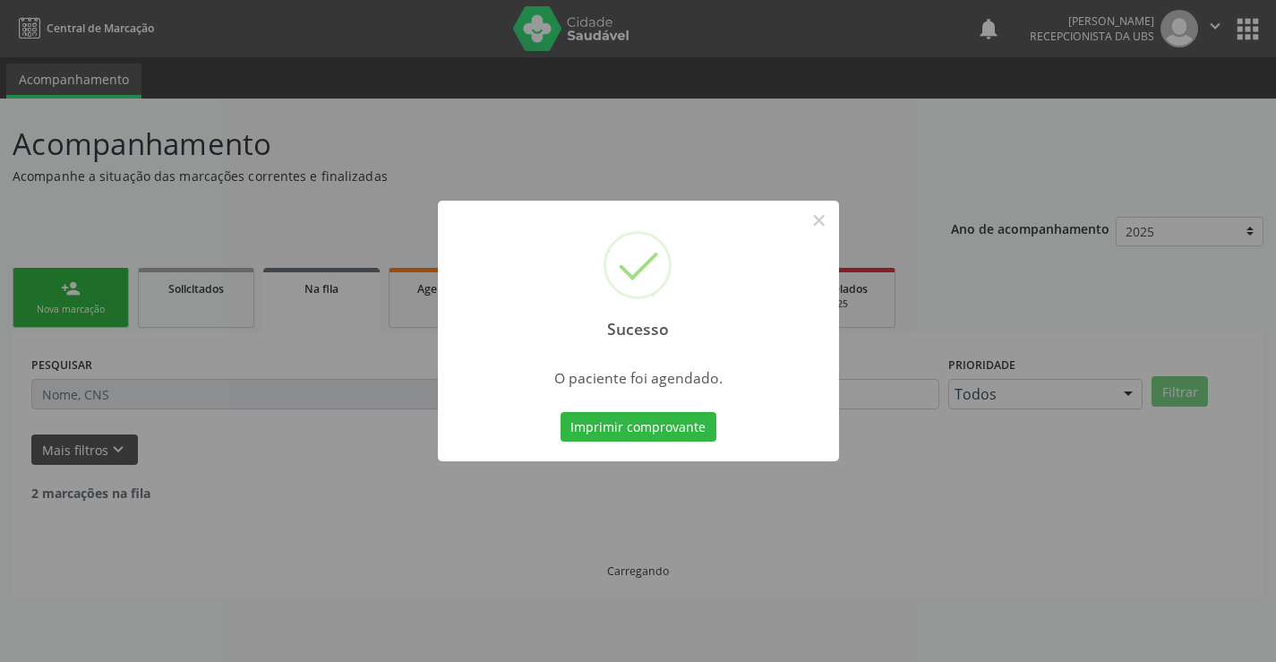
scroll to position [0, 0]
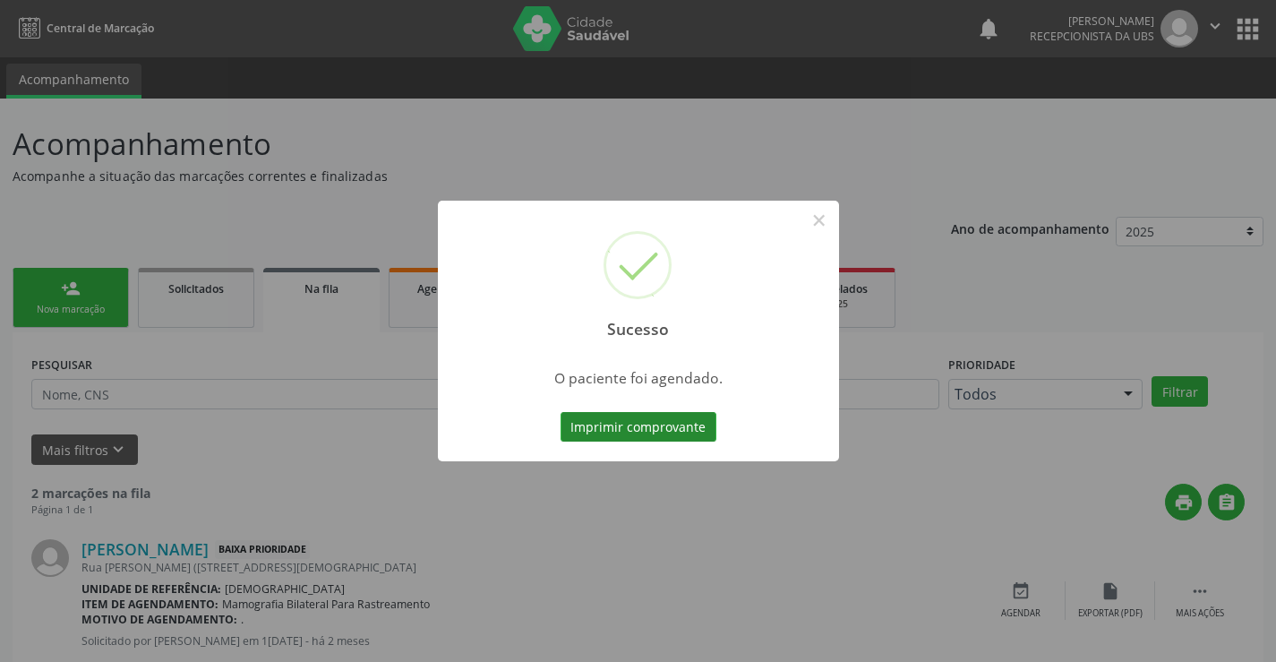
click at [616, 419] on button "Imprimir comprovante" at bounding box center [638, 427] width 156 height 30
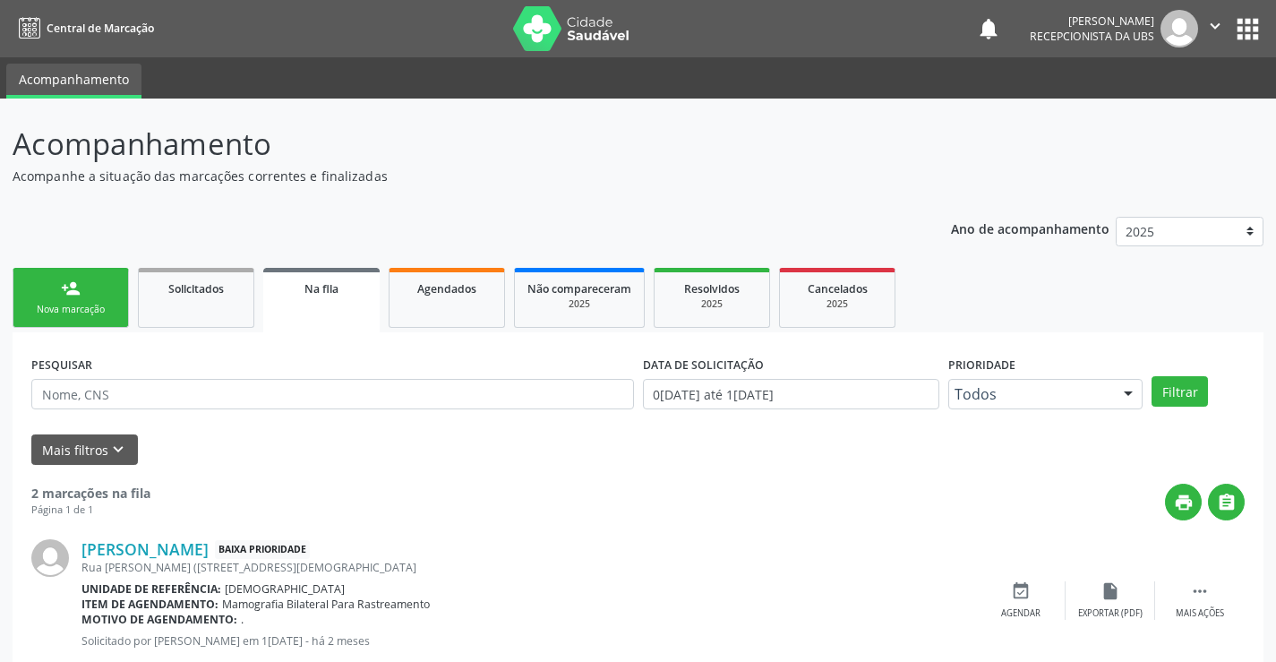
click at [120, 286] on link "person_add Nova marcação" at bounding box center [71, 298] width 116 height 60
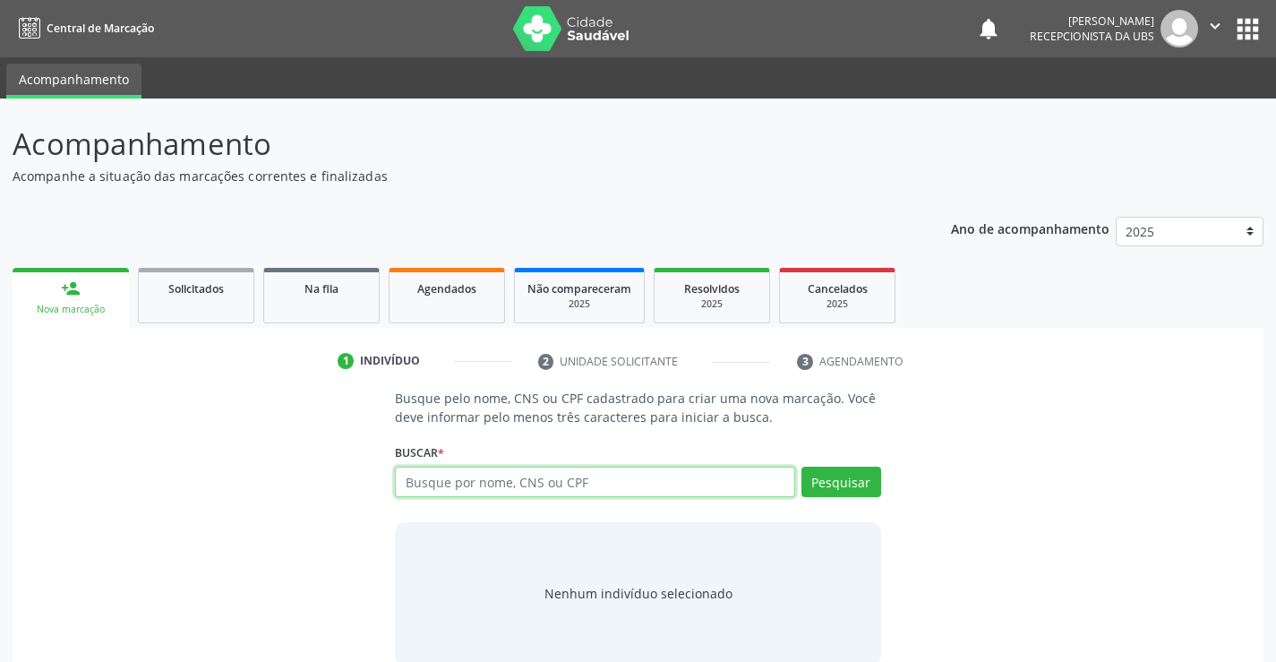
click at [686, 490] on input "text" at bounding box center [594, 481] width 399 height 30
type input "700609400461762"
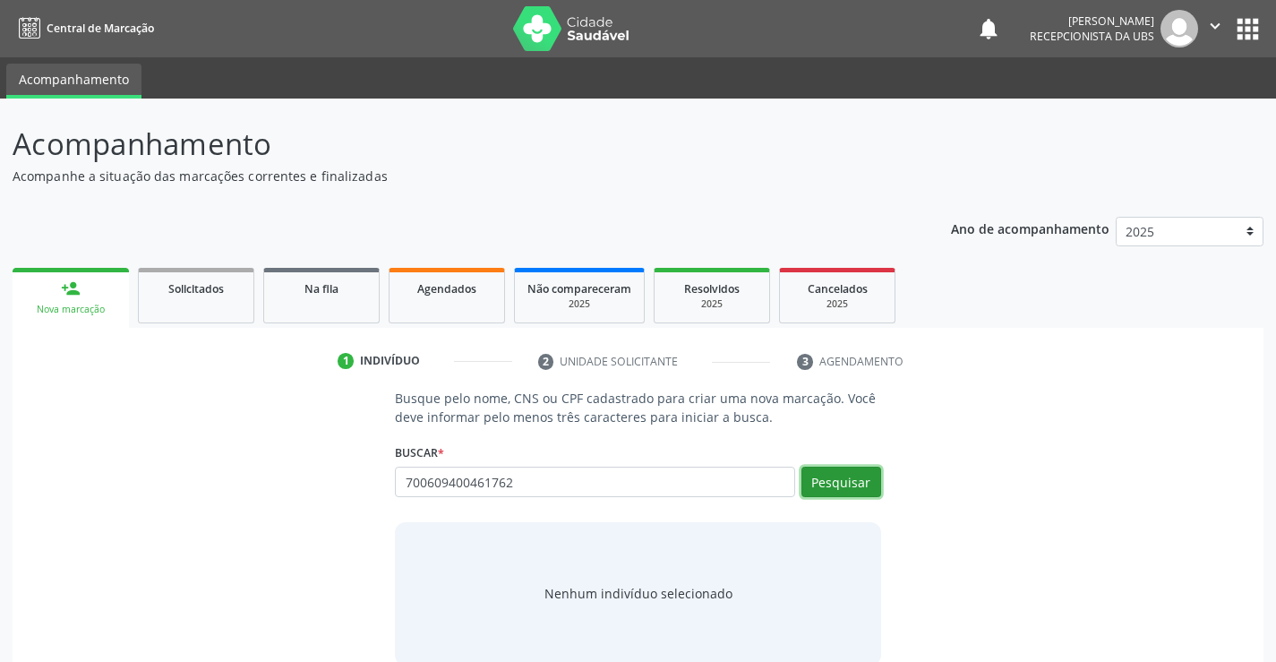
click at [823, 477] on button "Pesquisar" at bounding box center [841, 481] width 80 height 30
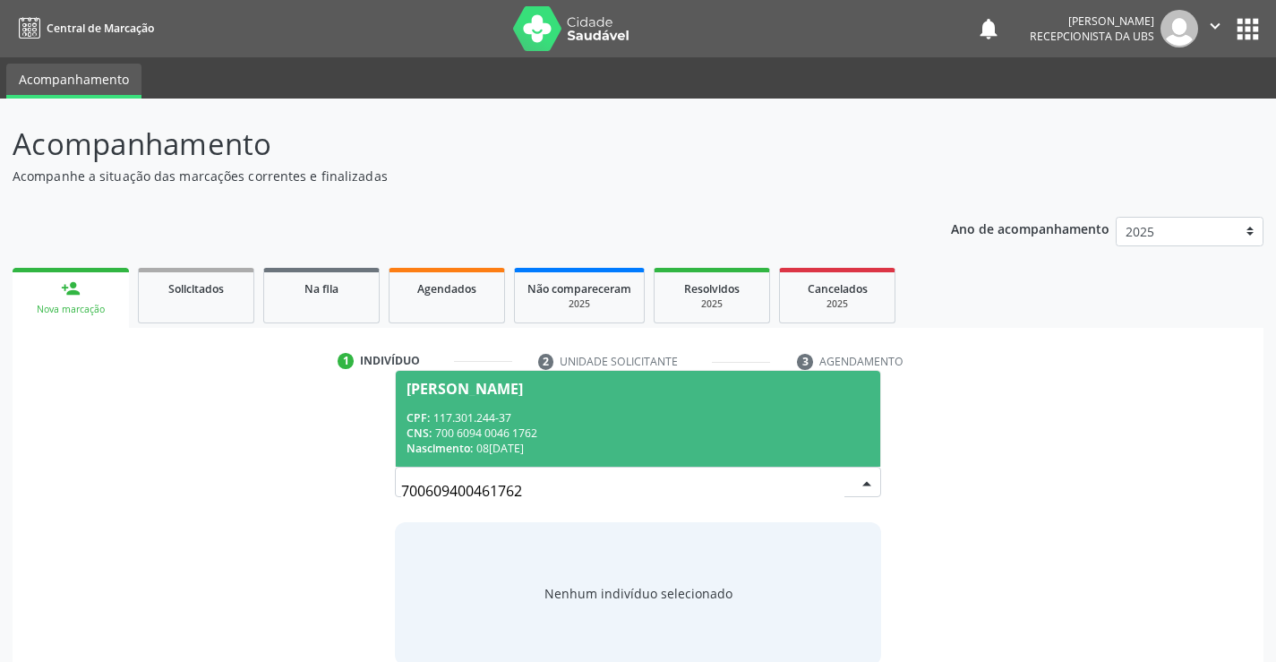
click at [683, 439] on div "CNS: 700 6094 0046 1762" at bounding box center [637, 432] width 462 height 15
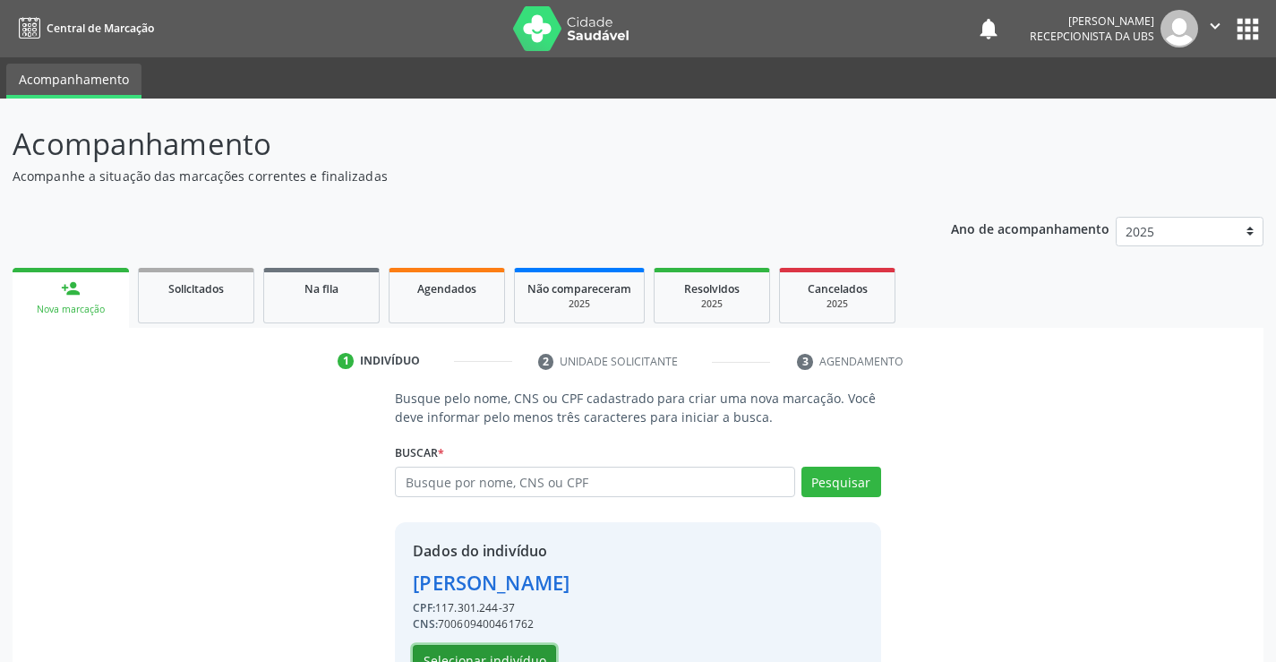
click at [452, 647] on button "Selecionar indivíduo" at bounding box center [484, 660] width 143 height 30
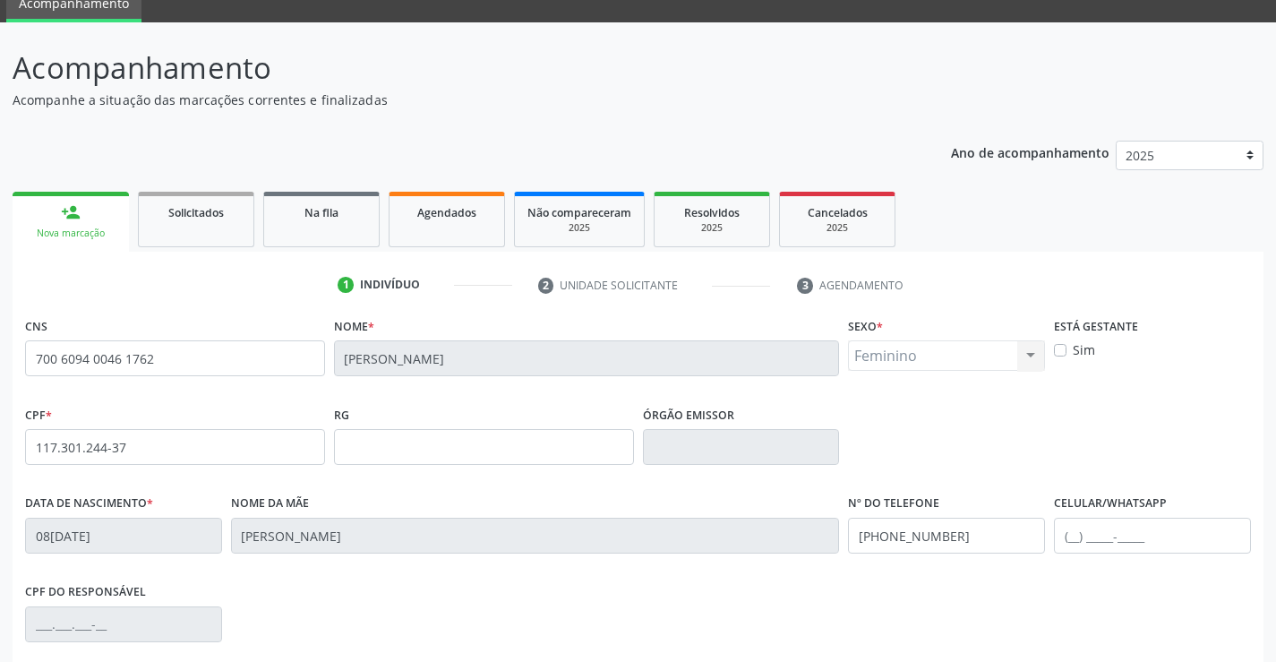
scroll to position [309, 0]
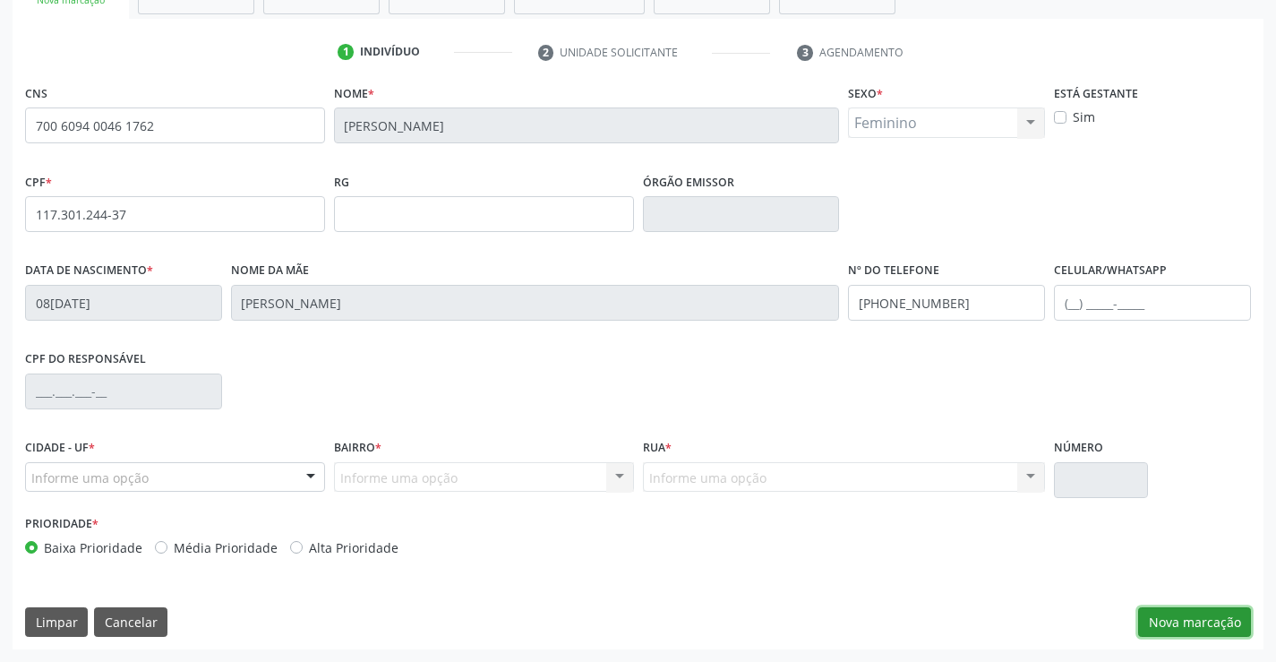
click at [1179, 622] on button "Nova marcação" at bounding box center [1194, 622] width 113 height 30
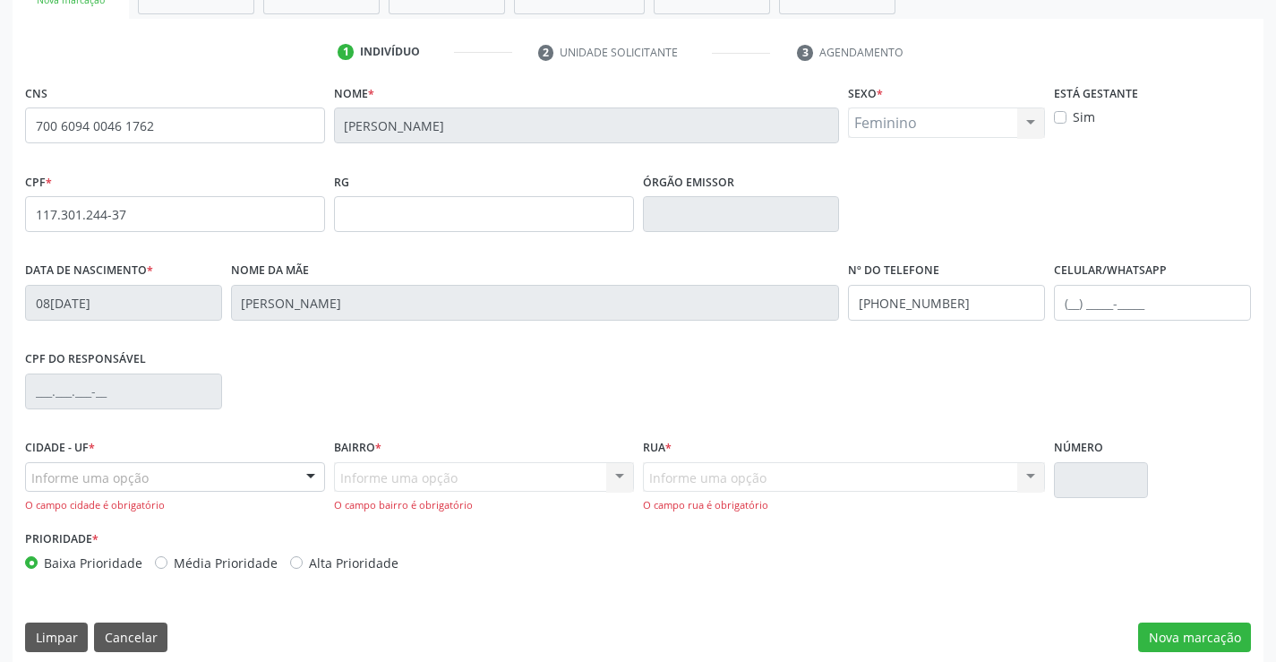
click at [304, 472] on div at bounding box center [310, 478] width 27 height 30
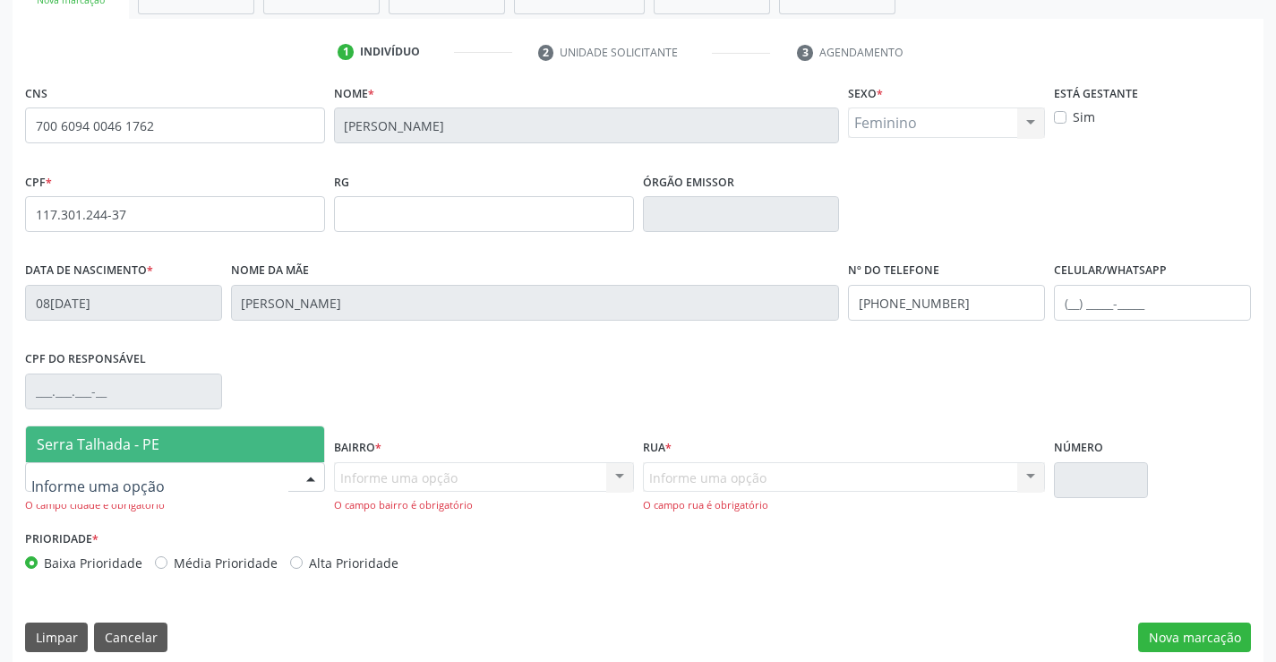
click at [218, 454] on span "Serra Talhada - PE" at bounding box center [175, 444] width 298 height 36
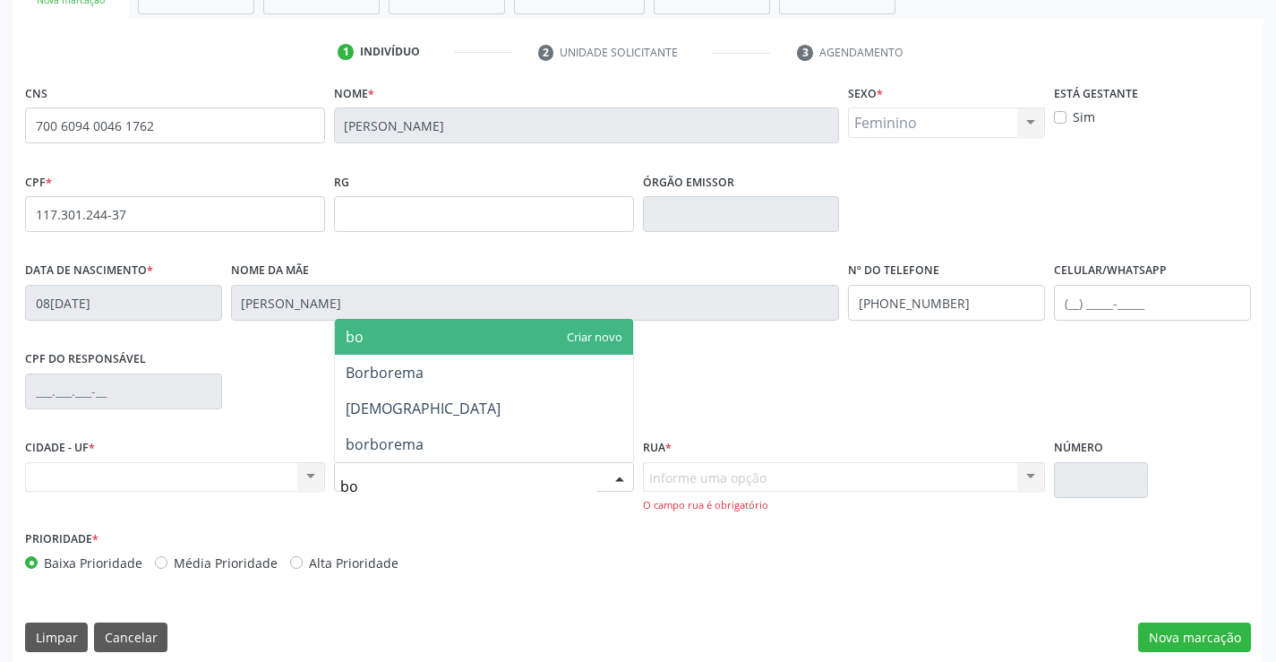
type input "bom"
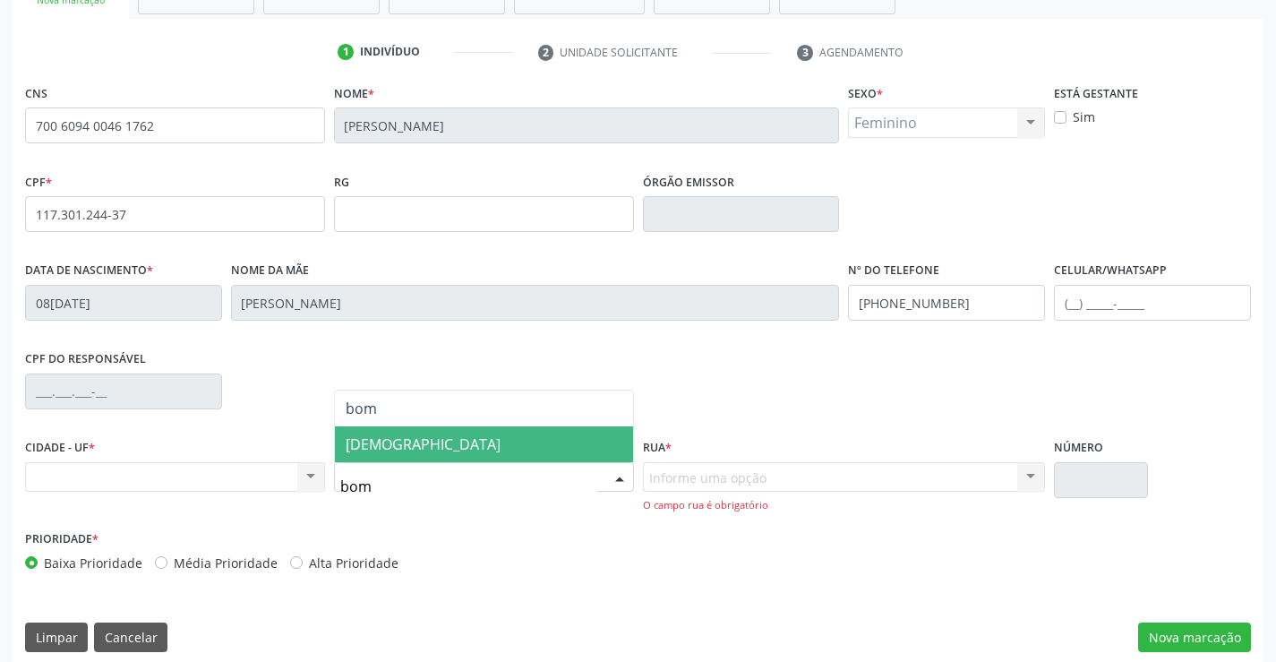
click at [397, 431] on span "[DEMOGRAPHIC_DATA]" at bounding box center [484, 444] width 298 height 36
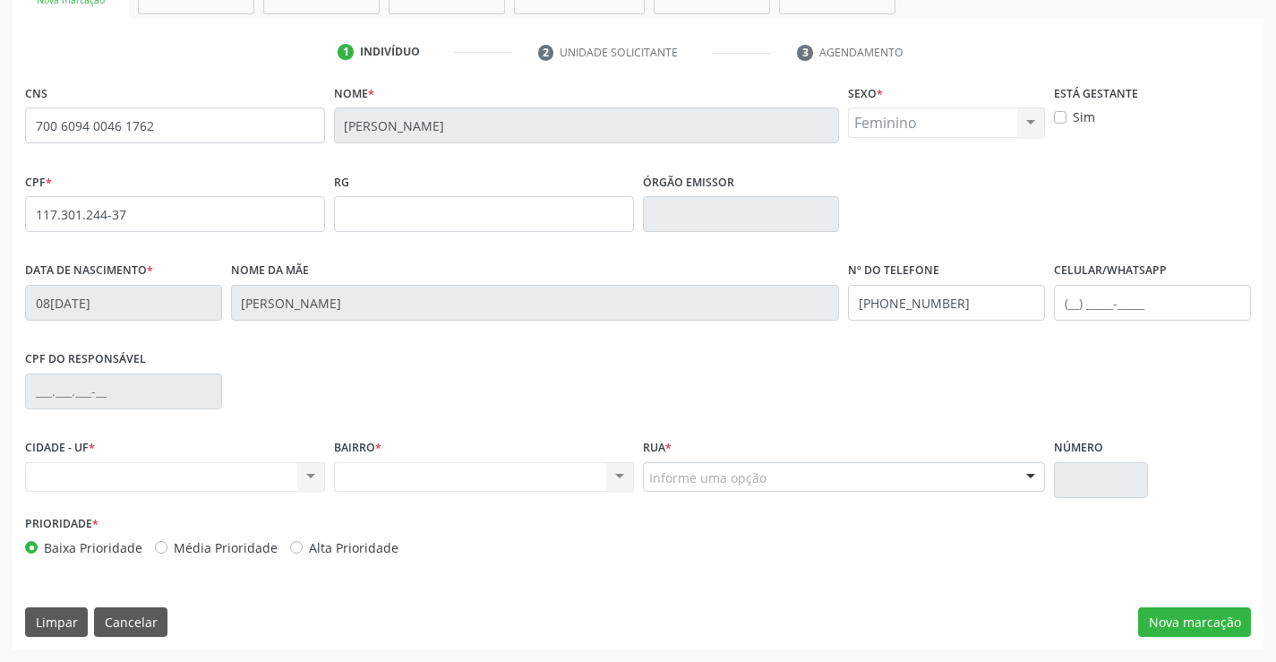
click at [1001, 478] on div "Informe uma opção" at bounding box center [844, 477] width 403 height 30
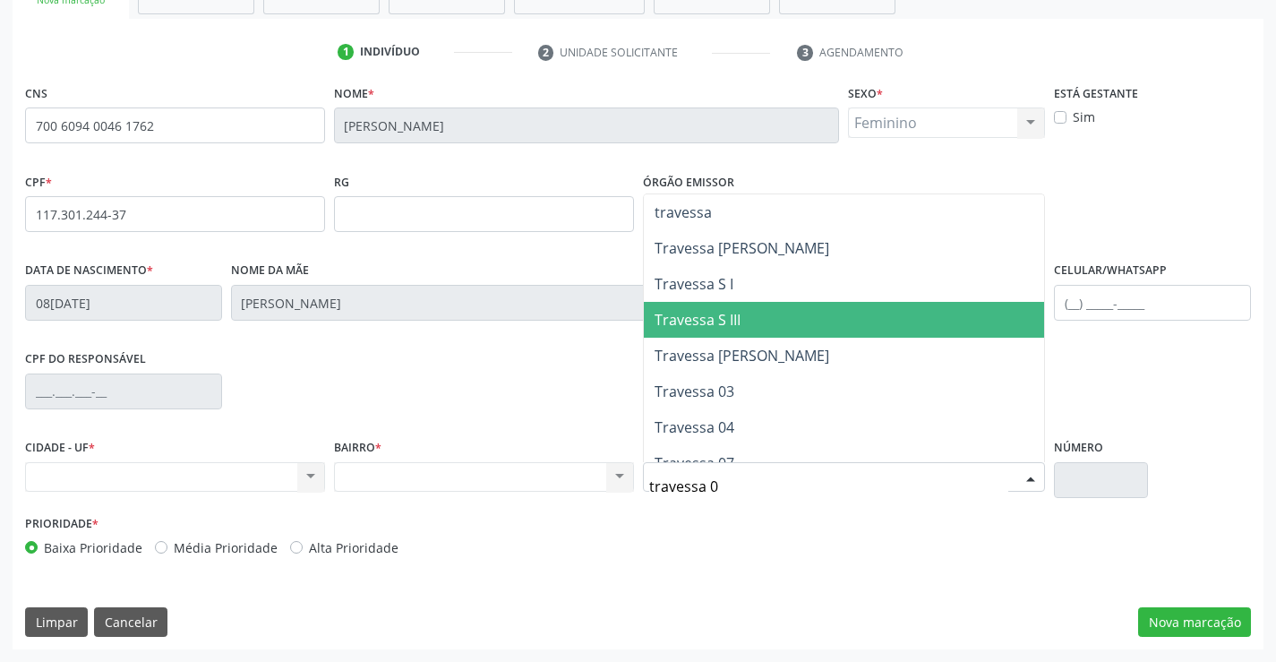
type input "travessa 02"
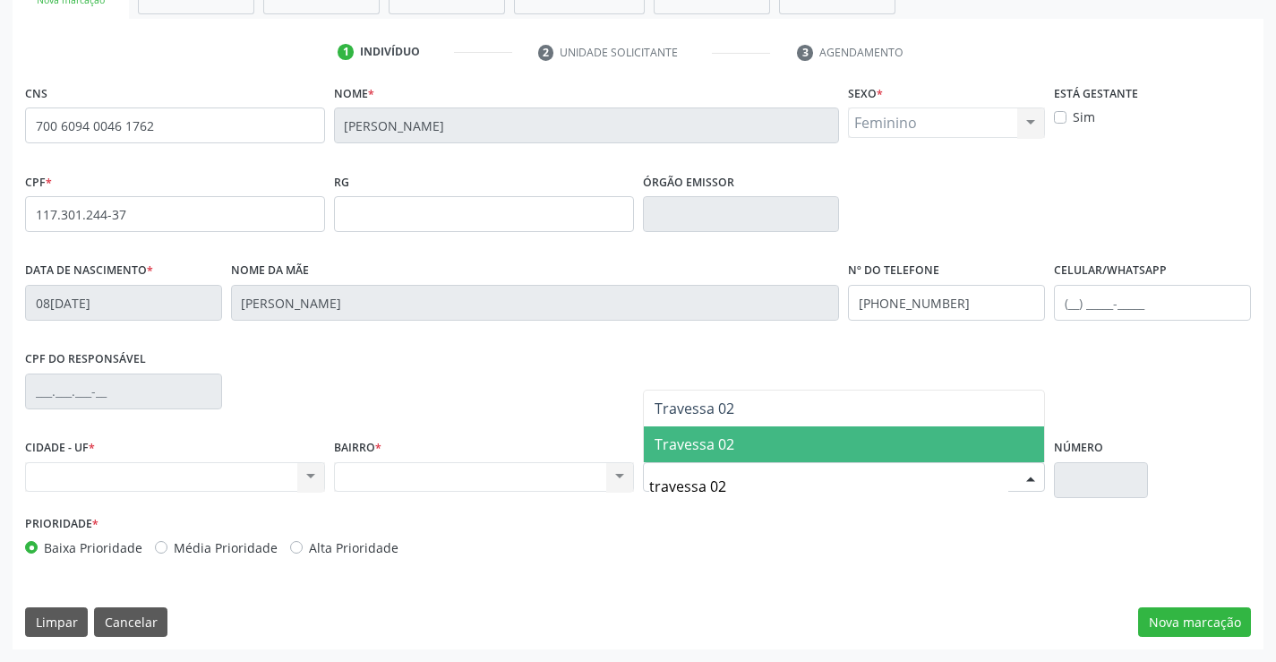
click at [704, 446] on span "Travessa 02" at bounding box center [694, 444] width 80 height 20
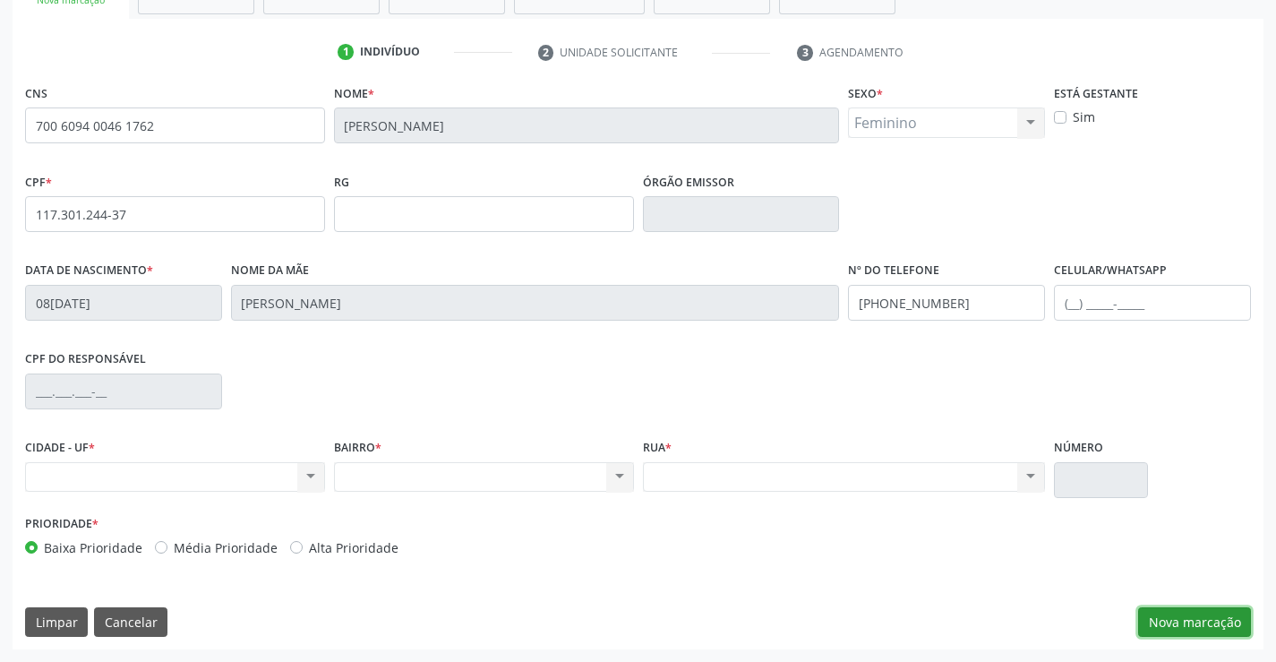
click at [1196, 622] on button "Nova marcação" at bounding box center [1194, 622] width 113 height 30
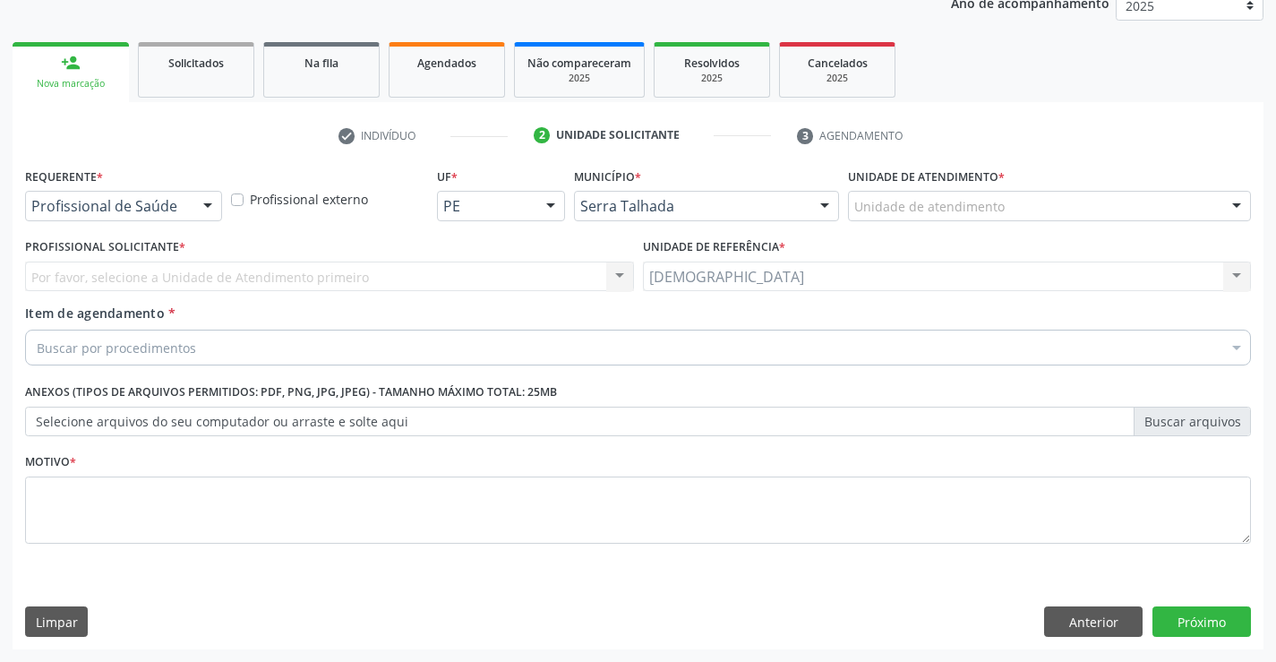
scroll to position [226, 0]
click at [201, 194] on div at bounding box center [207, 207] width 27 height 30
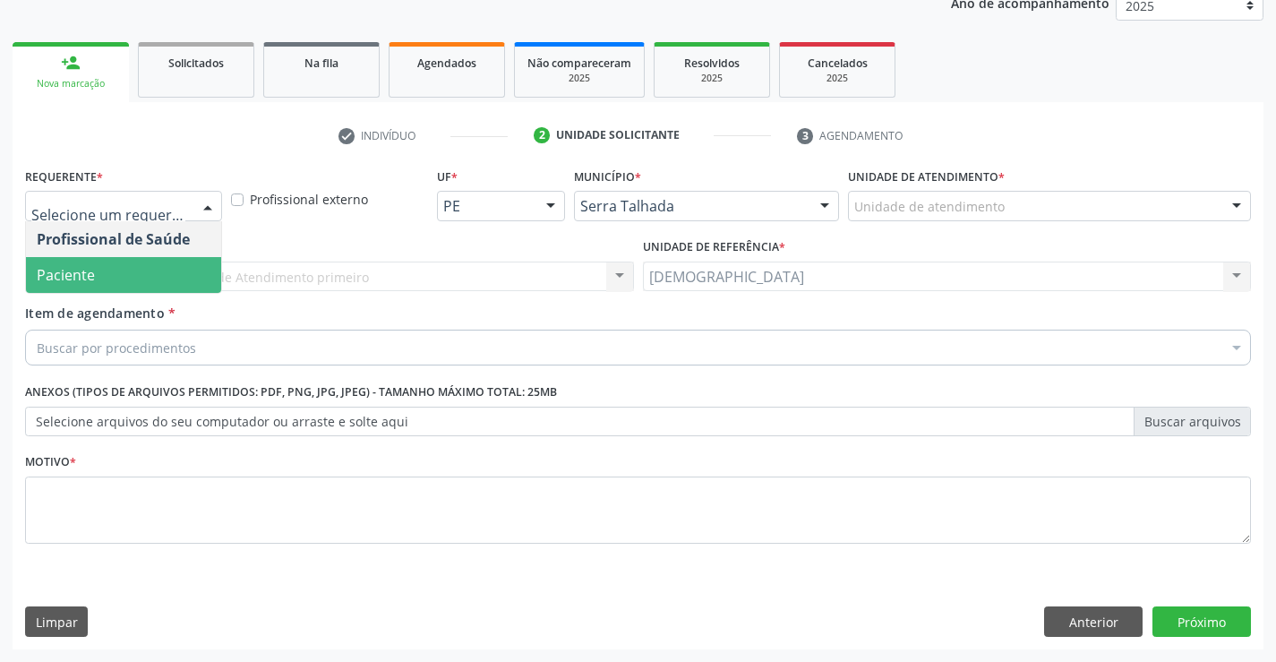
click at [148, 275] on span "Paciente" at bounding box center [123, 275] width 195 height 36
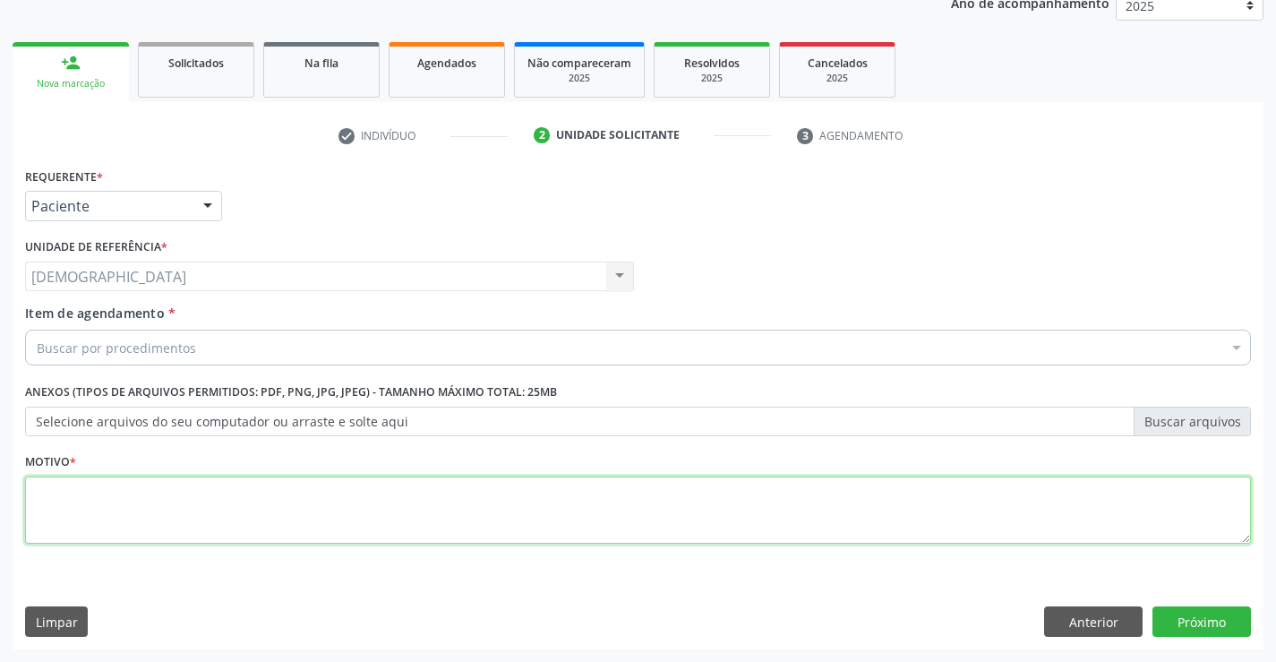
click at [156, 498] on textarea at bounding box center [637, 510] width 1225 height 68
type textarea "."
click at [262, 339] on div "Buscar por procedimentos" at bounding box center [637, 347] width 1225 height 36
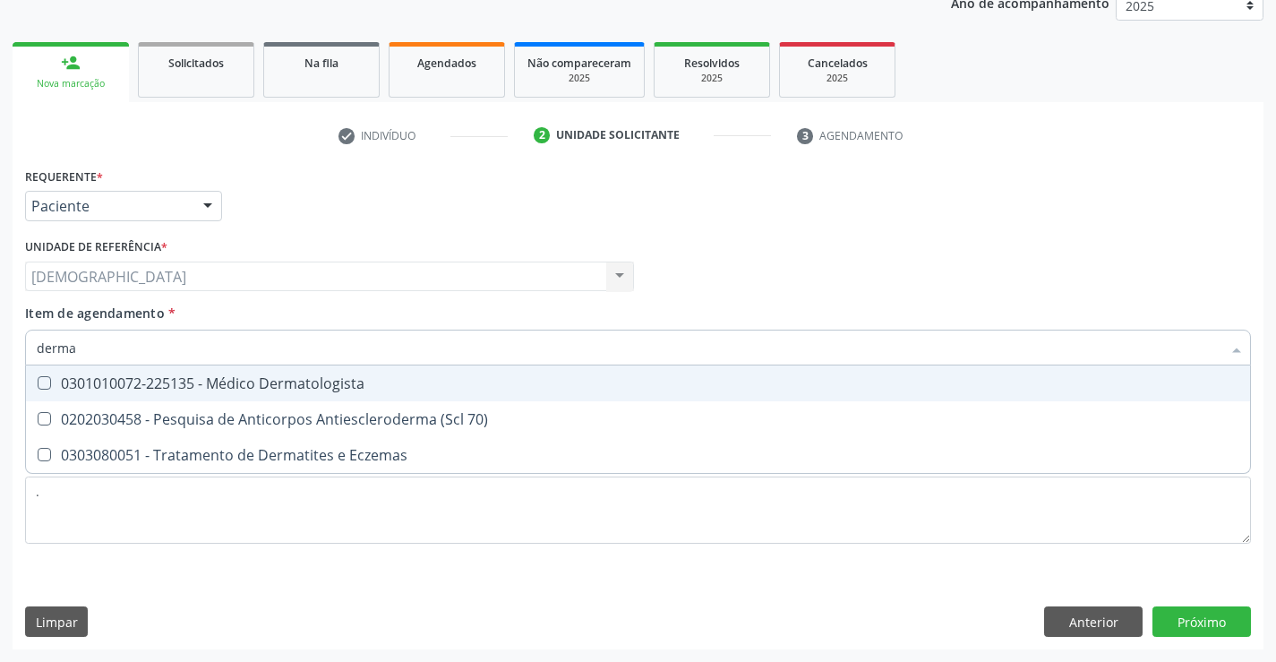
type input "dermat"
click at [289, 393] on span "0301010072-225135 - Médico Dermatologista" at bounding box center [638, 383] width 1224 height 36
checkbox Dermatologista "true"
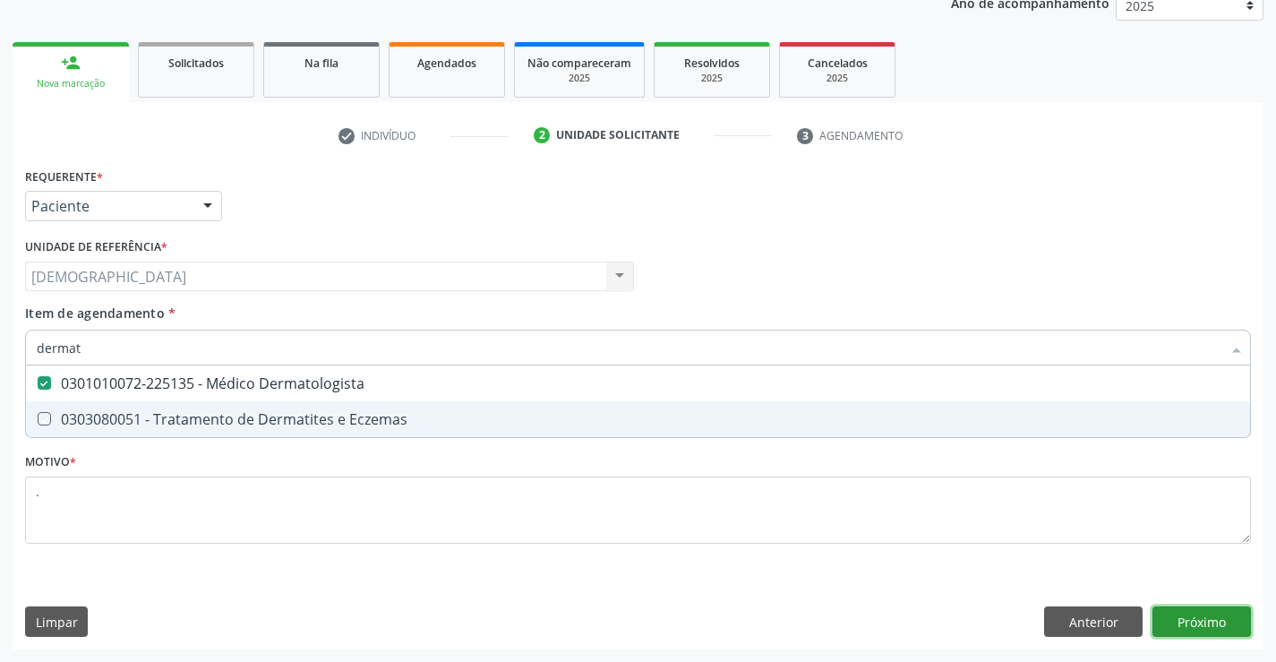
click at [1200, 627] on div "Requerente * Paciente Profissional de Saúde Paciente Nenhum resultado encontrad…" at bounding box center [638, 406] width 1251 height 486
checkbox Eczemas "true"
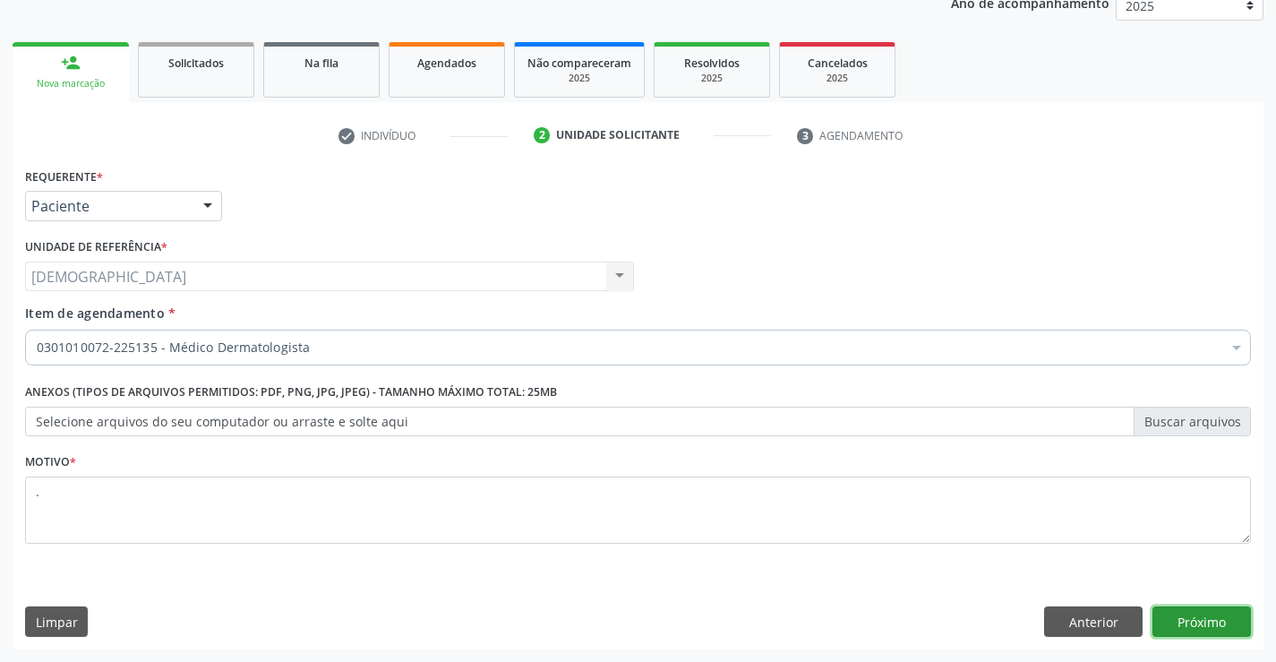
click at [1200, 626] on button "Próximo" at bounding box center [1201, 621] width 98 height 30
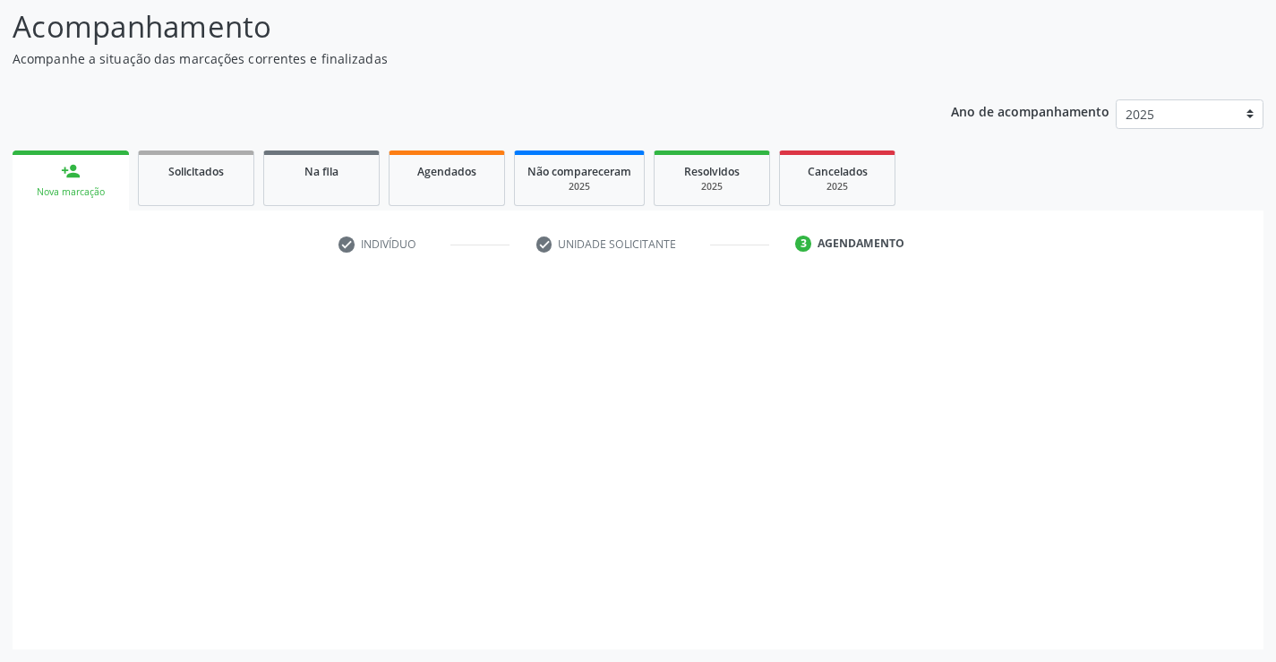
scroll to position [117, 0]
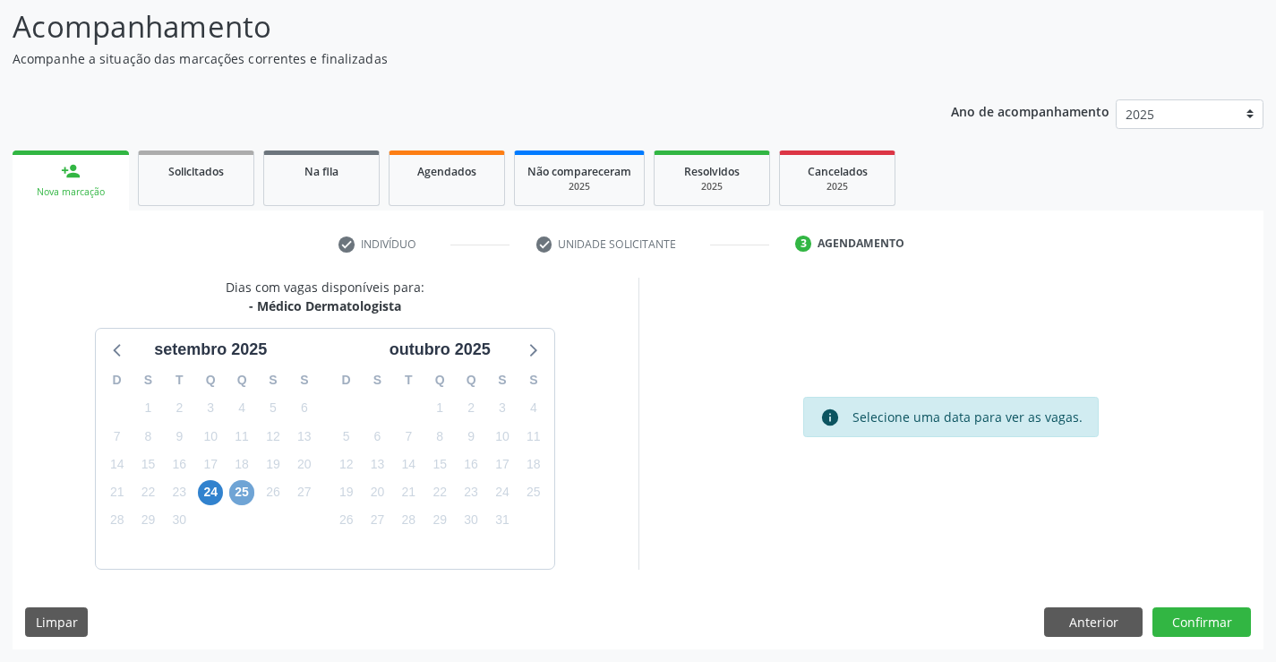
click at [240, 490] on span "25" at bounding box center [241, 492] width 25 height 25
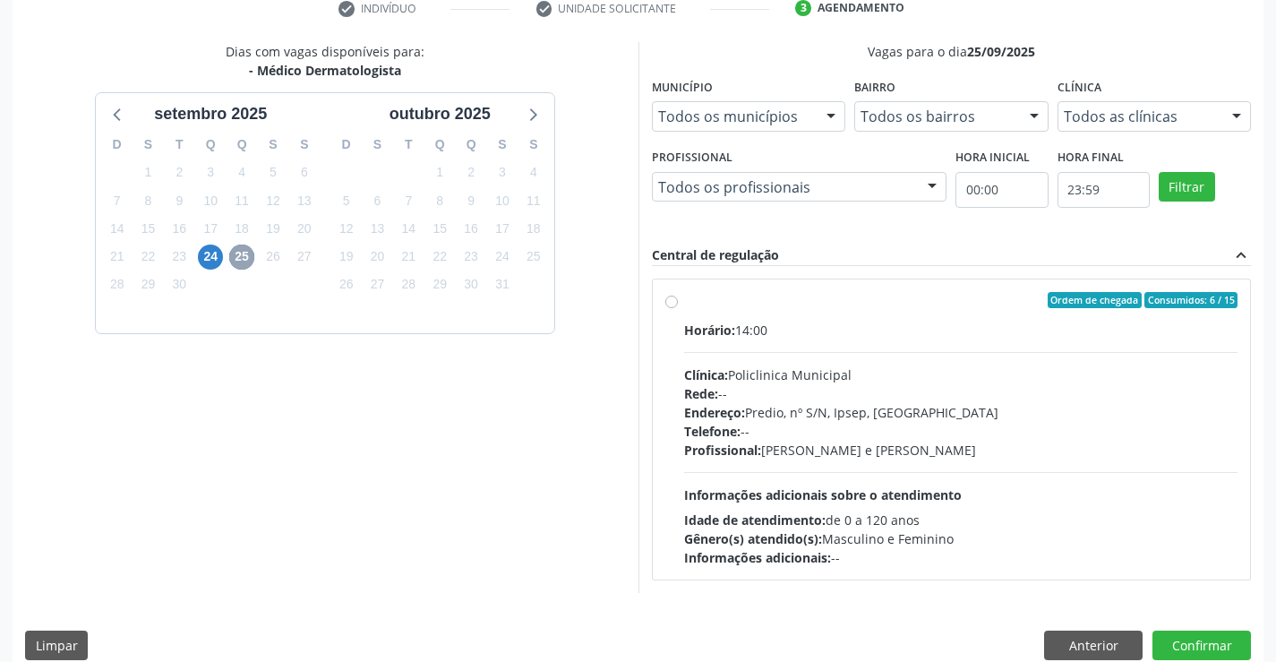
scroll to position [286, 0]
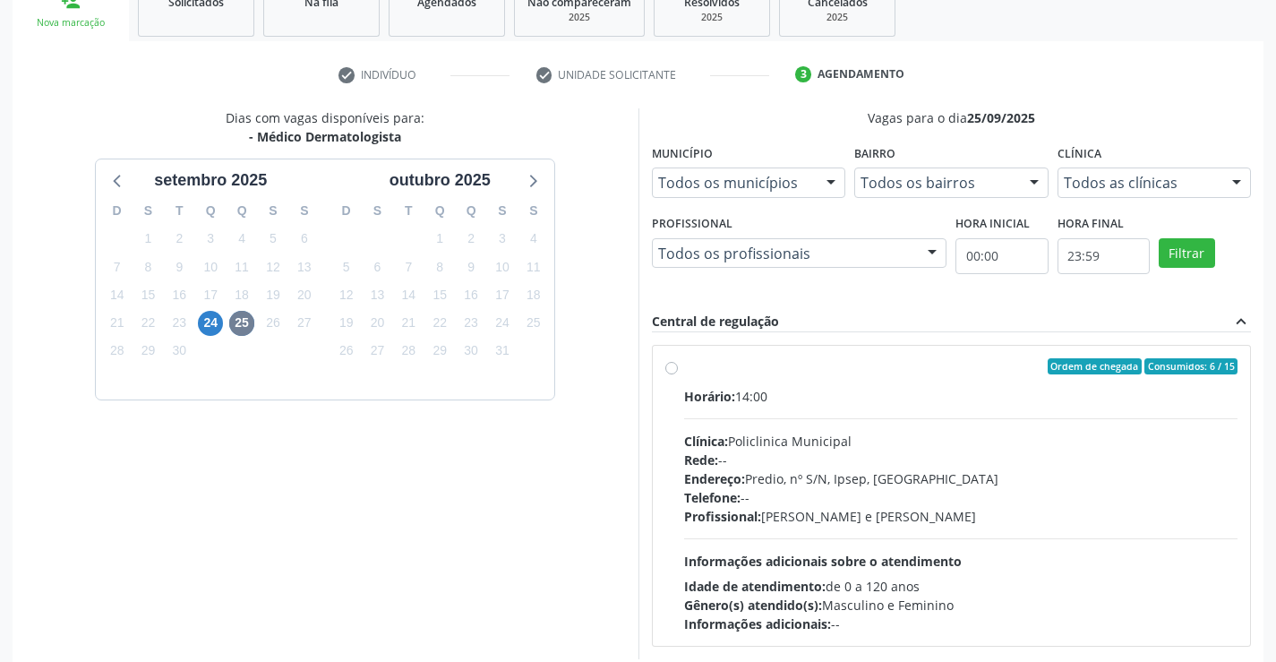
click at [684, 365] on label "Ordem de chegada Consumidos: 6 / 15 Horário: 14:00 Clínica: Policlinica Municip…" at bounding box center [961, 495] width 554 height 275
click at [669, 365] on input "Ordem de chegada Consumidos: 6 / 15 Horário: 14:00 Clínica: Policlinica Municip…" at bounding box center [671, 366] width 13 height 16
radio input "true"
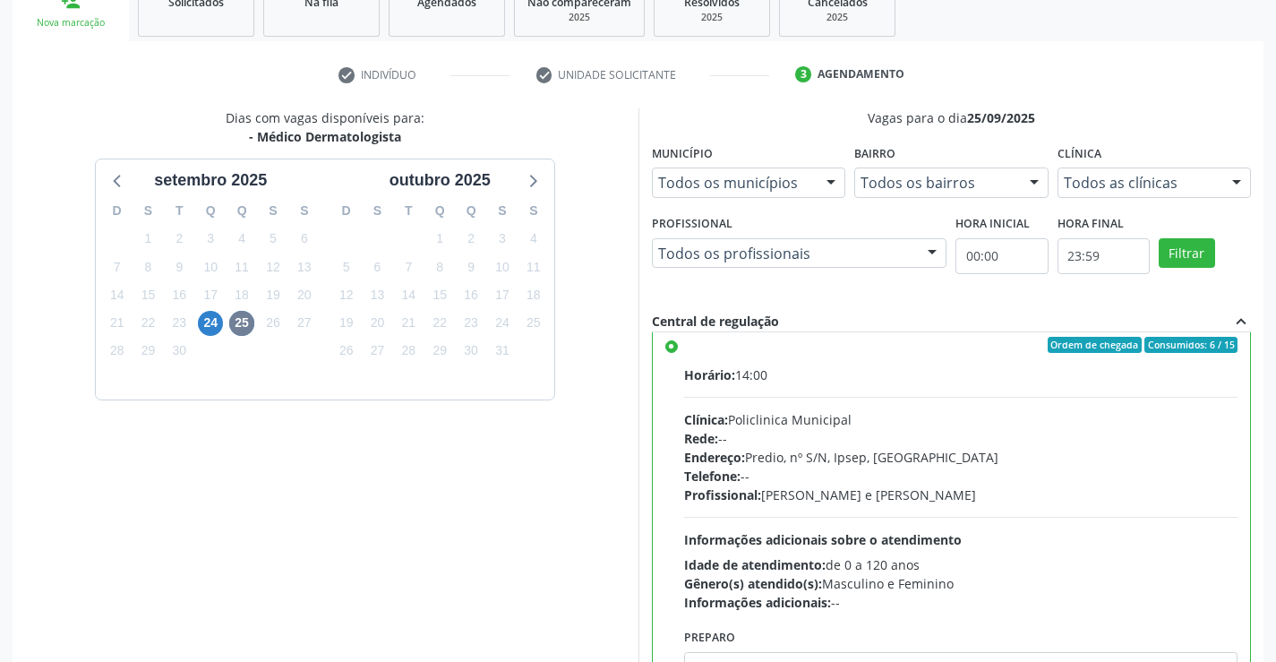
scroll to position [89, 0]
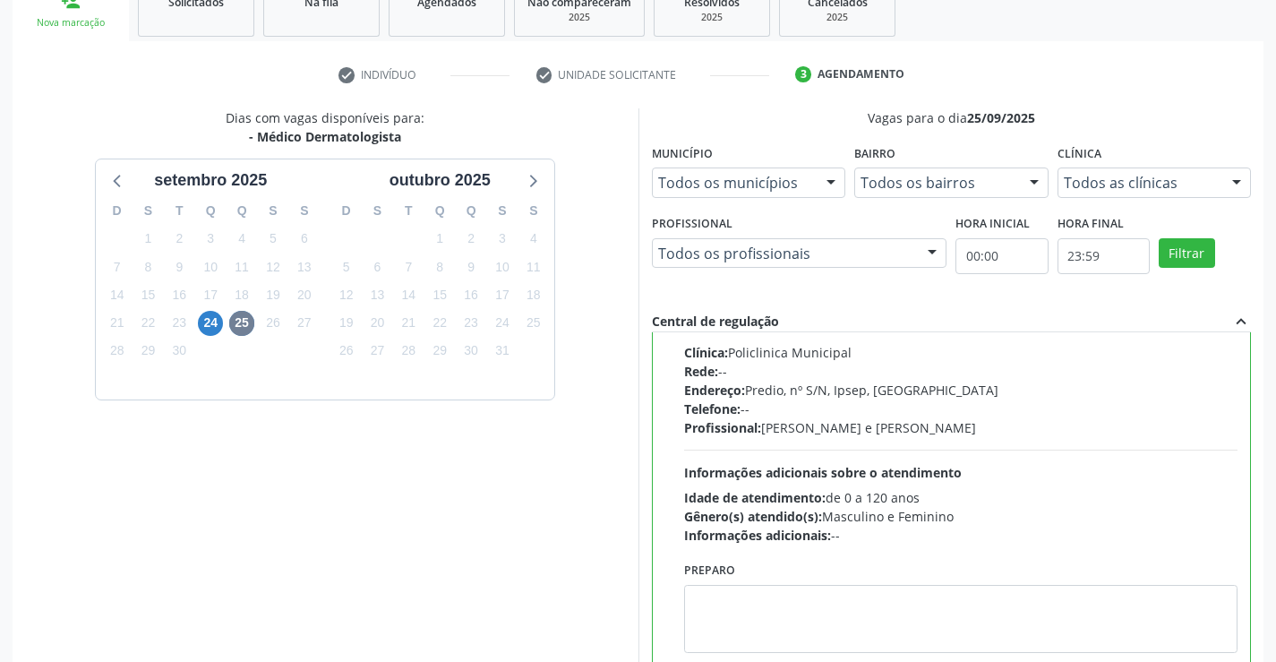
drag, startPoint x: 1250, startPoint y: 483, endPoint x: 1262, endPoint y: 598, distance: 115.3
click at [1262, 598] on div "Vagas para o dia 25[DATE] Município Todos os municípios Todos os municípios [GE…" at bounding box center [951, 399] width 626 height 582
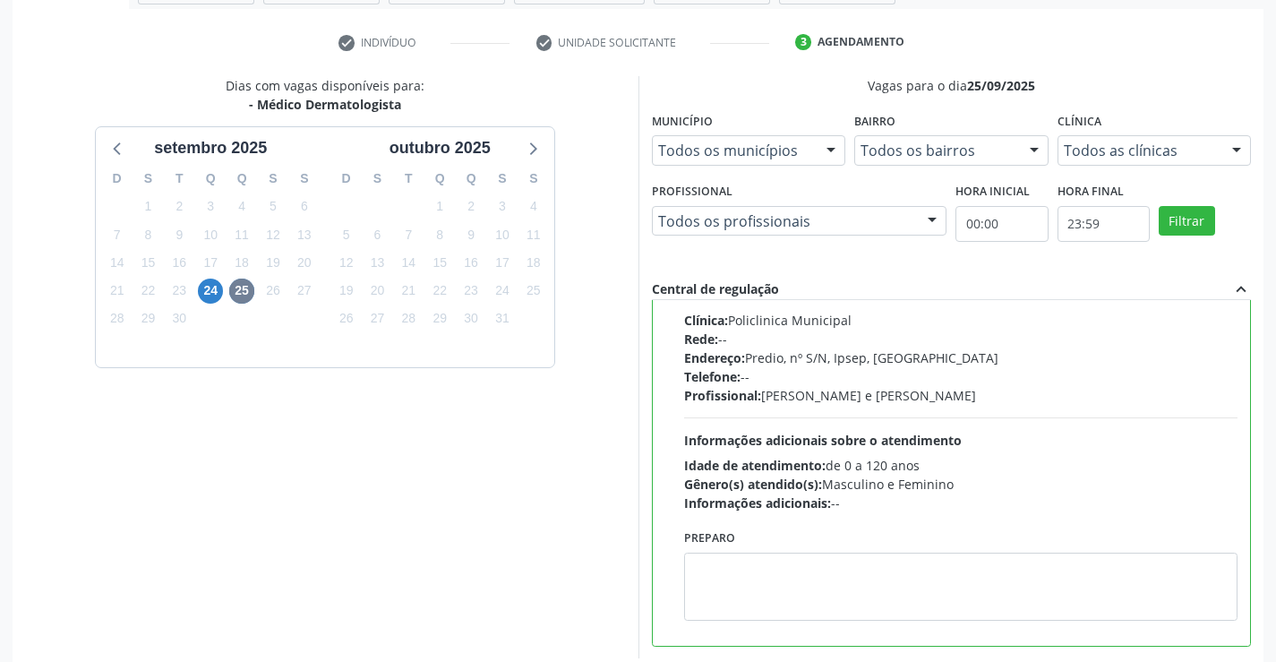
scroll to position [408, 0]
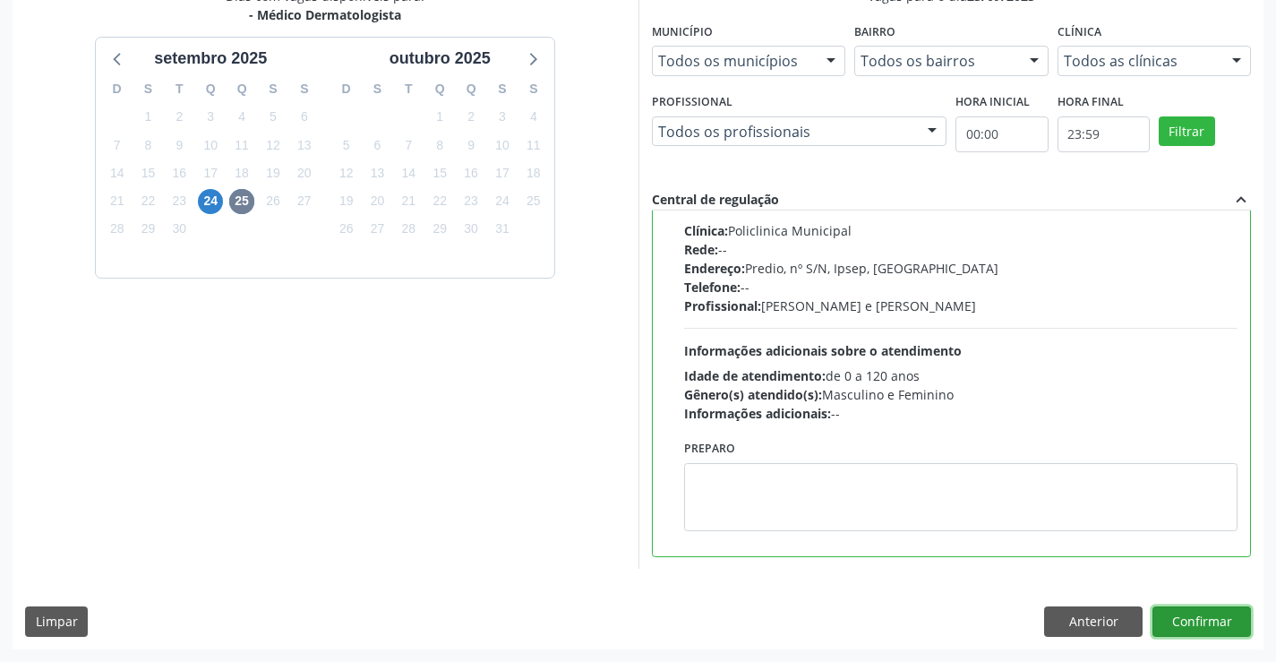
click at [1215, 627] on button "Confirmar" at bounding box center [1201, 621] width 98 height 30
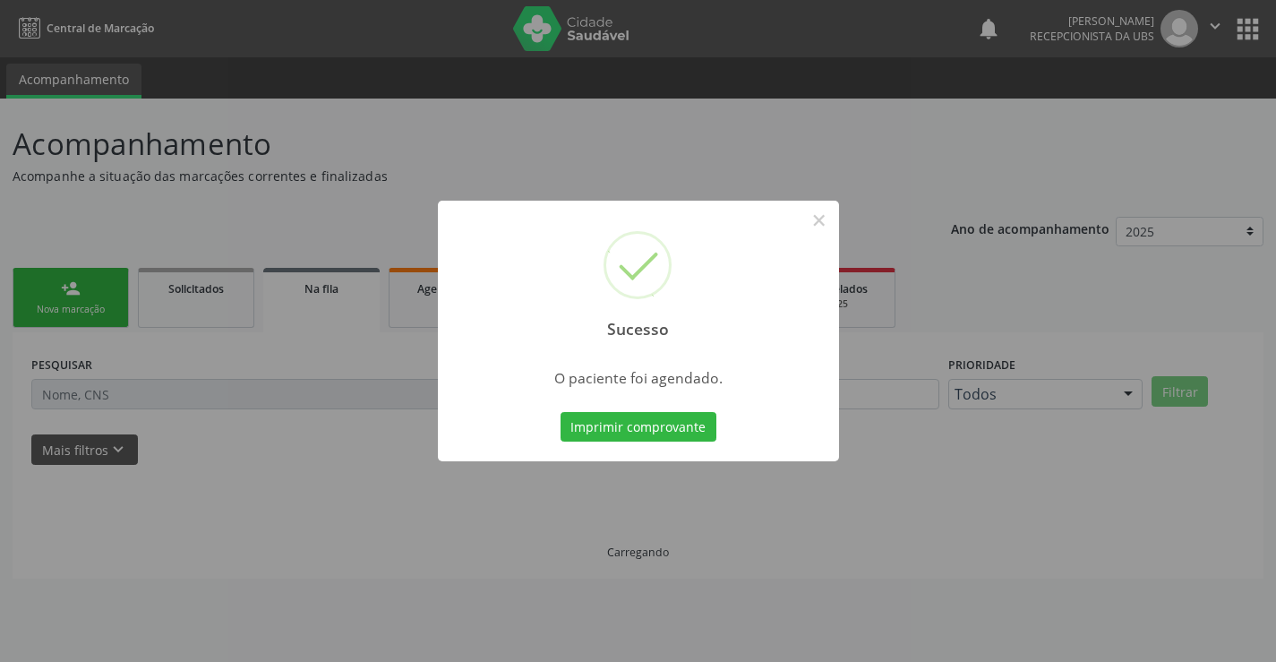
scroll to position [0, 0]
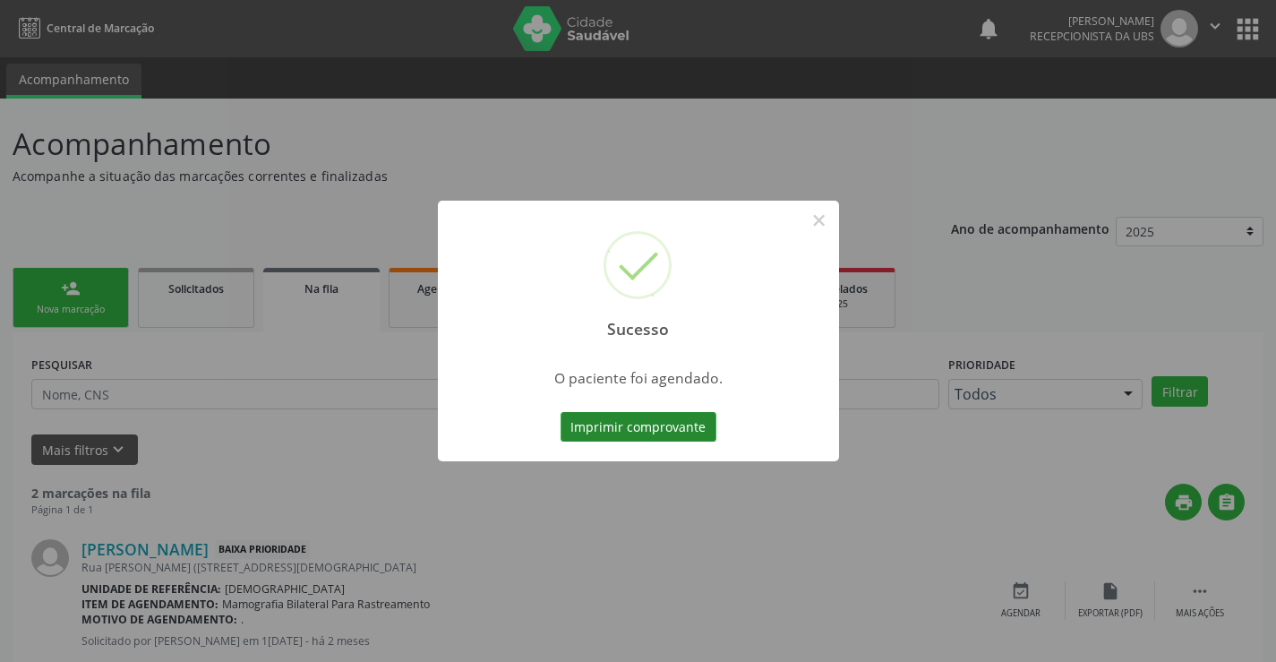
click at [673, 422] on button "Imprimir comprovante" at bounding box center [638, 427] width 156 height 30
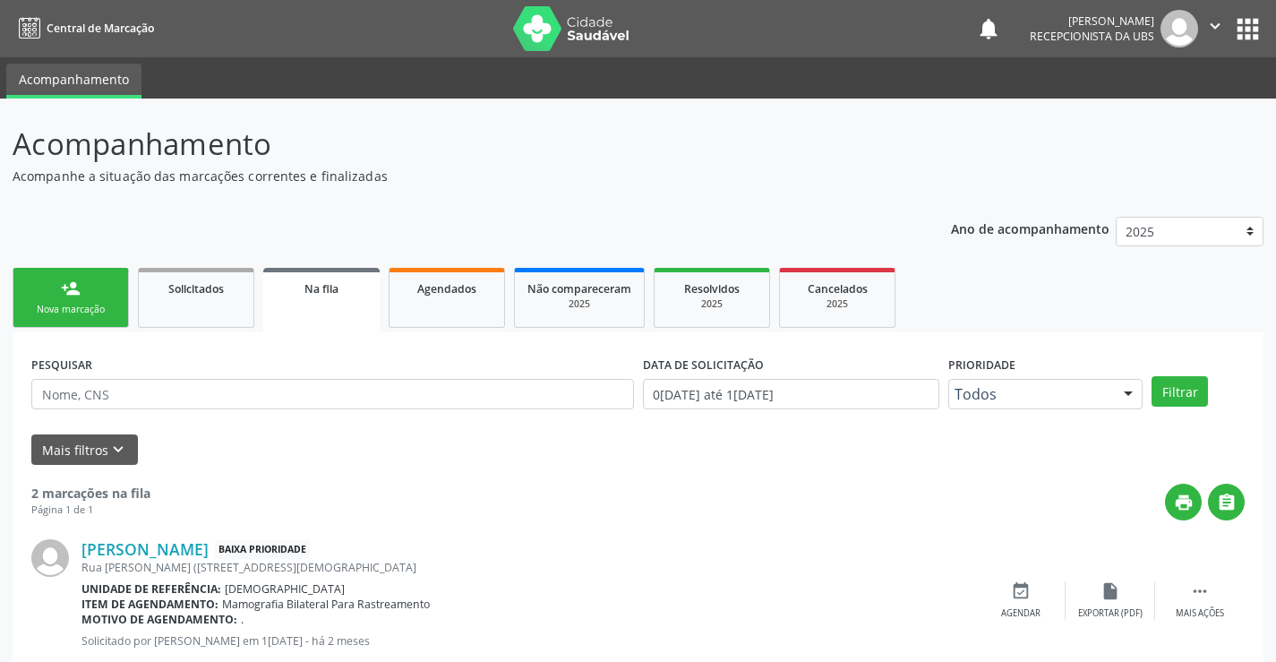
click at [86, 302] on link "person_add Nova marcação" at bounding box center [71, 298] width 116 height 60
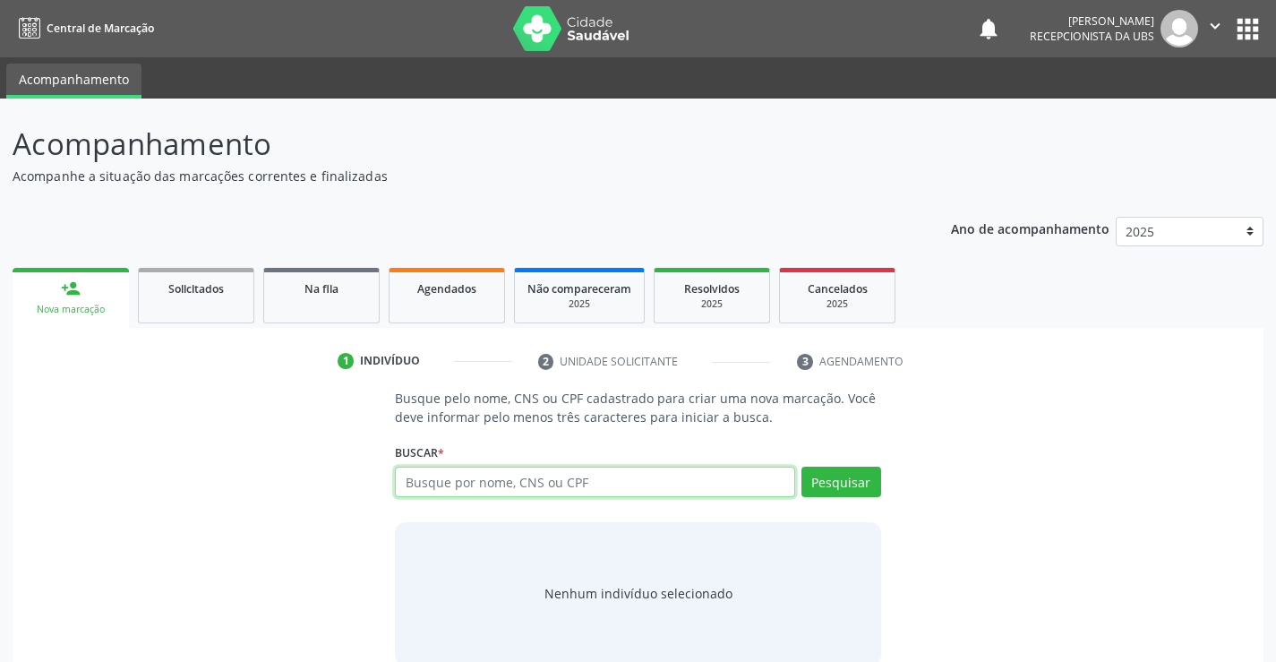
click at [424, 480] on input "text" at bounding box center [594, 481] width 399 height 30
type input "898003727086515"
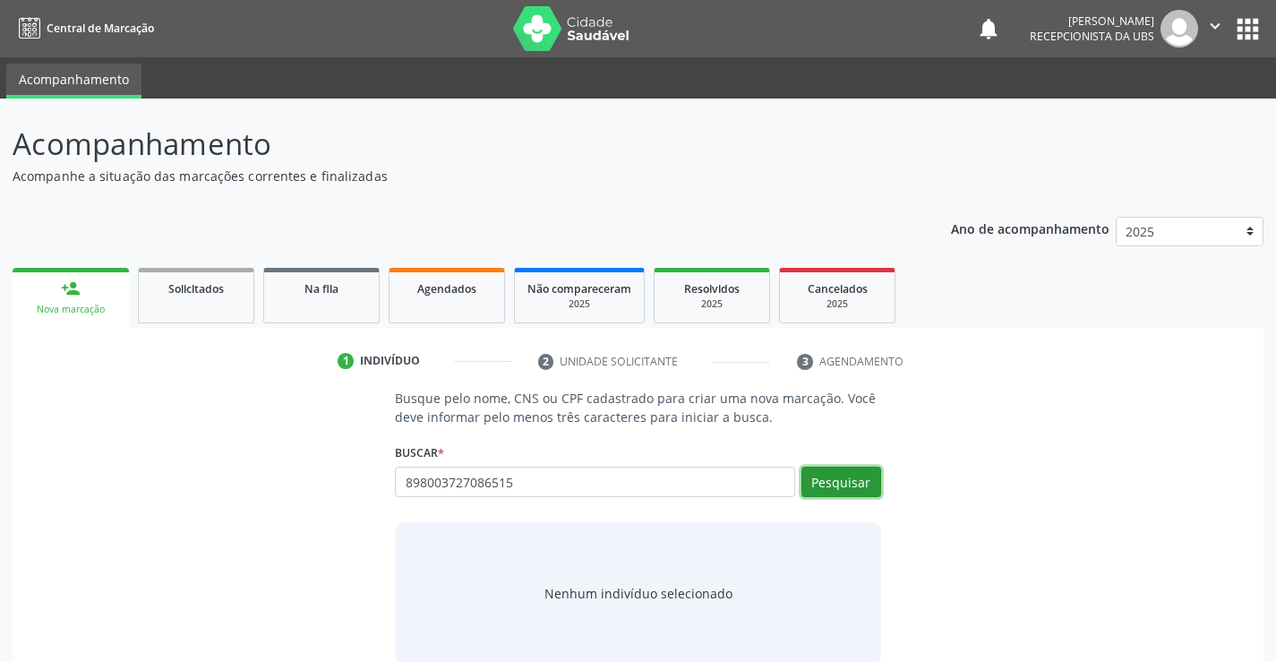
click at [839, 483] on button "Pesquisar" at bounding box center [841, 481] width 80 height 30
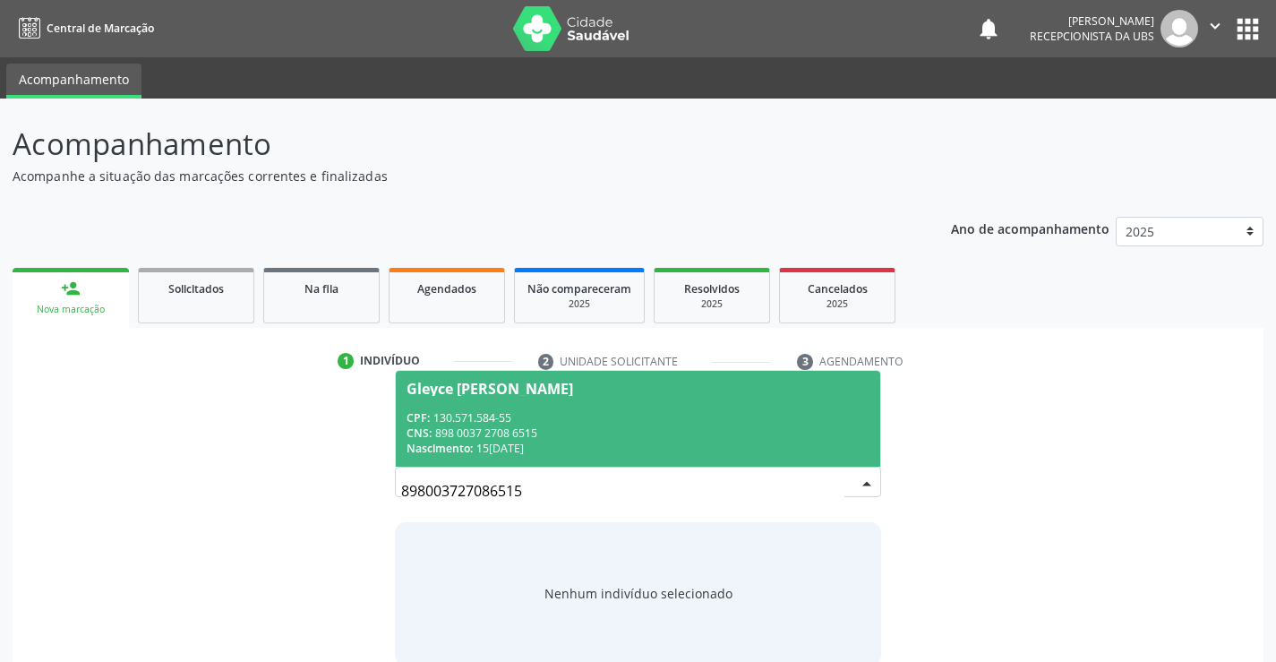
click at [627, 433] on div "CNS: 898 0037 2708 6515" at bounding box center [637, 432] width 462 height 15
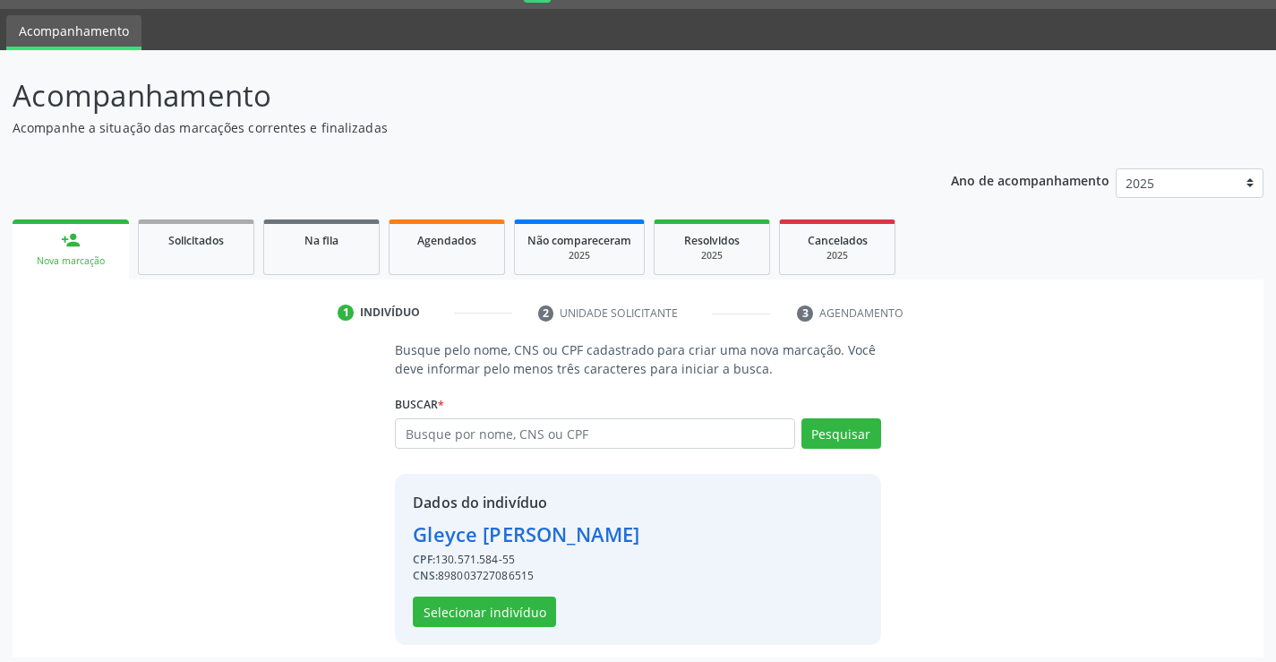
scroll to position [56, 0]
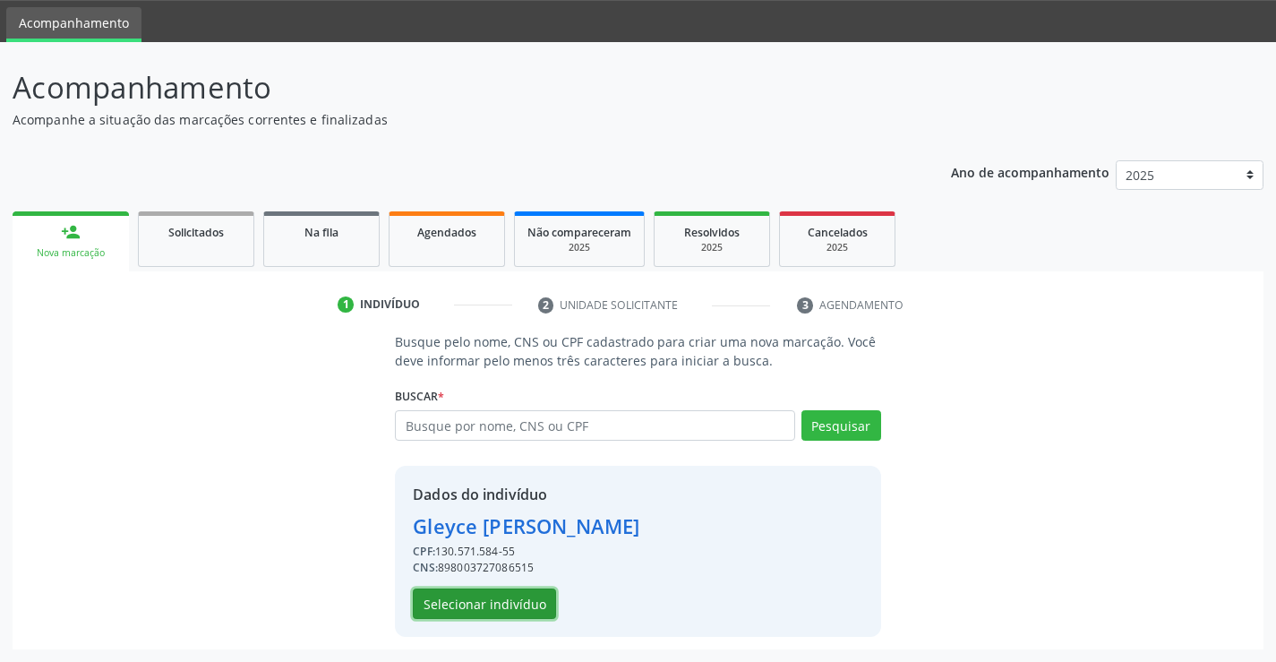
click at [517, 603] on button "Selecionar indivíduo" at bounding box center [484, 603] width 143 height 30
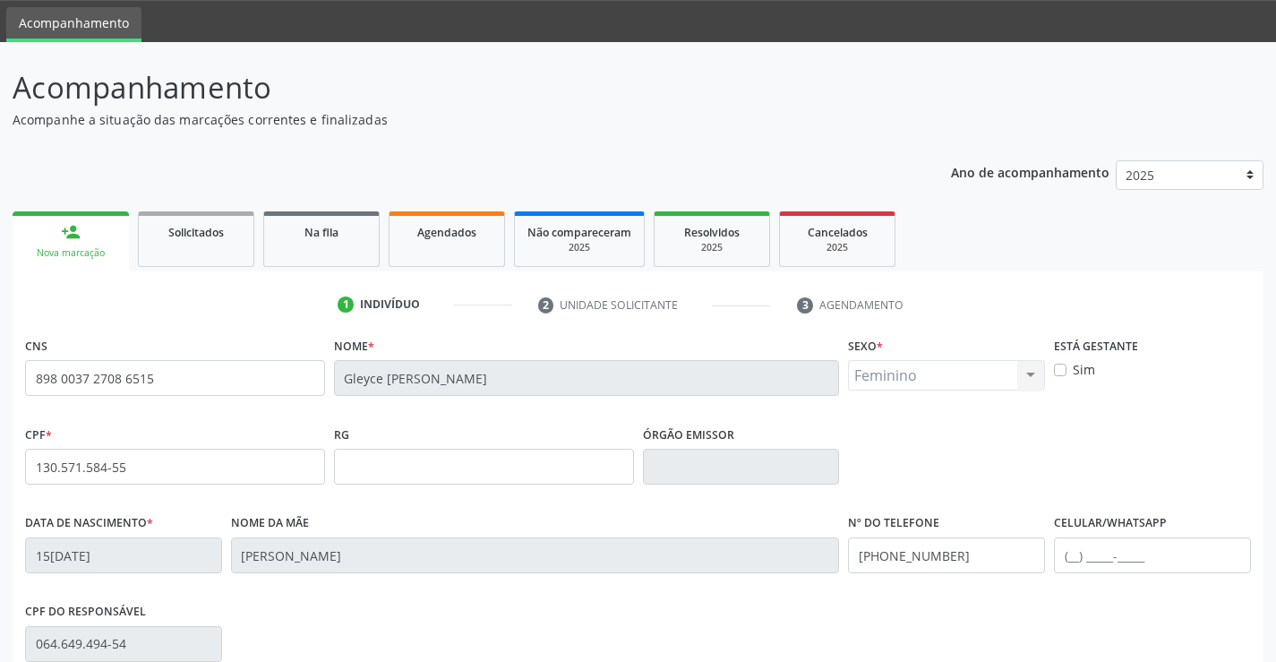
scroll to position [309, 0]
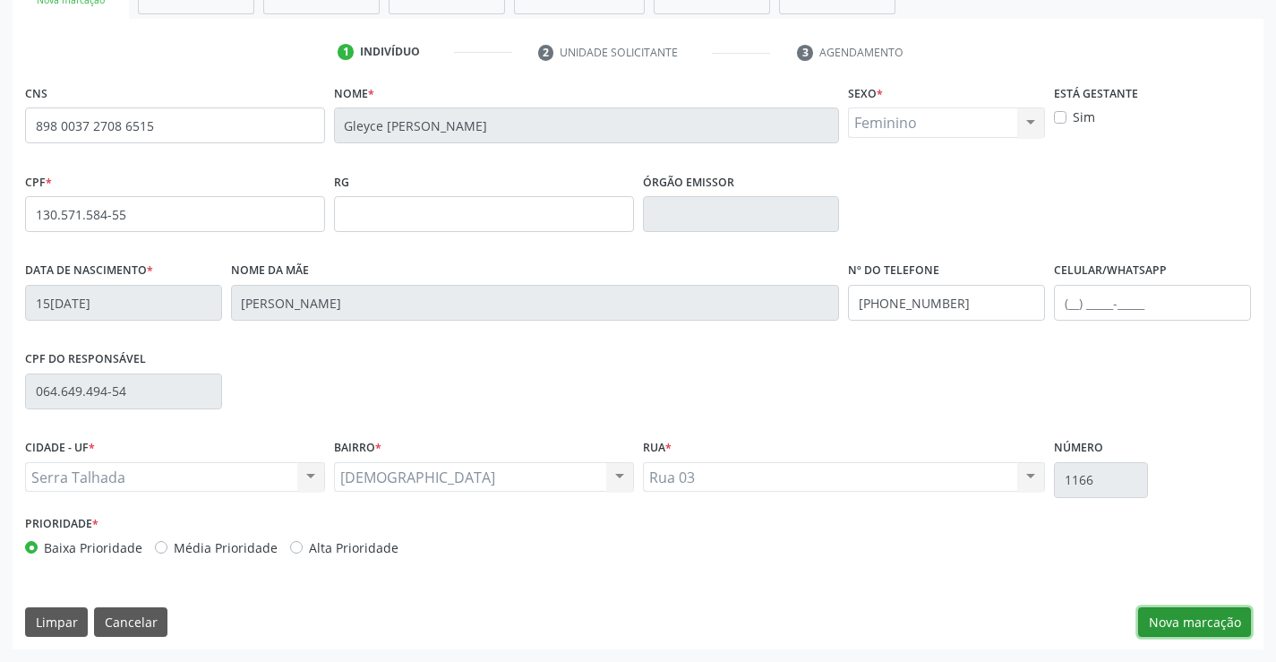
click at [1163, 610] on button "Nova marcação" at bounding box center [1194, 622] width 113 height 30
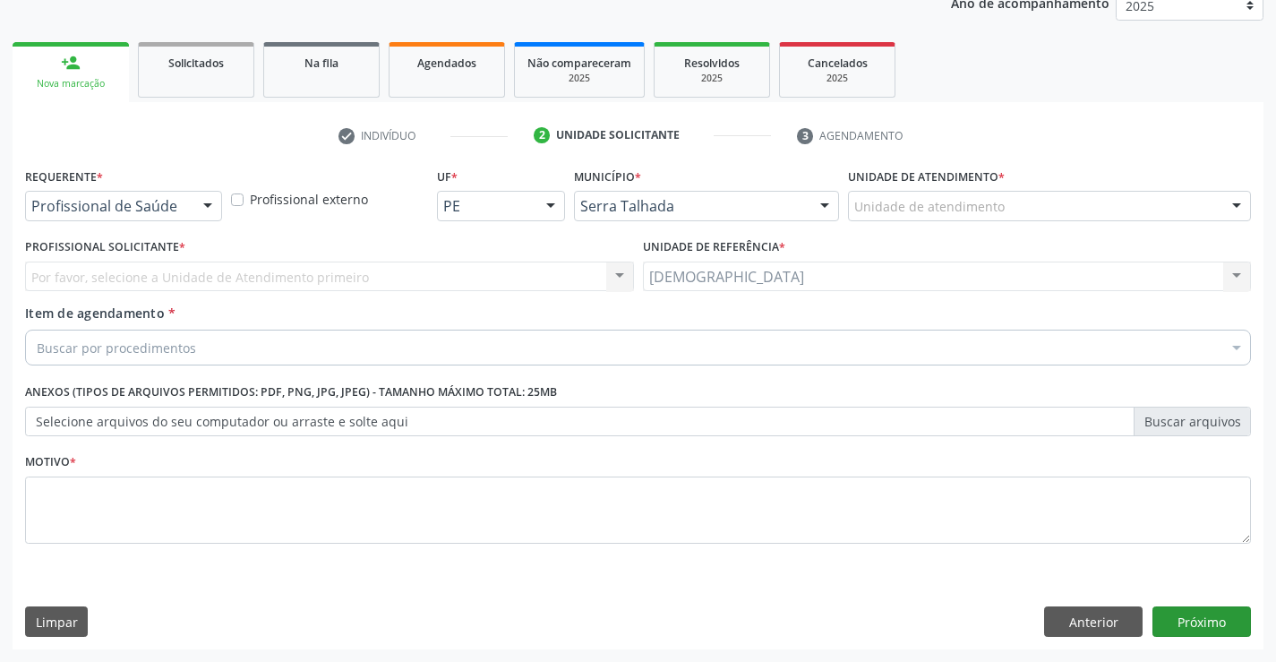
scroll to position [226, 0]
click at [212, 206] on div at bounding box center [207, 207] width 27 height 30
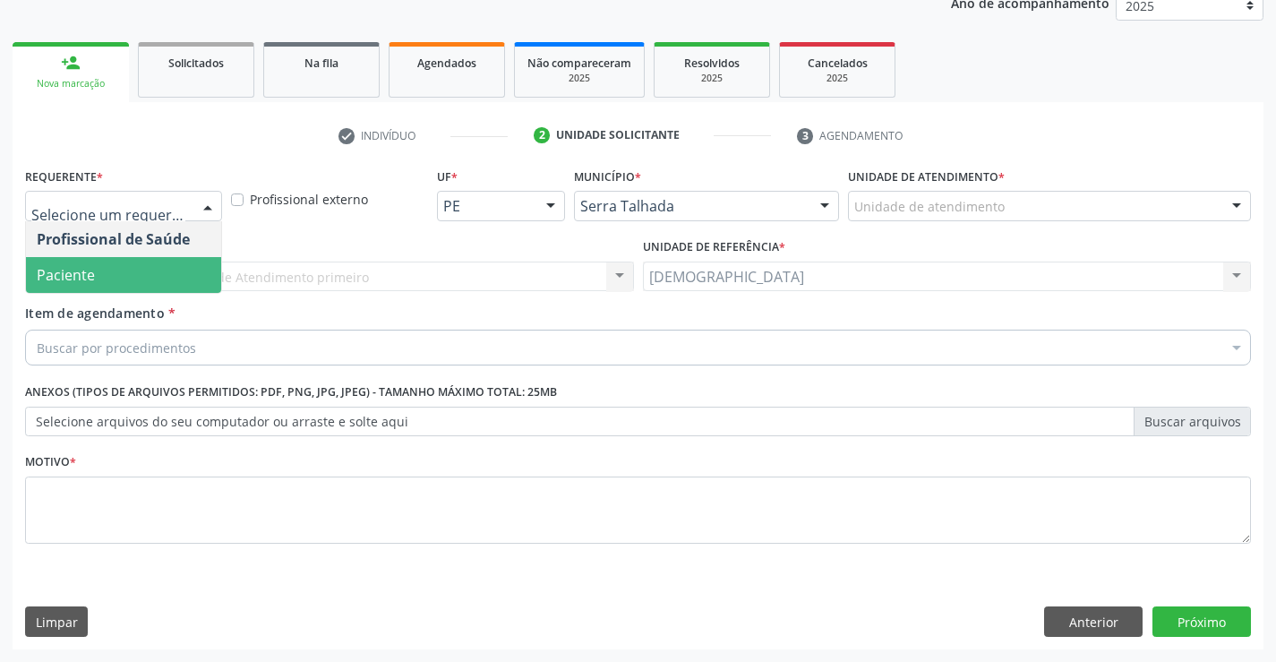
drag, startPoint x: 57, startPoint y: 277, endPoint x: 48, endPoint y: 305, distance: 29.2
click at [57, 278] on span "Paciente" at bounding box center [66, 275] width 58 height 20
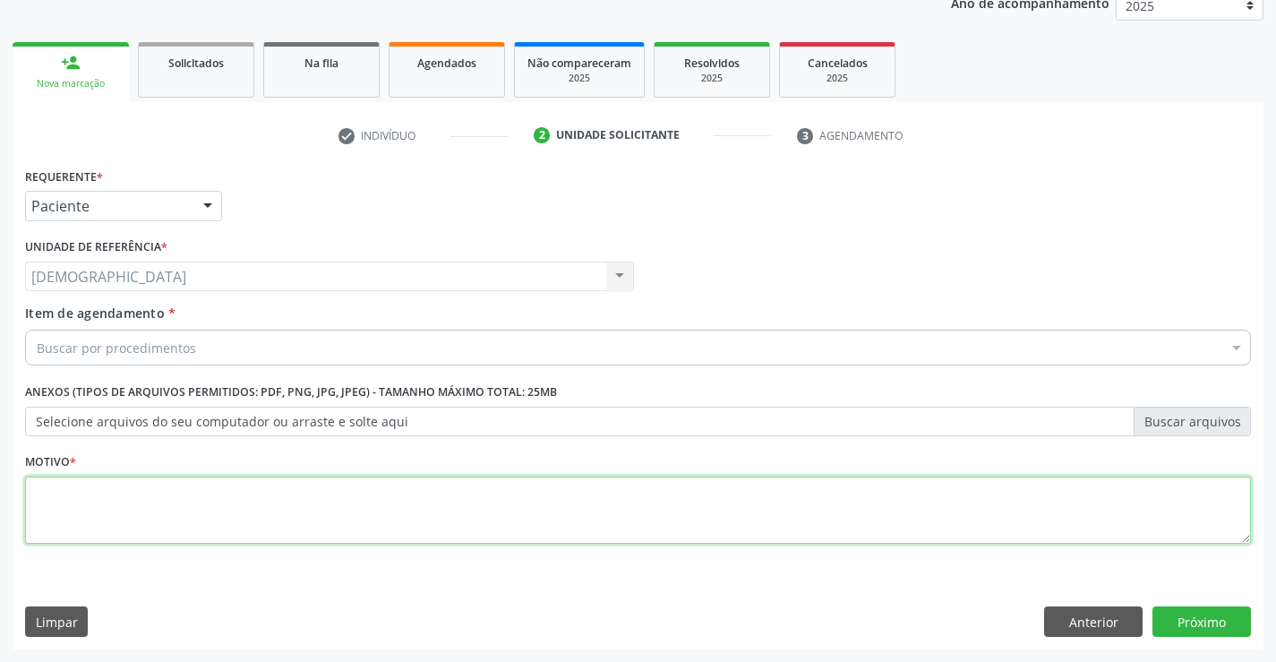
click at [50, 516] on textarea at bounding box center [637, 510] width 1225 height 68
type textarea "."
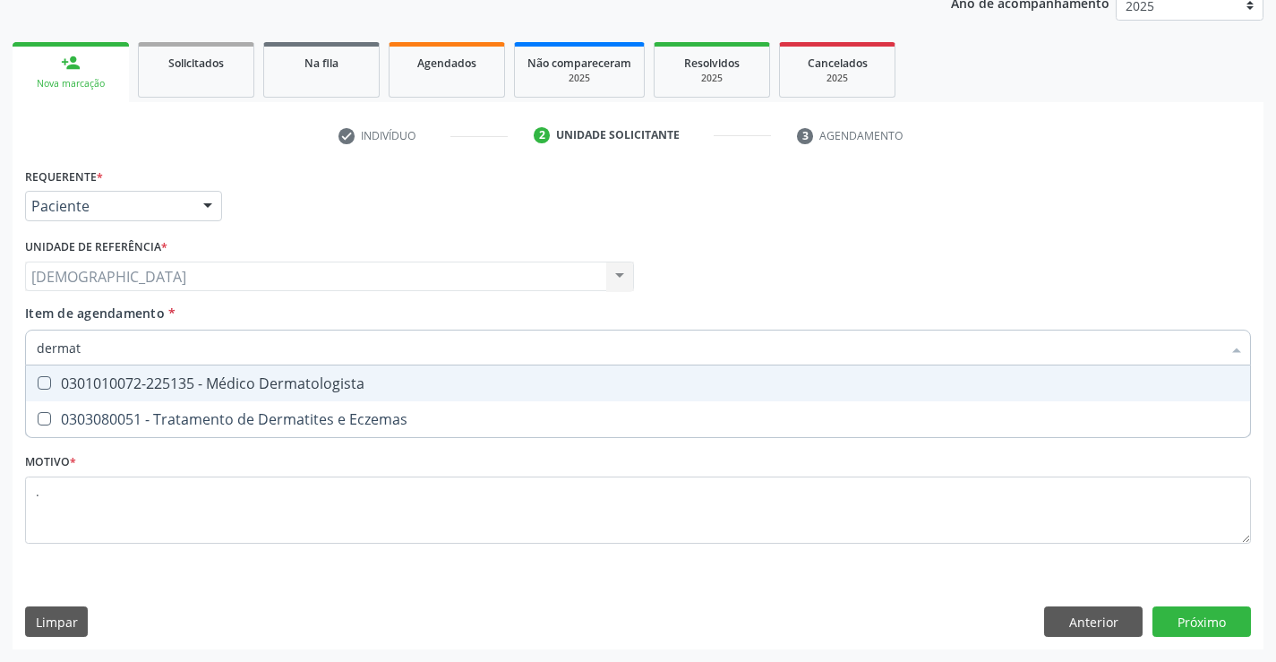
type input "dermato"
click at [151, 388] on div "0301010072-225135 - Médico Dermatologista" at bounding box center [638, 383] width 1202 height 14
checkbox Dermatologista "true"
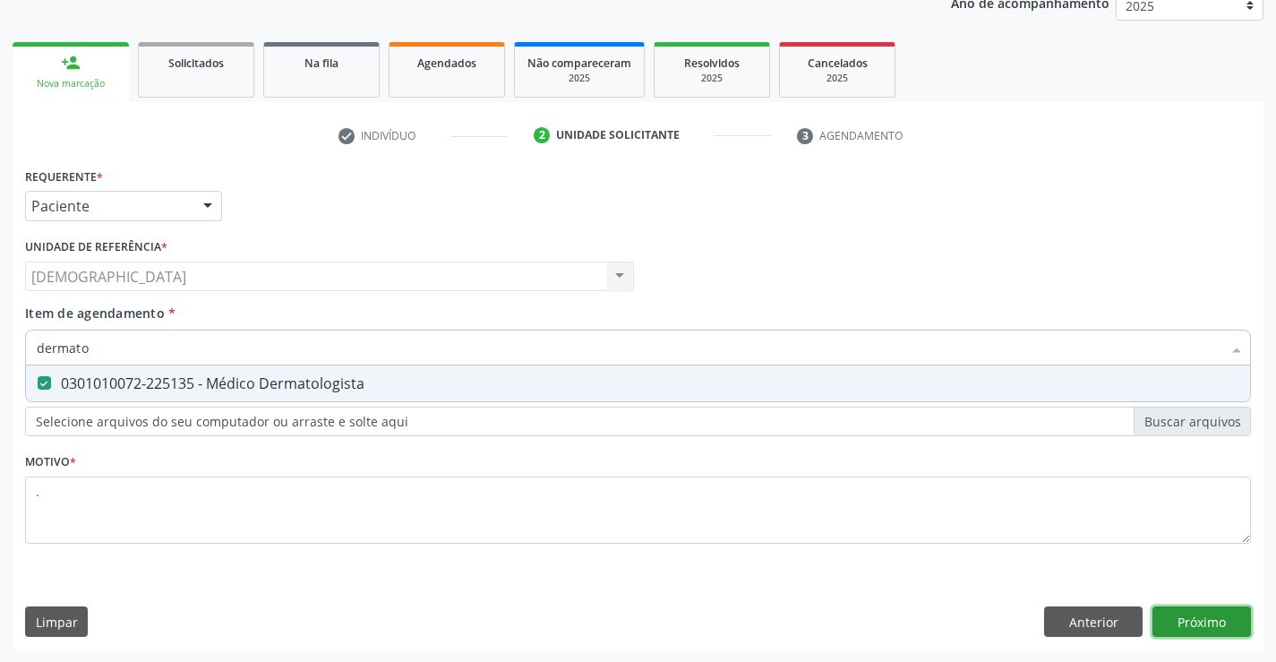
click at [1198, 621] on div "Requerente * Paciente Profissional de Saúde Paciente Nenhum resultado encontrad…" at bounding box center [638, 406] width 1251 height 486
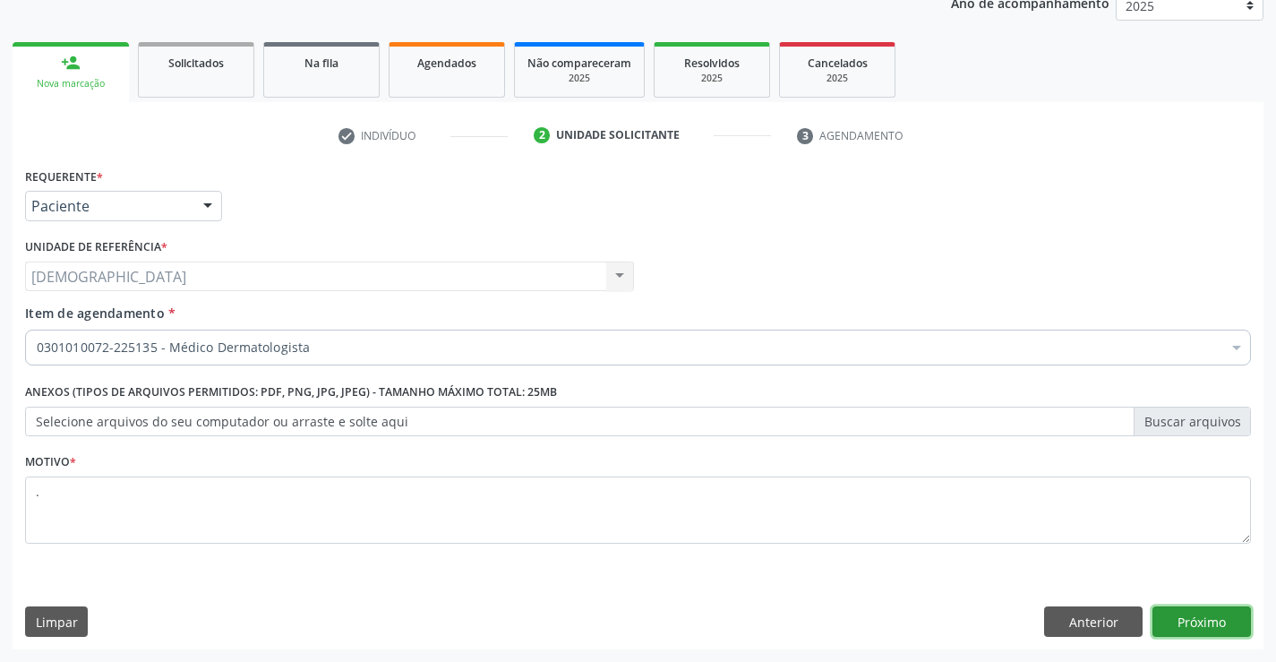
click at [1213, 623] on button "Próximo" at bounding box center [1201, 621] width 98 height 30
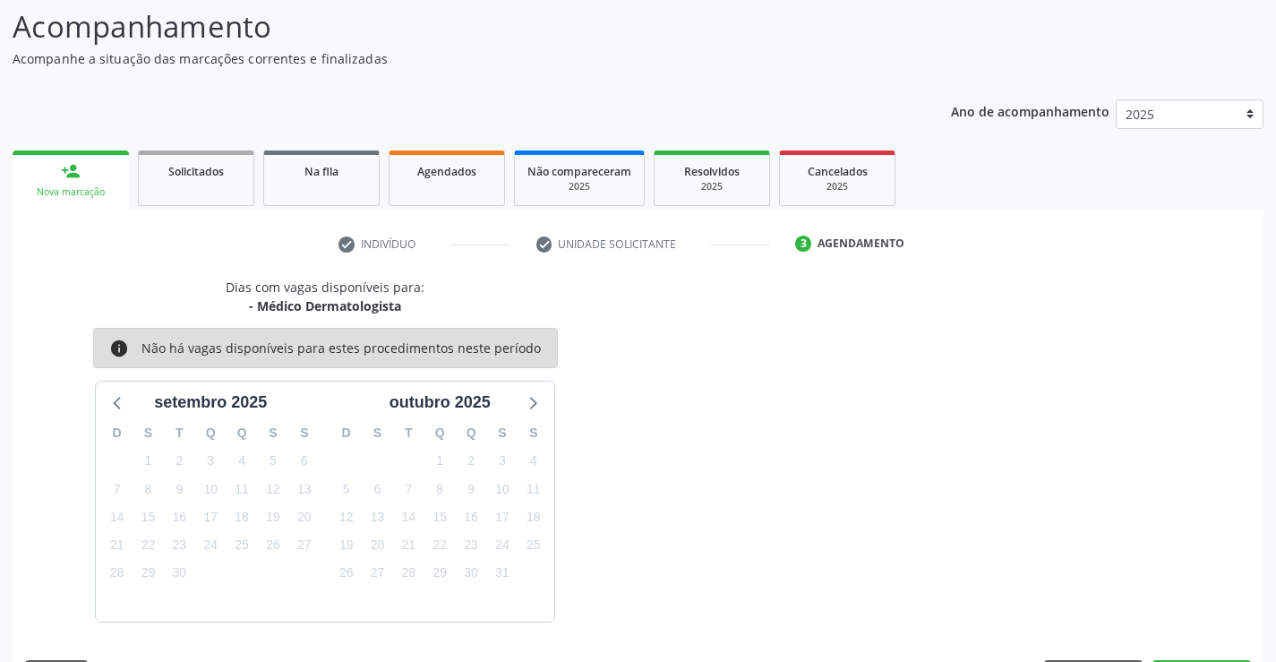
scroll to position [170, 0]
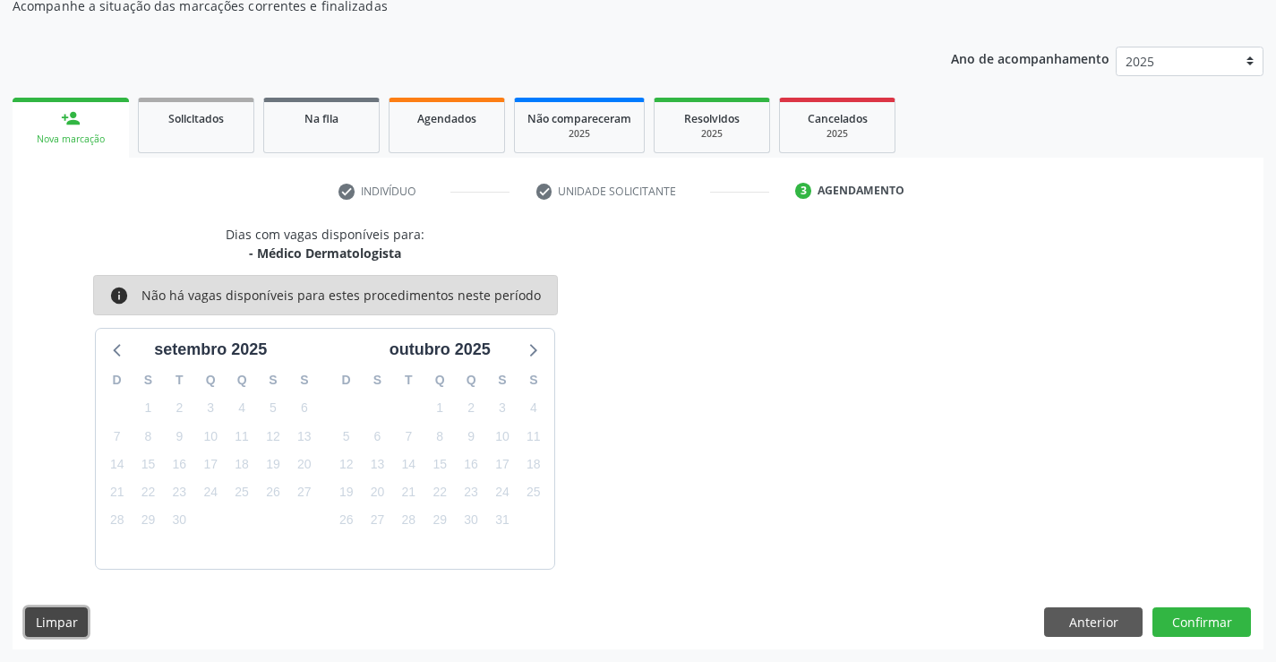
click at [64, 617] on button "Limpar" at bounding box center [56, 622] width 63 height 30
click at [65, 619] on button "Limpar" at bounding box center [56, 622] width 63 height 30
click at [1106, 621] on button "Anterior" at bounding box center [1093, 622] width 98 height 30
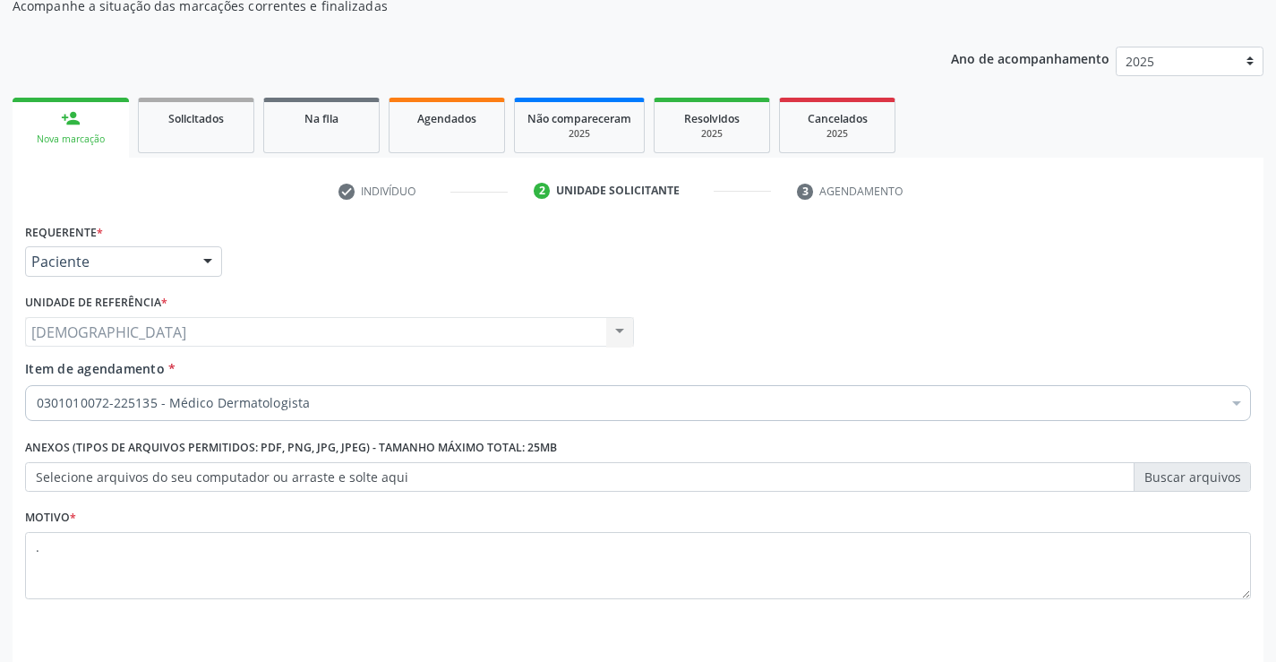
scroll to position [226, 0]
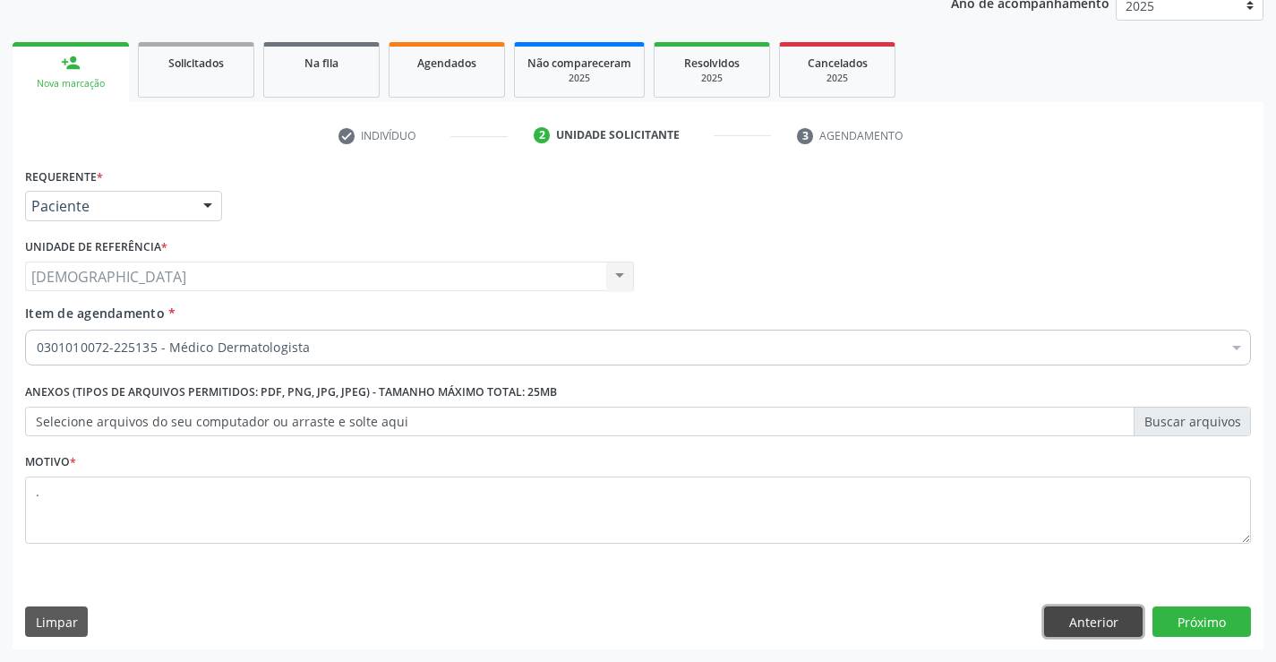
click at [1087, 612] on button "Anterior" at bounding box center [1093, 621] width 98 height 30
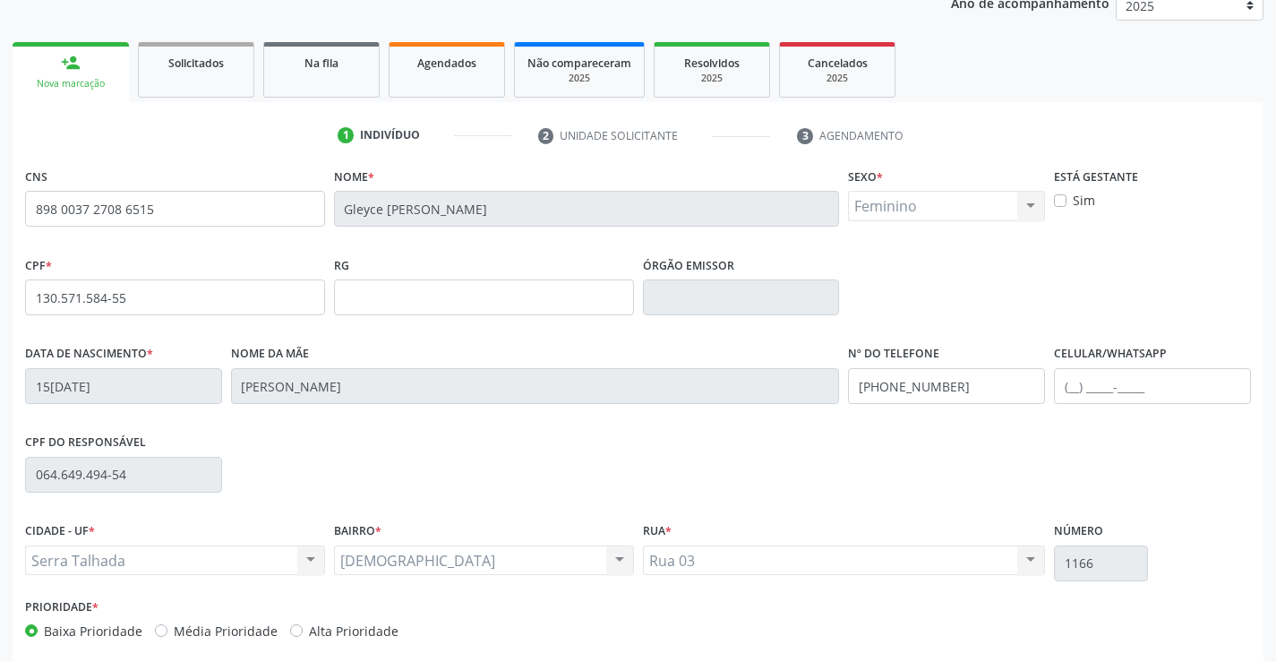
scroll to position [309, 0]
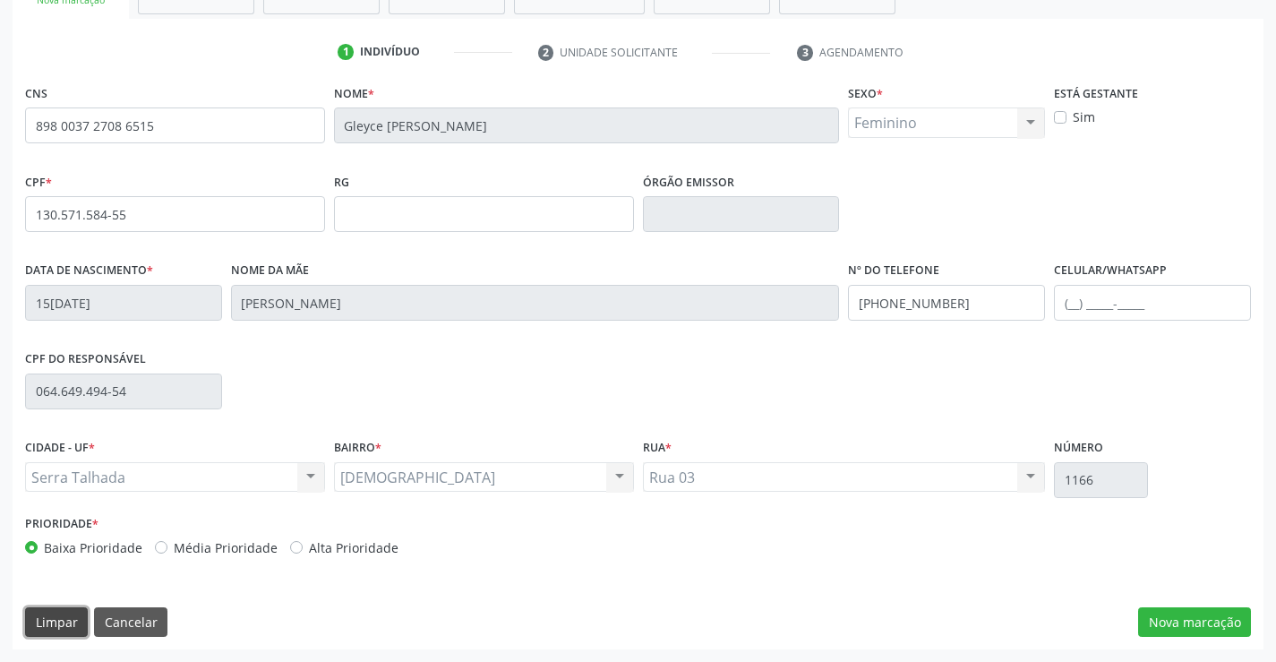
click at [31, 609] on button "Limpar" at bounding box center [56, 622] width 63 height 30
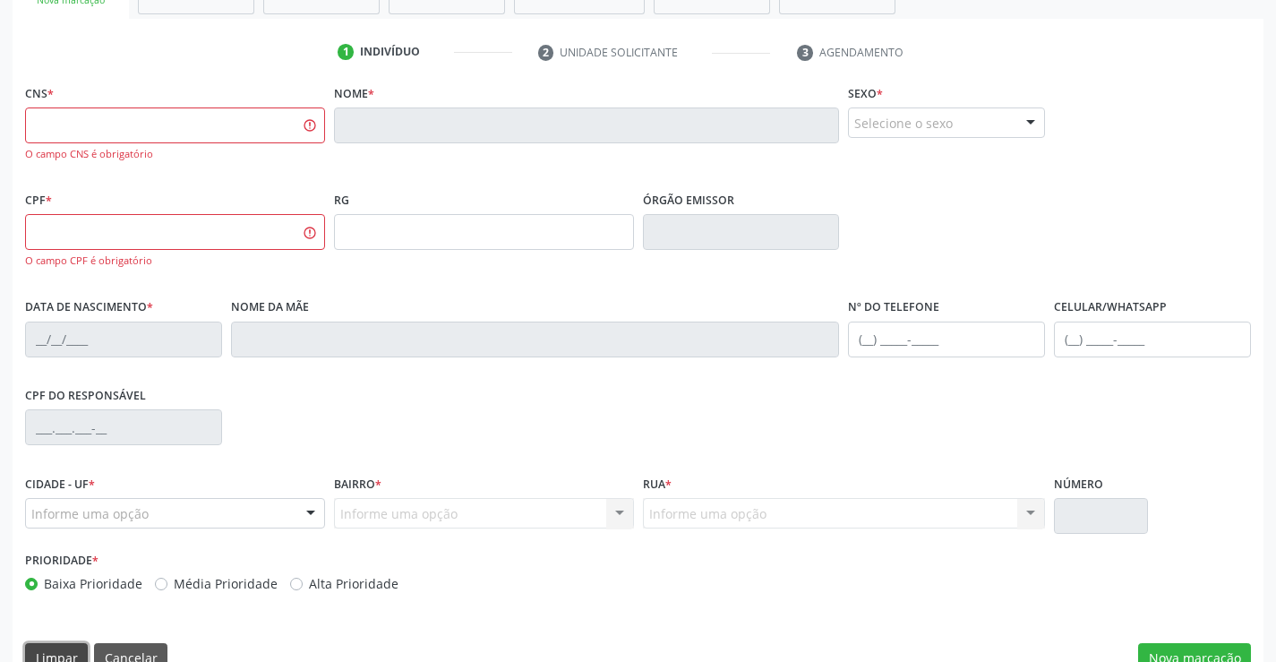
click at [39, 646] on button "Limpar" at bounding box center [56, 658] width 63 height 30
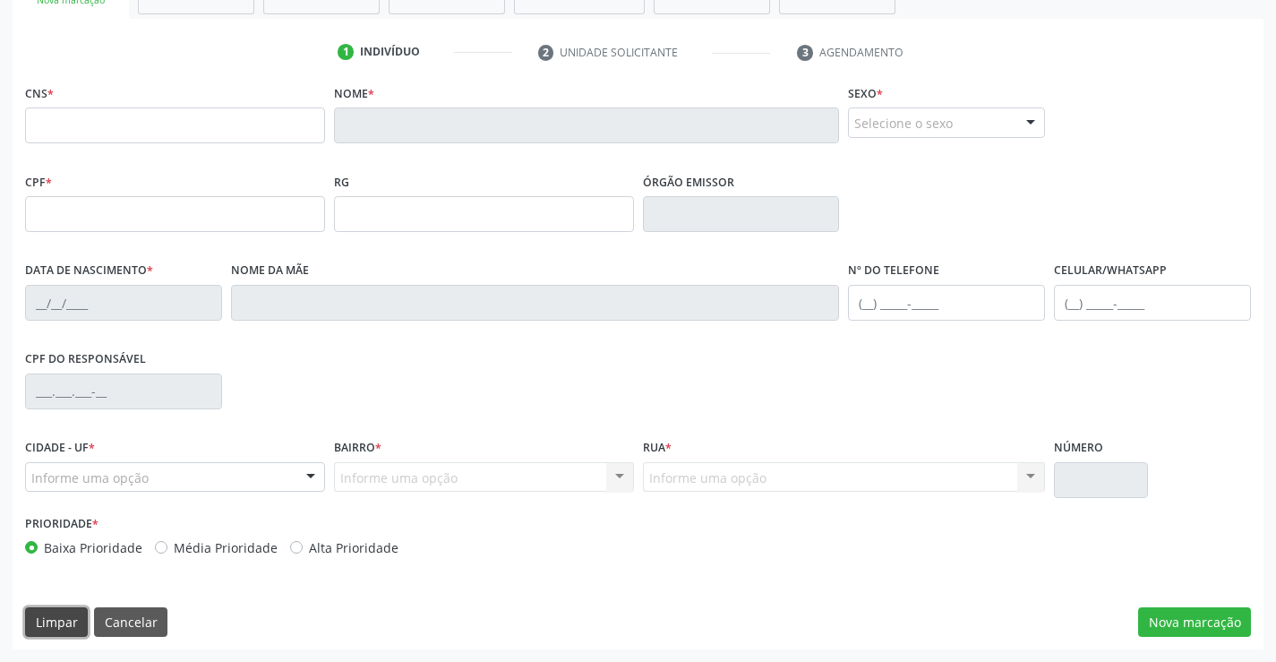
drag, startPoint x: 48, startPoint y: 608, endPoint x: 78, endPoint y: 610, distance: 29.7
click at [49, 609] on button "Limpar" at bounding box center [56, 622] width 63 height 30
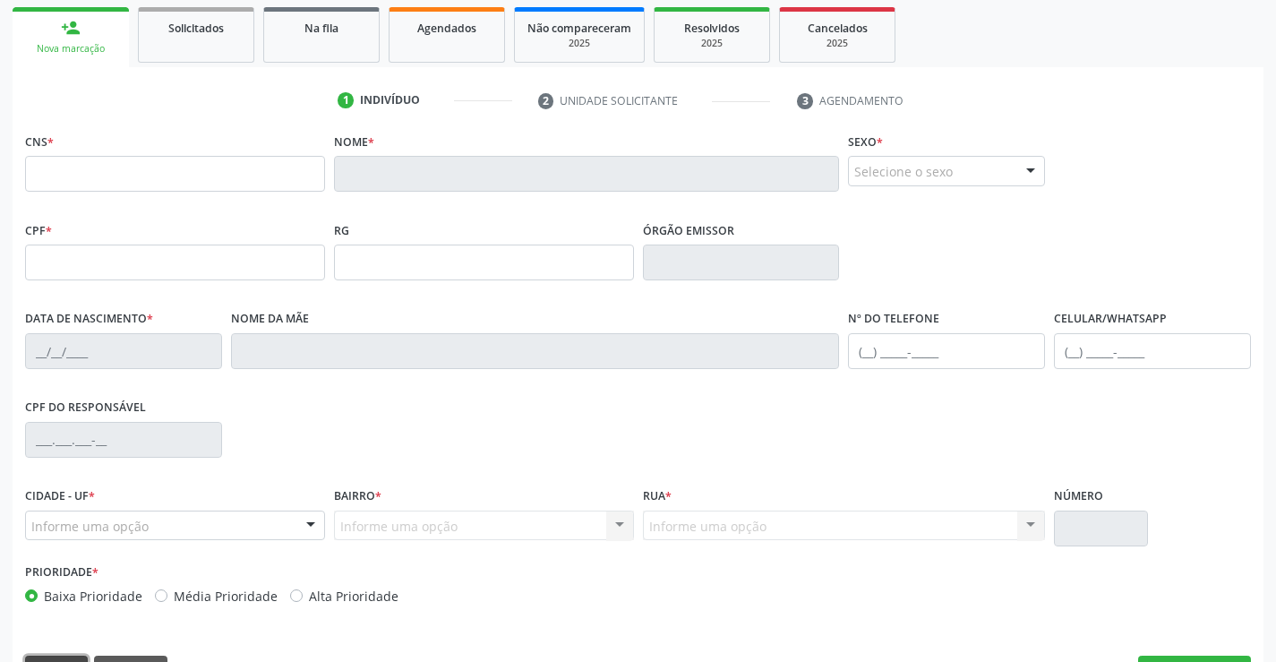
scroll to position [0, 0]
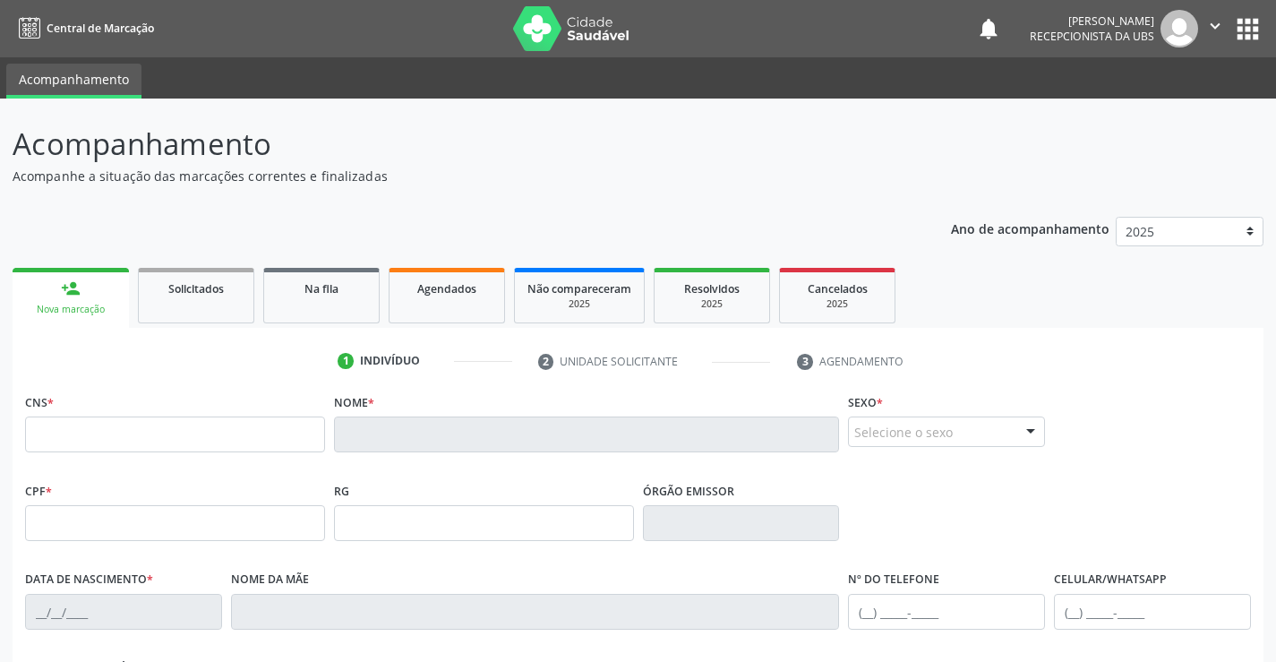
click at [1218, 15] on button "" at bounding box center [1215, 29] width 34 height 38
click at [1157, 108] on link "Sair" at bounding box center [1169, 109] width 124 height 25
